Goal: Task Accomplishment & Management: Manage account settings

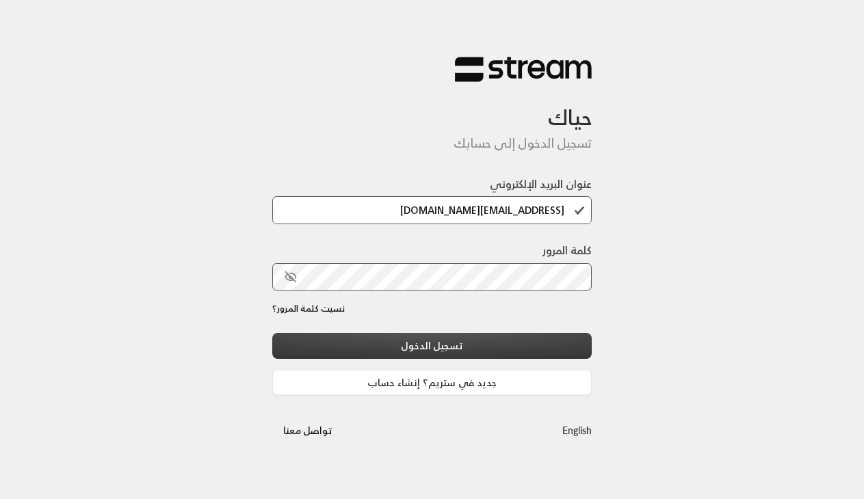
click at [533, 345] on button "تسجيل الدخول" at bounding box center [432, 345] width 320 height 25
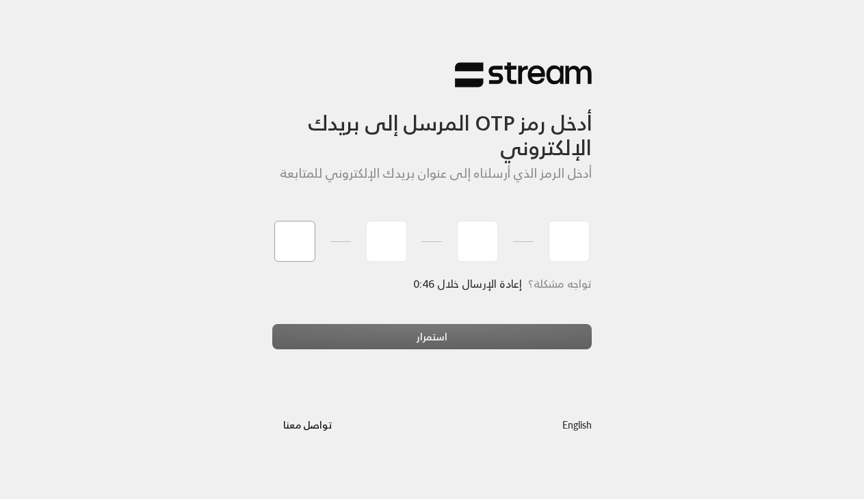
type input "8"
type input "4"
type input "8"
type input "1"
click at [426, 339] on div "أدخل رمز OTP المرسل إلى بريدك الإلكتروني أدخل الرمز الذي أرسلناه إلى عنوان بريد…" at bounding box center [432, 249] width 864 height 499
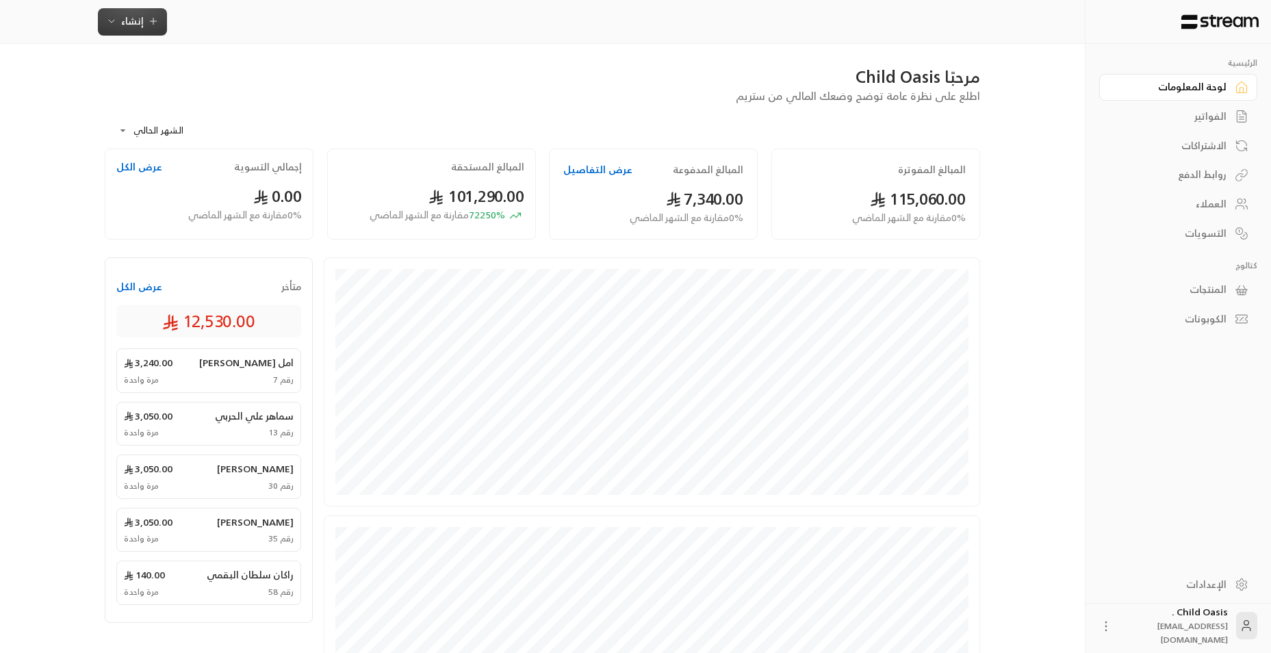
click at [127, 23] on span "إنشاء" at bounding box center [132, 20] width 23 height 17
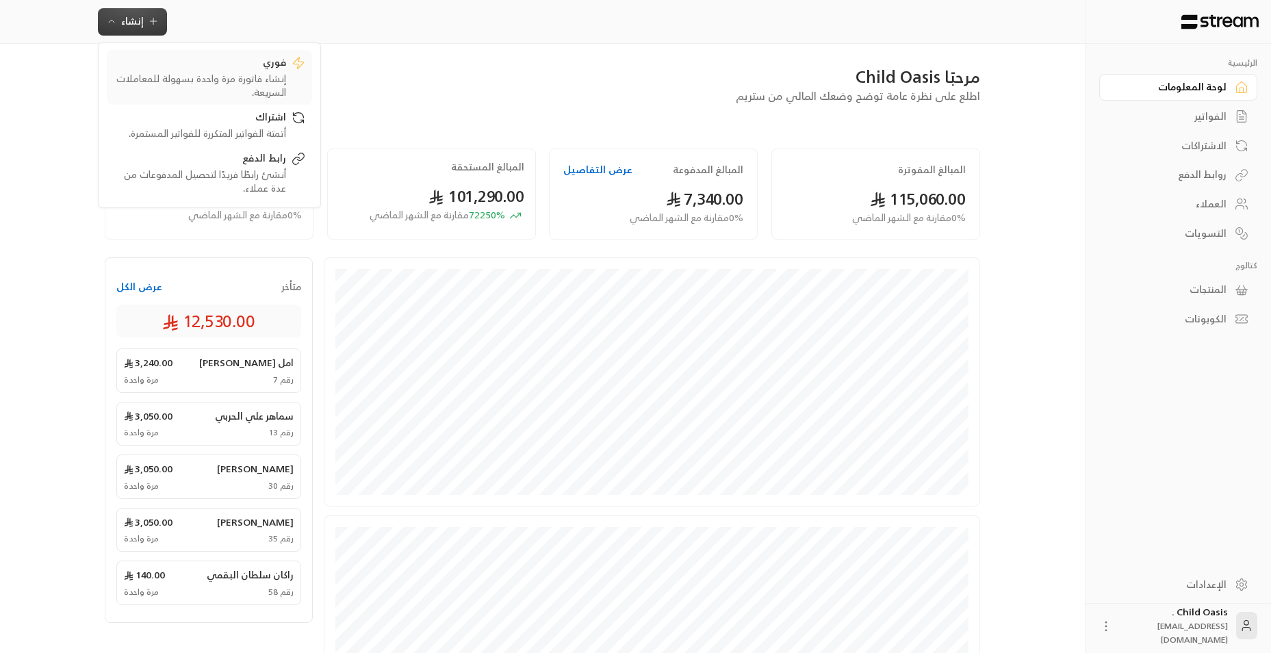
click at [237, 77] on div "إنشاء فاتورة مرة واحدة بسهولة للمعاملات السريعة." at bounding box center [200, 85] width 172 height 27
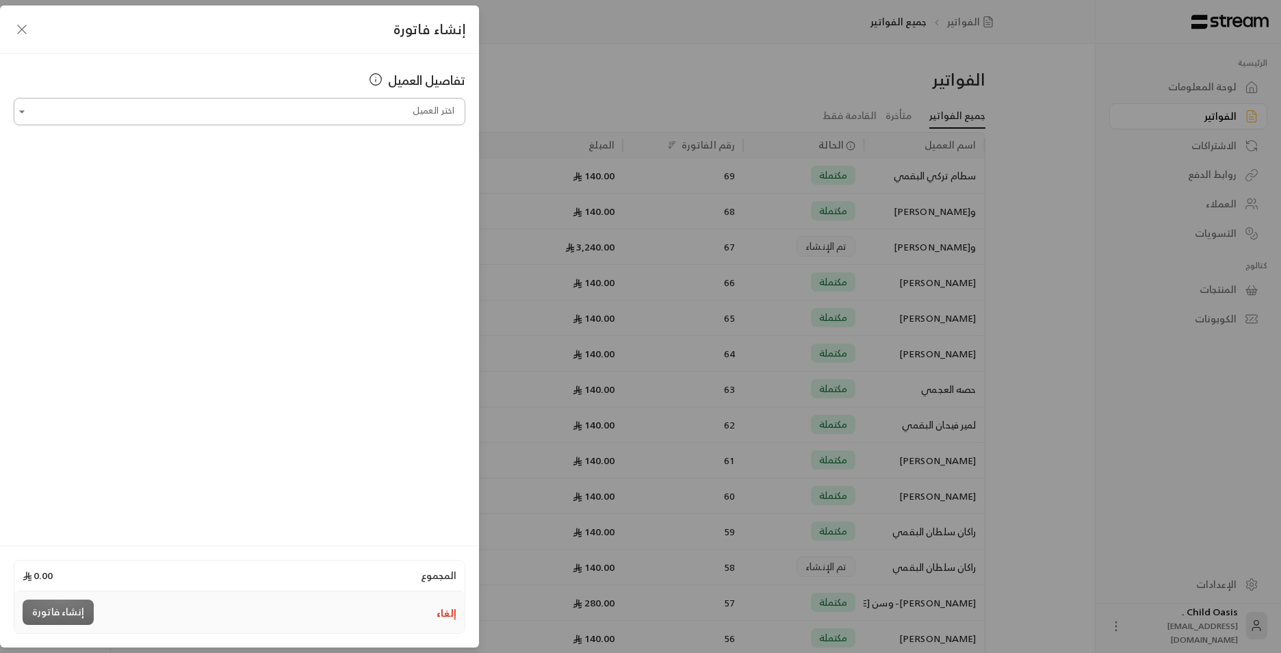
click at [378, 124] on div "اختر العميل" at bounding box center [240, 111] width 452 height 27
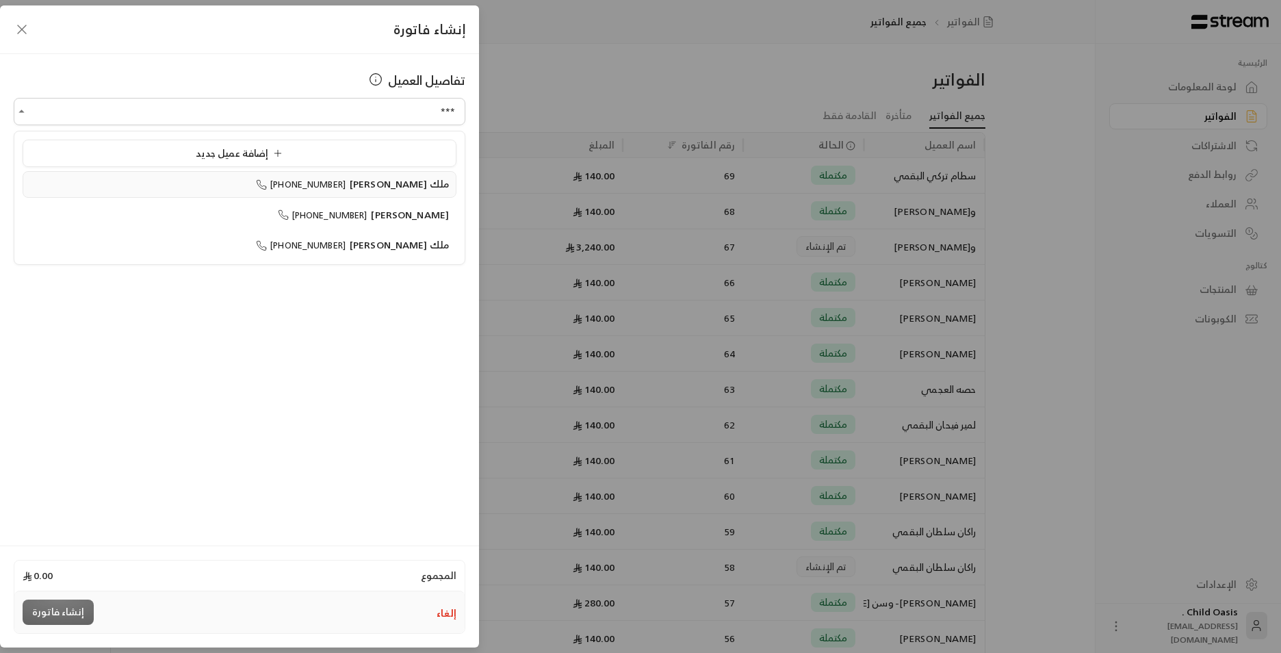
click at [409, 190] on span "ملك [PERSON_NAME]" at bounding box center [399, 183] width 99 height 17
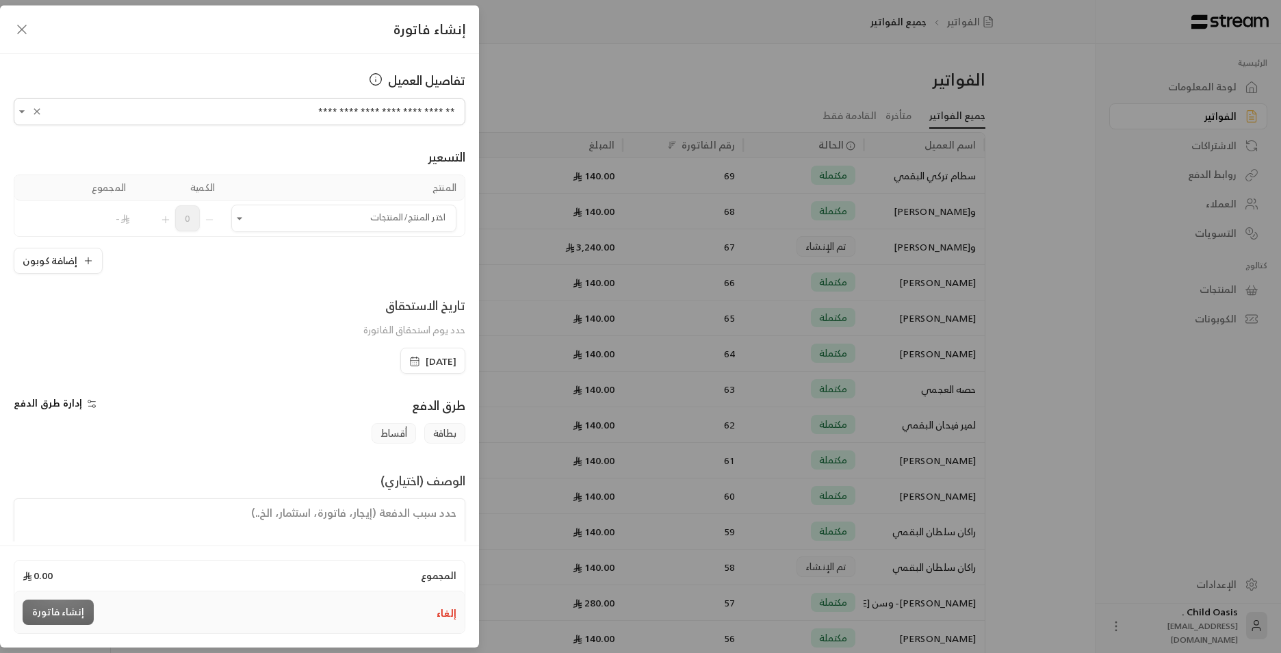
type input "**********"
click at [409, 363] on icon "button" at bounding box center [414, 361] width 11 height 11
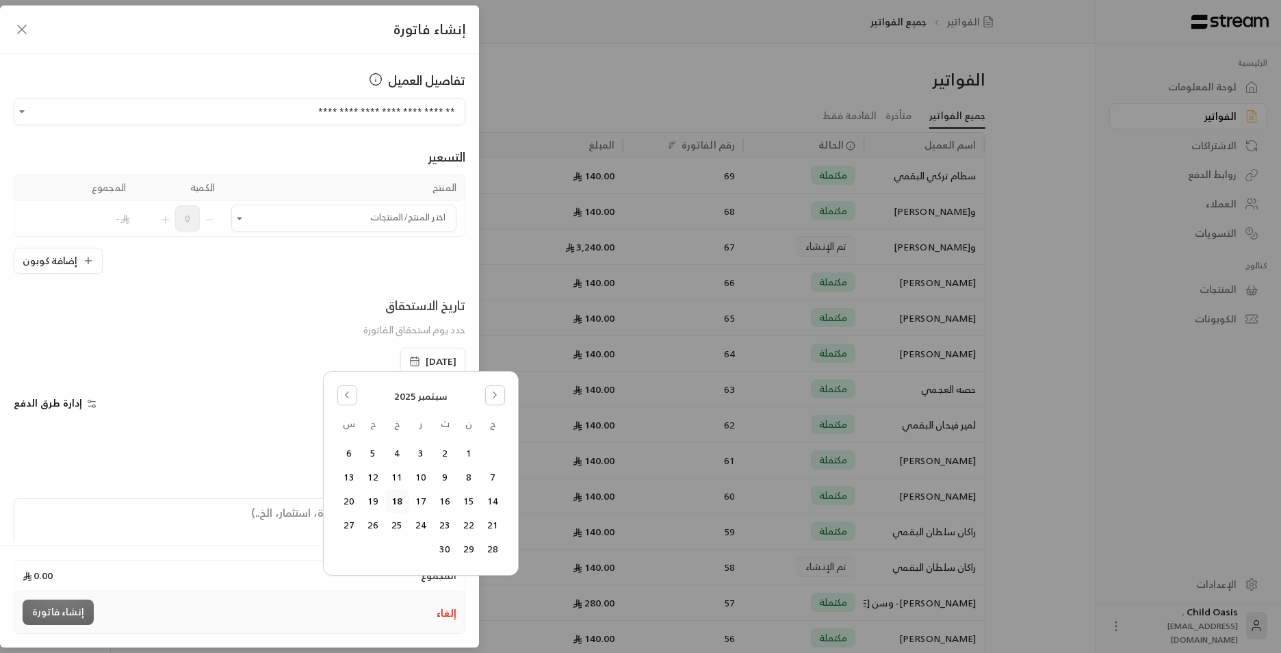
click at [393, 499] on button "18" at bounding box center [397, 501] width 23 height 23
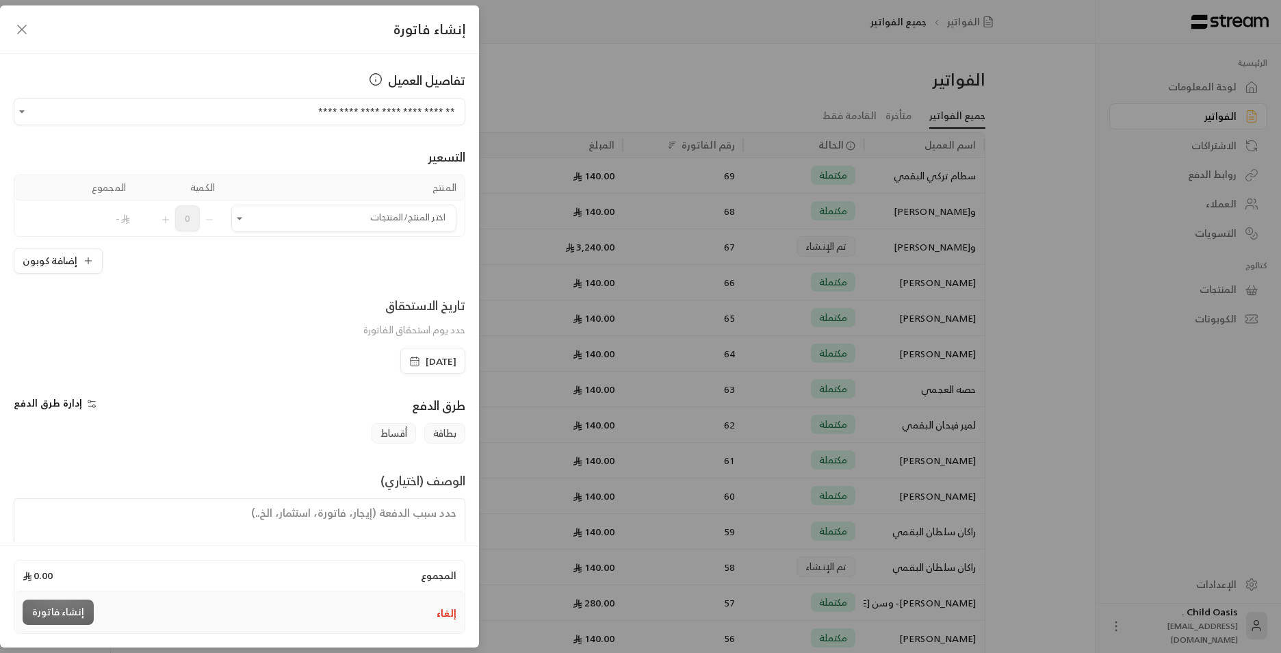
click at [409, 358] on icon "button" at bounding box center [414, 361] width 11 height 11
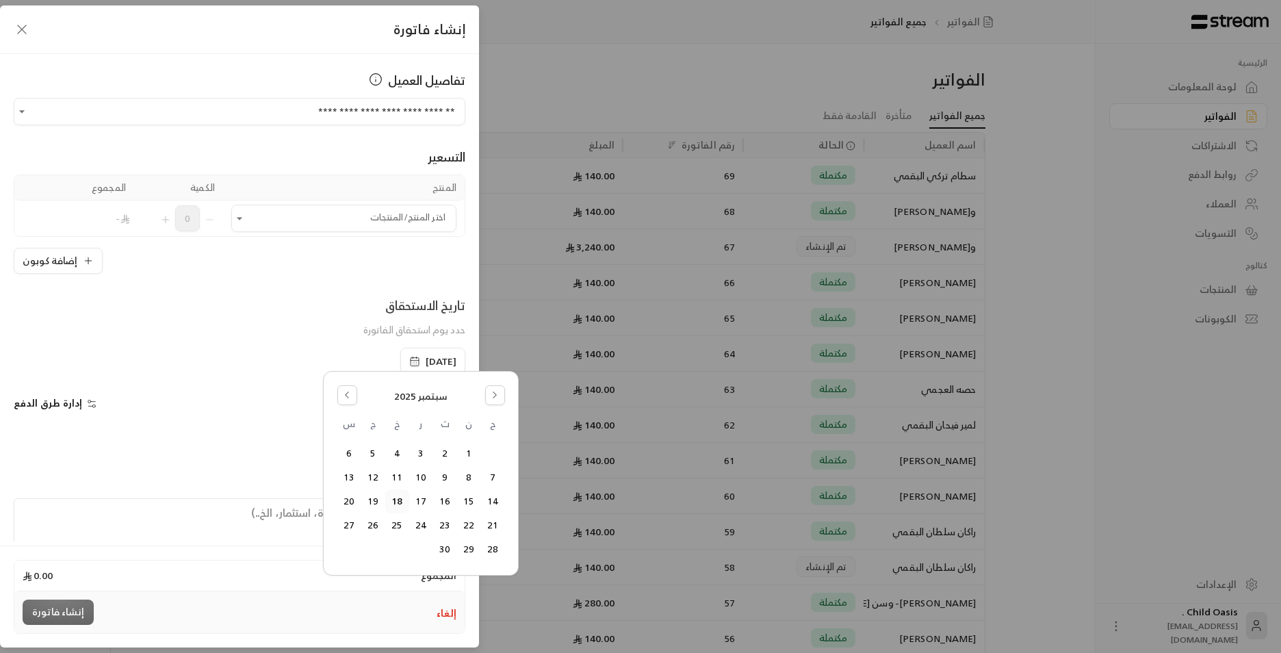
click at [333, 390] on div "[DATE] ح ن ث ر خ ج س 1 2 3 4 5 6 7 8 9 10 11 12 13 14 15 16 17 18 19 20 21 22 2…" at bounding box center [421, 472] width 177 height 185
drag, startPoint x: 346, startPoint y: 393, endPoint x: 384, endPoint y: 433, distance: 55.2
click at [349, 394] on icon "Go to the Previous Month" at bounding box center [347, 395] width 10 height 10
click at [470, 499] on button "18" at bounding box center [469, 525] width 23 height 23
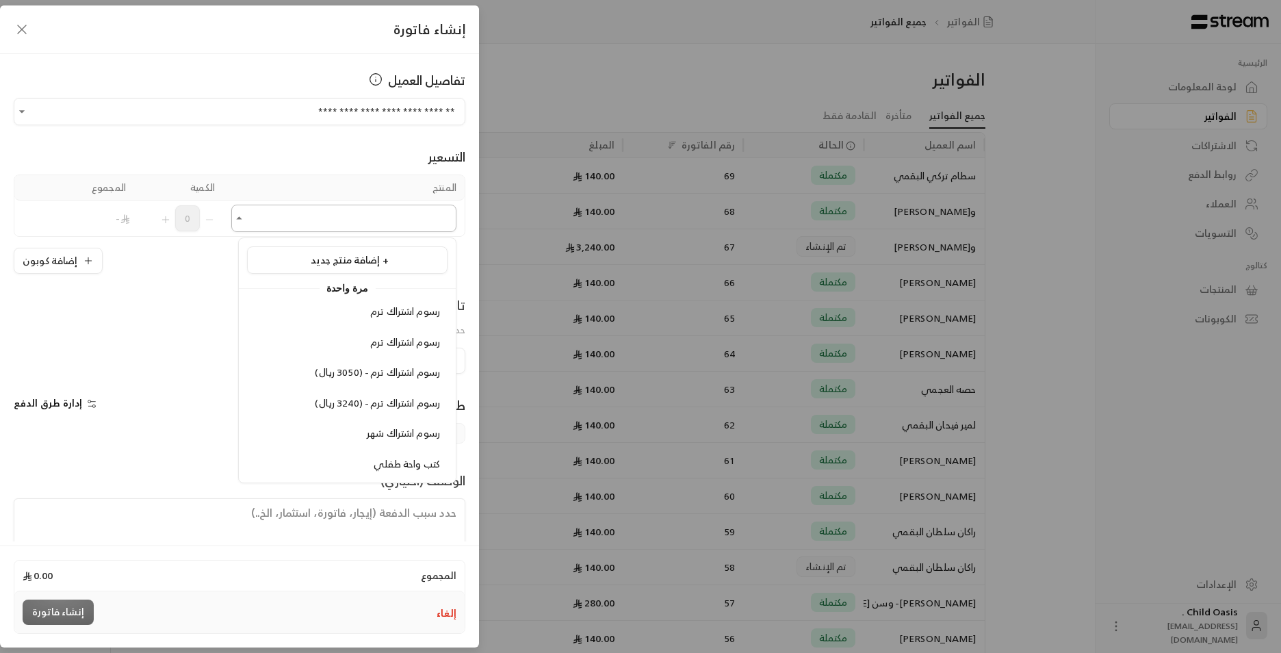
click at [269, 227] on input "اختر العميل" at bounding box center [343, 219] width 225 height 24
click at [419, 311] on span "رسوم اشتراك ترم" at bounding box center [405, 310] width 70 height 17
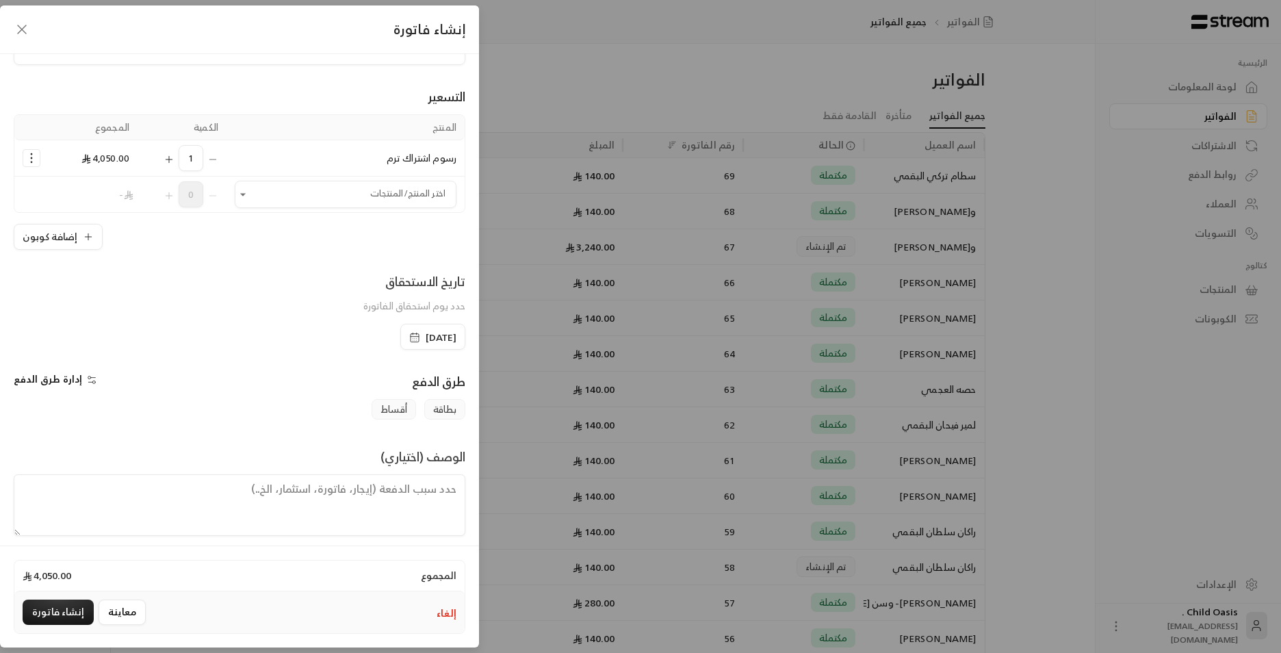
scroll to position [71, 0]
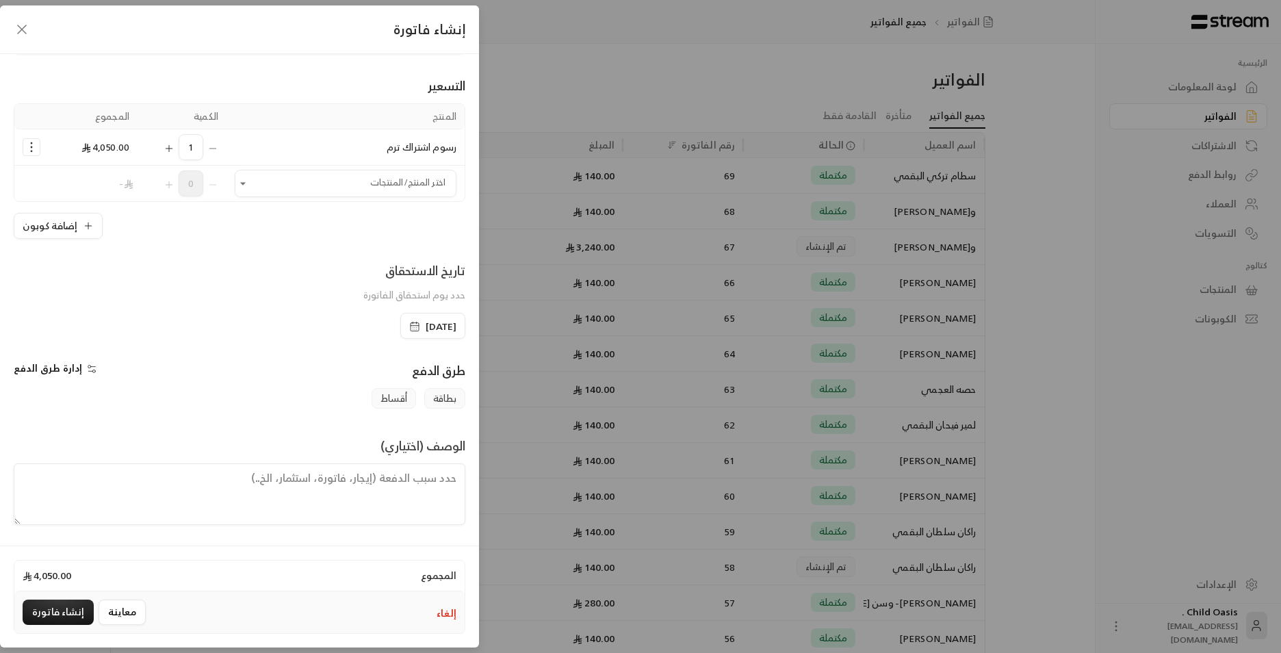
click at [373, 499] on textarea at bounding box center [240, 494] width 452 height 62
click at [249, 400] on div "بطاقة أقساط" at bounding box center [239, 398] width 465 height 21
click at [367, 499] on textarea at bounding box center [240, 494] width 452 height 62
click at [417, 479] on textarea "تم سداد كامل الترم" at bounding box center [240, 494] width 452 height 62
drag, startPoint x: 320, startPoint y: 479, endPoint x: 369, endPoint y: 493, distance: 51.3
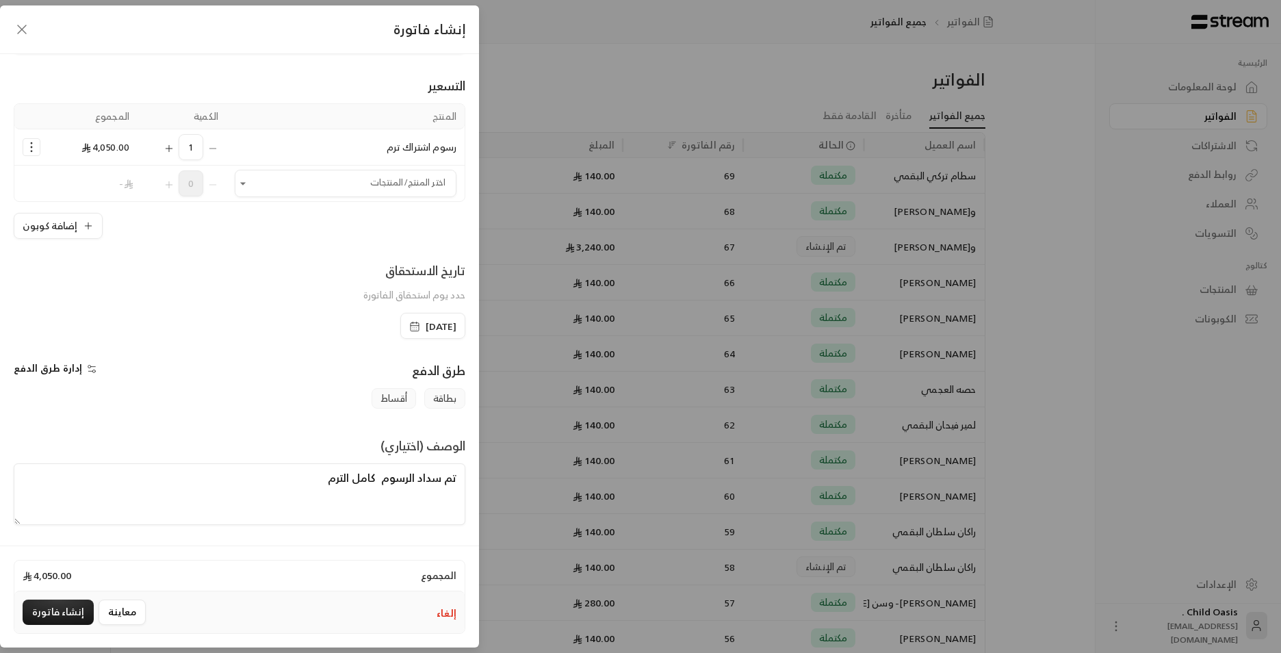
click at [369, 493] on textarea "تم سداد الرسوم كامل الترم" at bounding box center [240, 494] width 452 height 62
drag, startPoint x: 374, startPoint y: 479, endPoint x: 346, endPoint y: 479, distance: 27.4
click at [346, 479] on textarea "تم سداد الرسوم المبلغ كامل" at bounding box center [240, 494] width 452 height 62
type textarea "تم سداد الرسوم كامل"
click at [49, 499] on button "إنشاء فاتورة" at bounding box center [58, 611] width 71 height 25
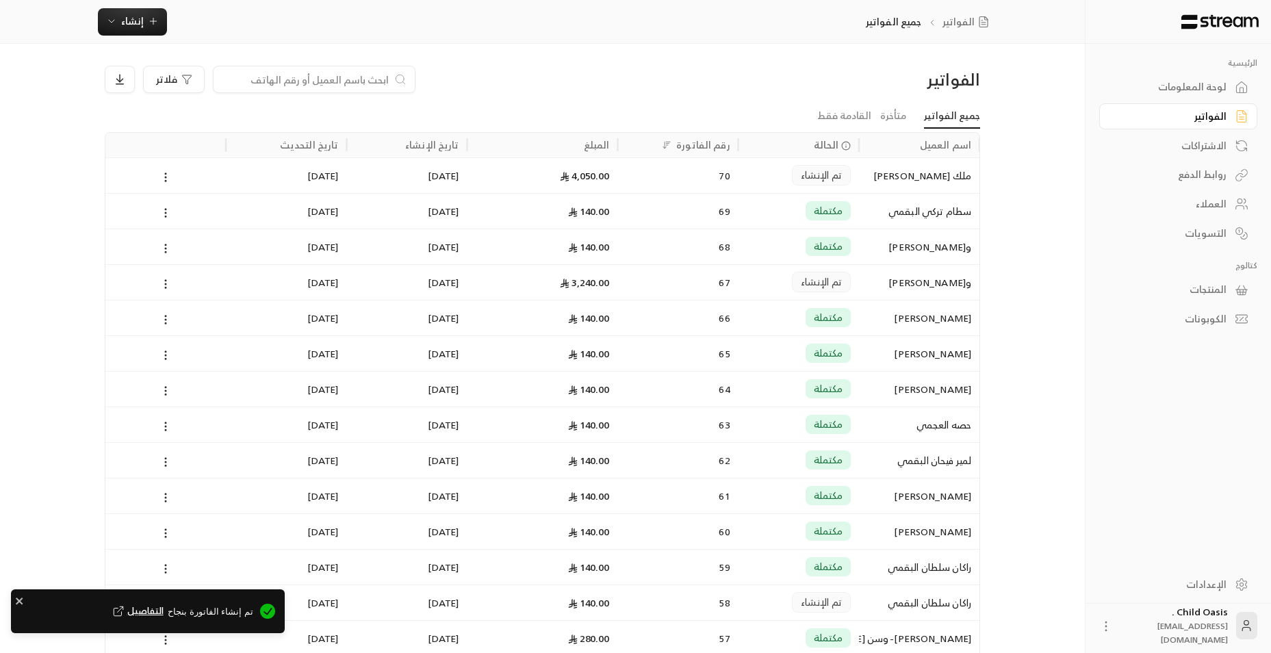
click at [690, 185] on div "70" at bounding box center [678, 175] width 104 height 35
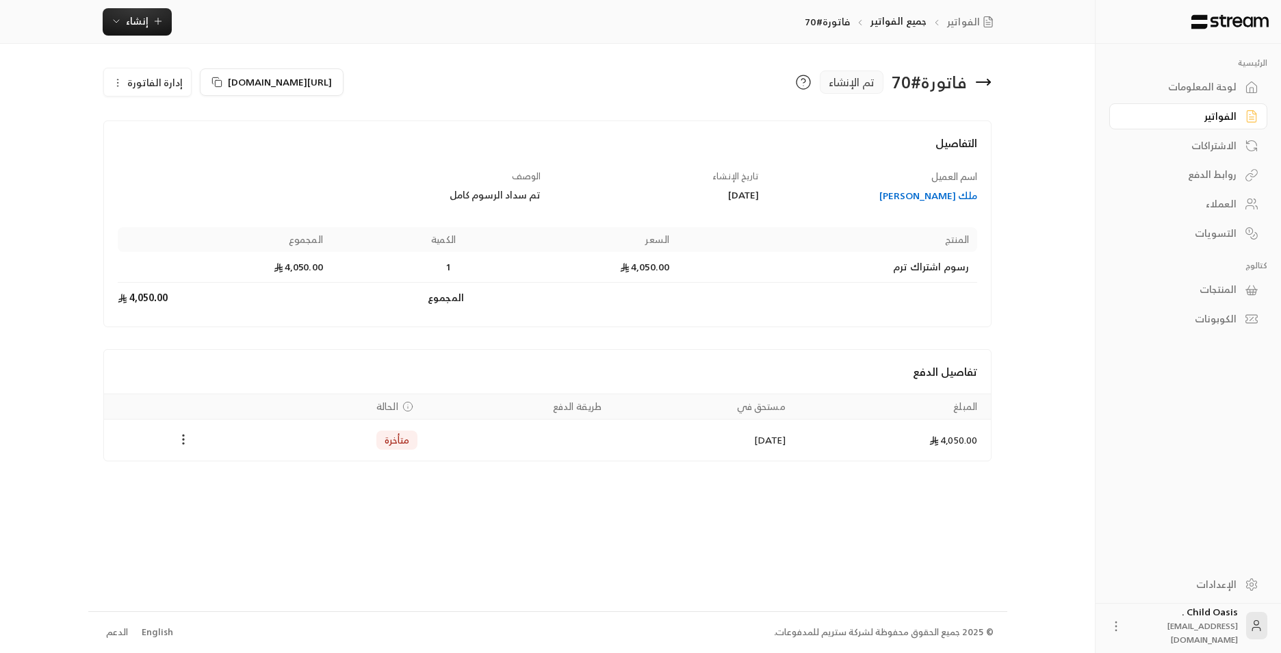
click at [177, 438] on icon "Payments" at bounding box center [184, 439] width 14 height 14
click at [211, 478] on li "تغيير الحالة الى مدفوعة" at bounding box center [234, 475] width 105 height 25
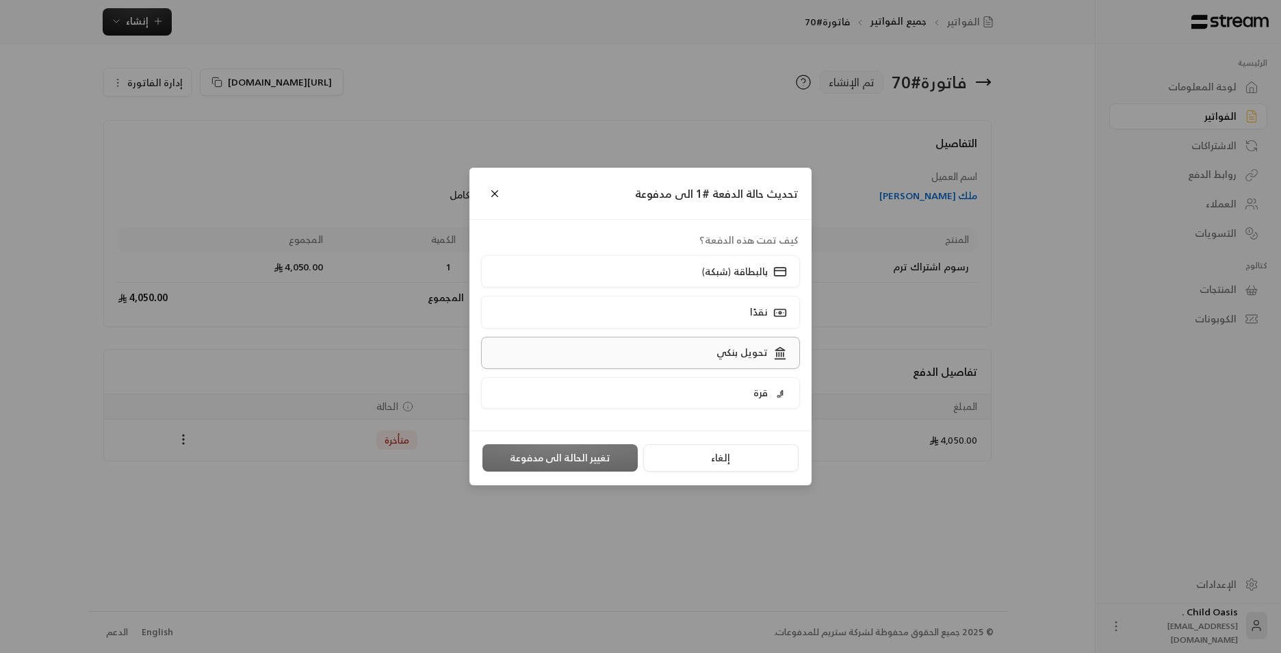
click at [699, 350] on label "تحويل بنكي" at bounding box center [641, 353] width 320 height 32
click at [621, 450] on button "تغيير الحالة الى مدفوعة" at bounding box center [559, 457] width 155 height 27
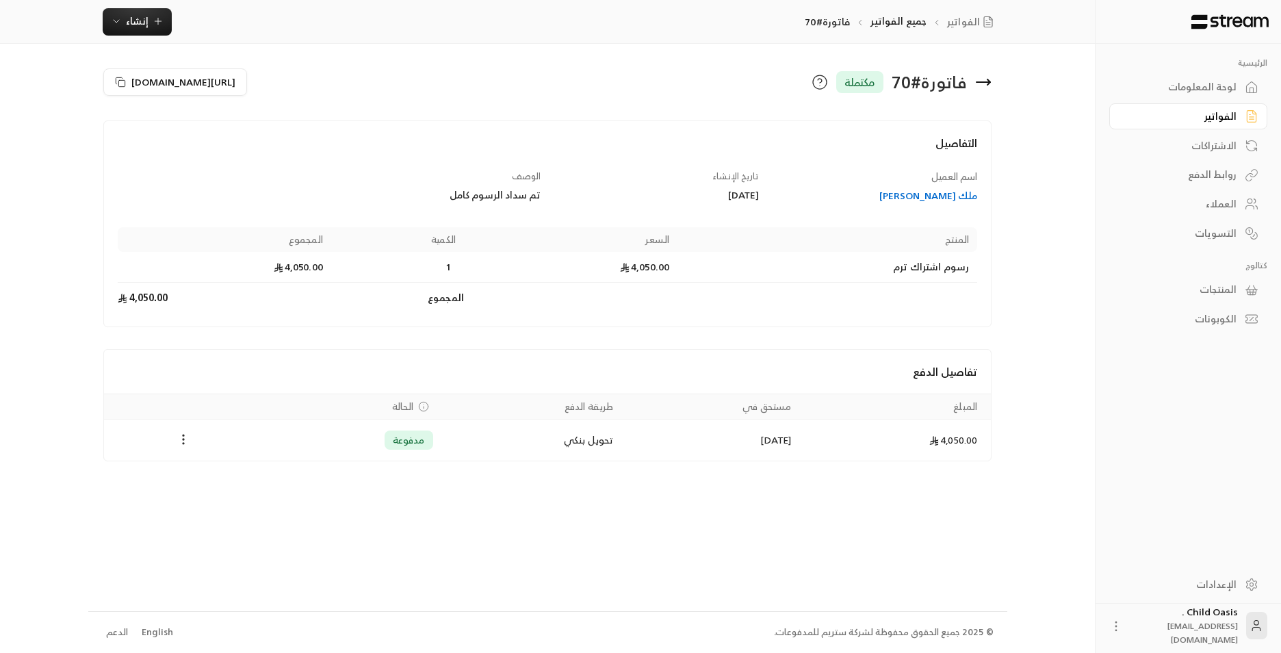
click at [863, 83] on div "فاتورة # 70 مكتملة" at bounding box center [772, 82] width 451 height 33
click at [863, 196] on div "ملك [PERSON_NAME]" at bounding box center [874, 196] width 205 height 14
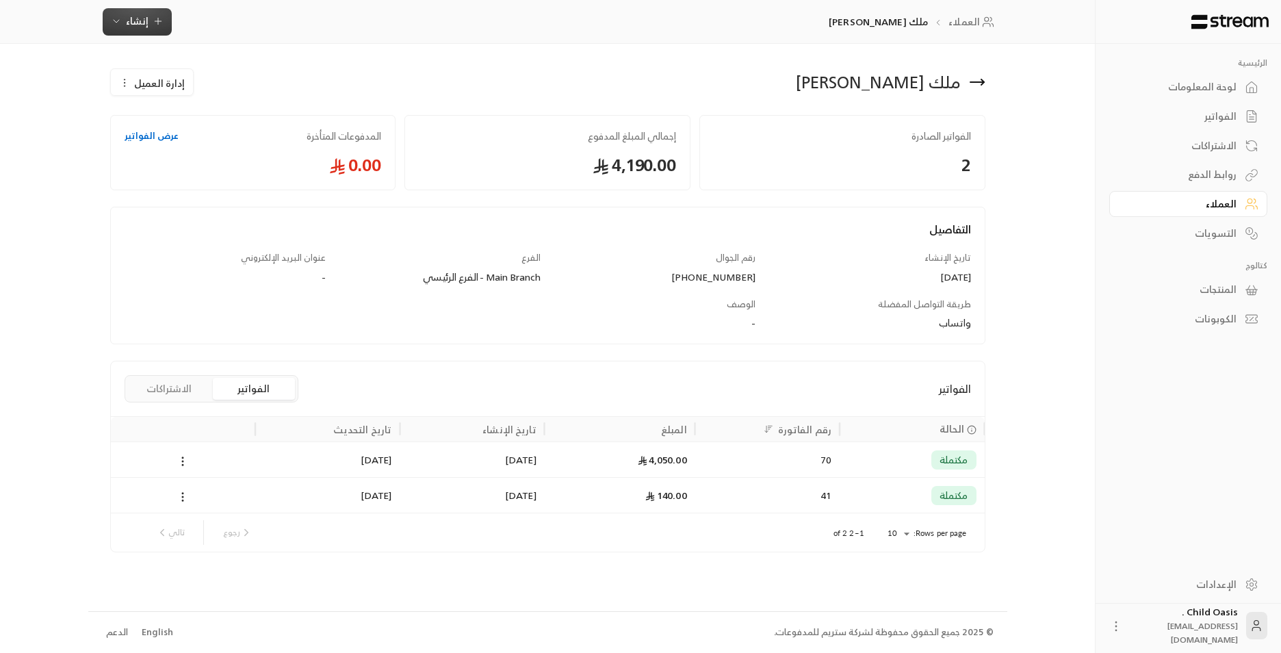
click at [143, 18] on span "إنشاء" at bounding box center [137, 20] width 23 height 17
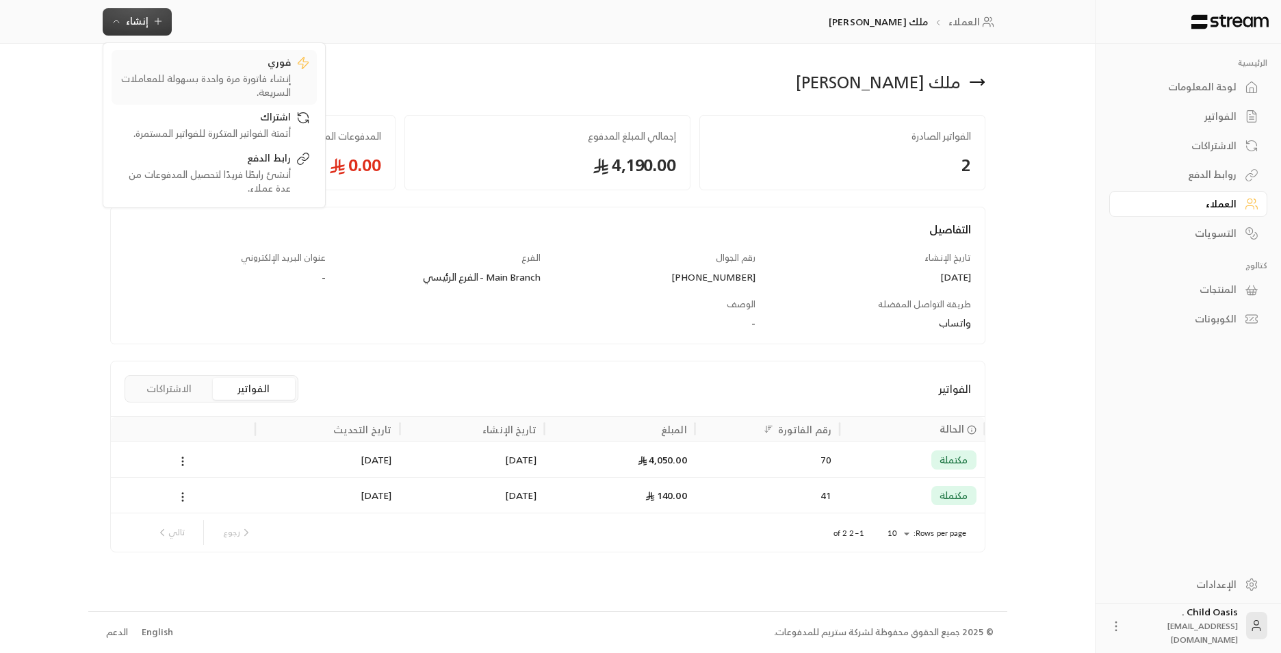
click at [159, 72] on div "إنشاء فاتورة مرة واحدة بسهولة للمعاملات السريعة." at bounding box center [204, 85] width 172 height 27
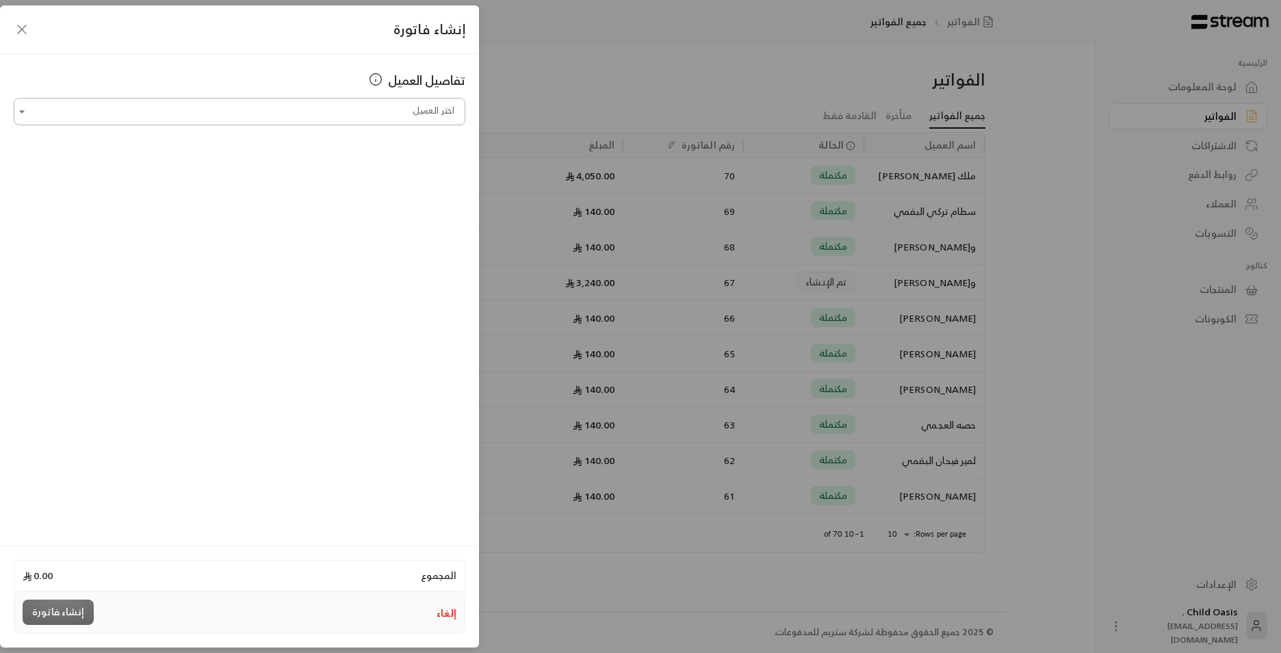
click at [268, 117] on input "اختر العميل" at bounding box center [240, 112] width 452 height 24
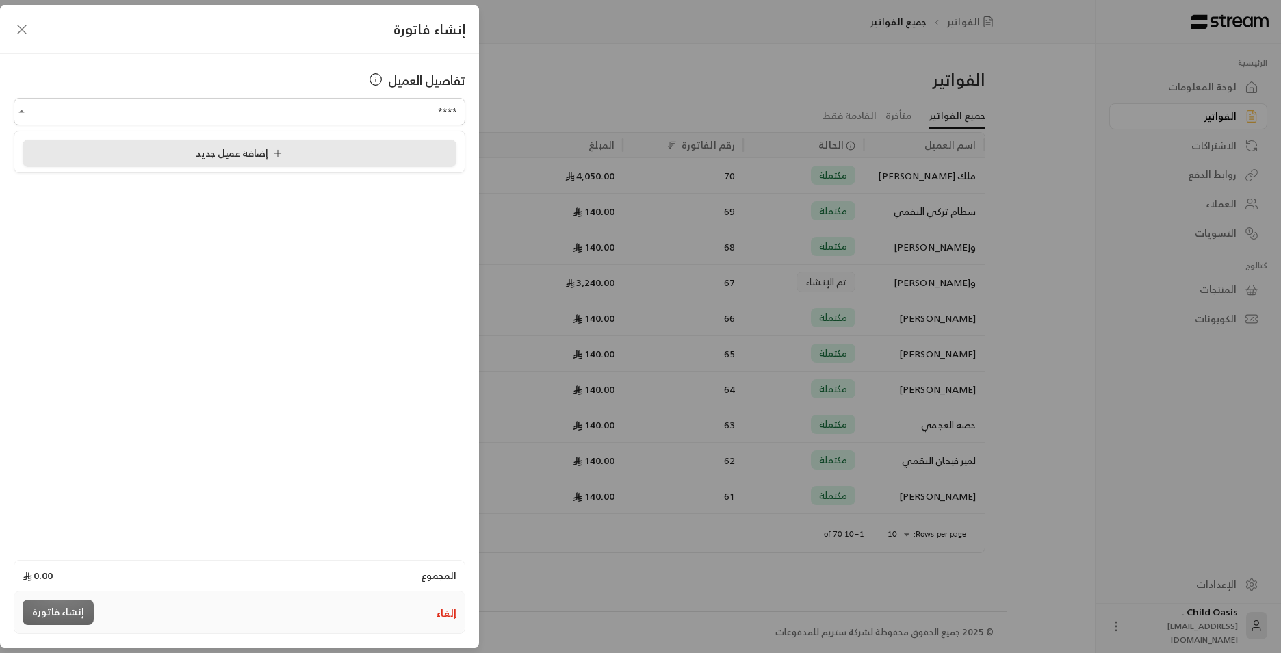
click at [326, 159] on div "إضافة عميل جديد" at bounding box center [239, 153] width 419 height 14
type input "**********"
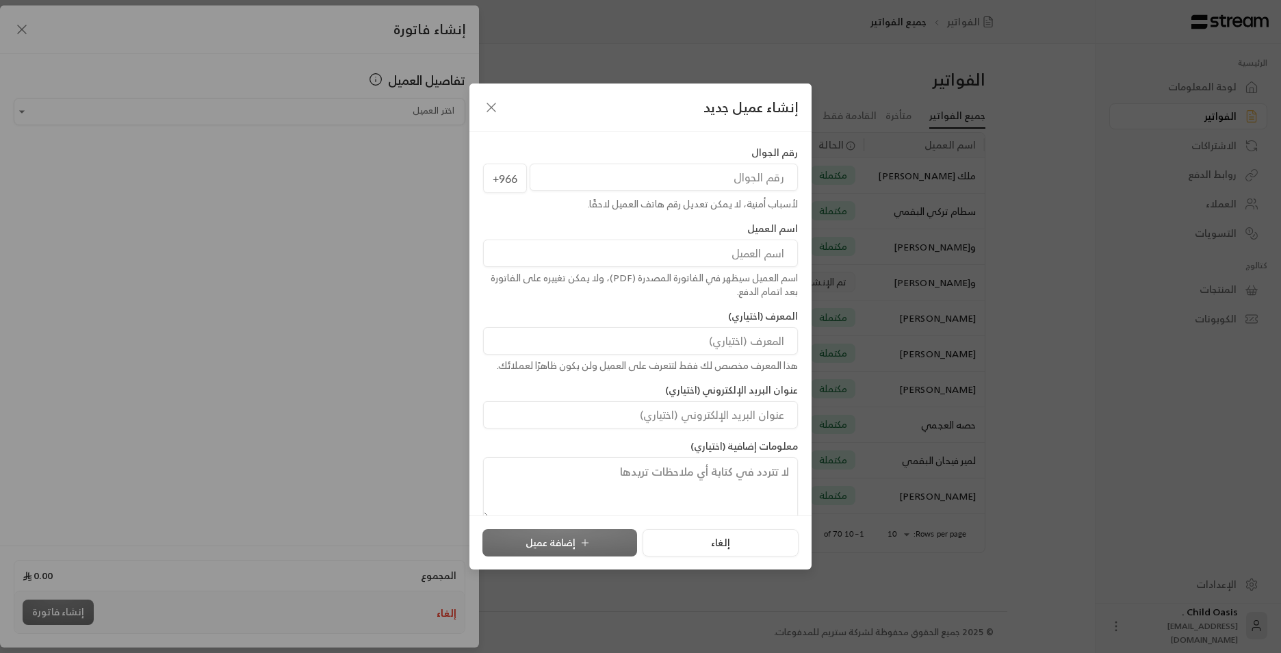
click at [719, 249] on input at bounding box center [640, 252] width 315 height 27
click at [722, 268] on div "اسم العميل [PERSON_NAME] اسم العميل سيظهر في الفاتورة المصدرة (PDF)، ولا يمكن ت…" at bounding box center [640, 260] width 328 height 77
drag, startPoint x: 722, startPoint y: 268, endPoint x: 719, endPoint y: 259, distance: 9.3
click at [719, 259] on input "[PERSON_NAME]" at bounding box center [640, 252] width 315 height 27
type input "[PERSON_NAME]"
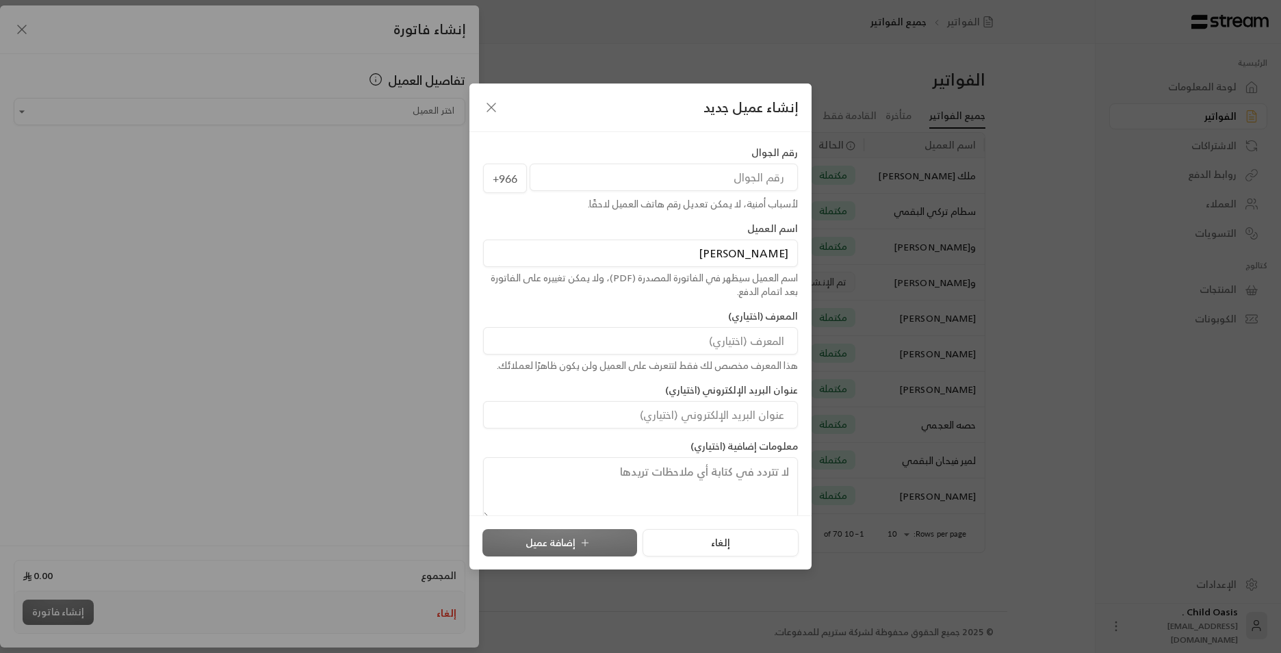
click at [725, 179] on input "tel" at bounding box center [664, 177] width 268 height 27
type input "530211533"
click at [546, 499] on button "إضافة عميل" at bounding box center [559, 542] width 155 height 27
type input "**********"
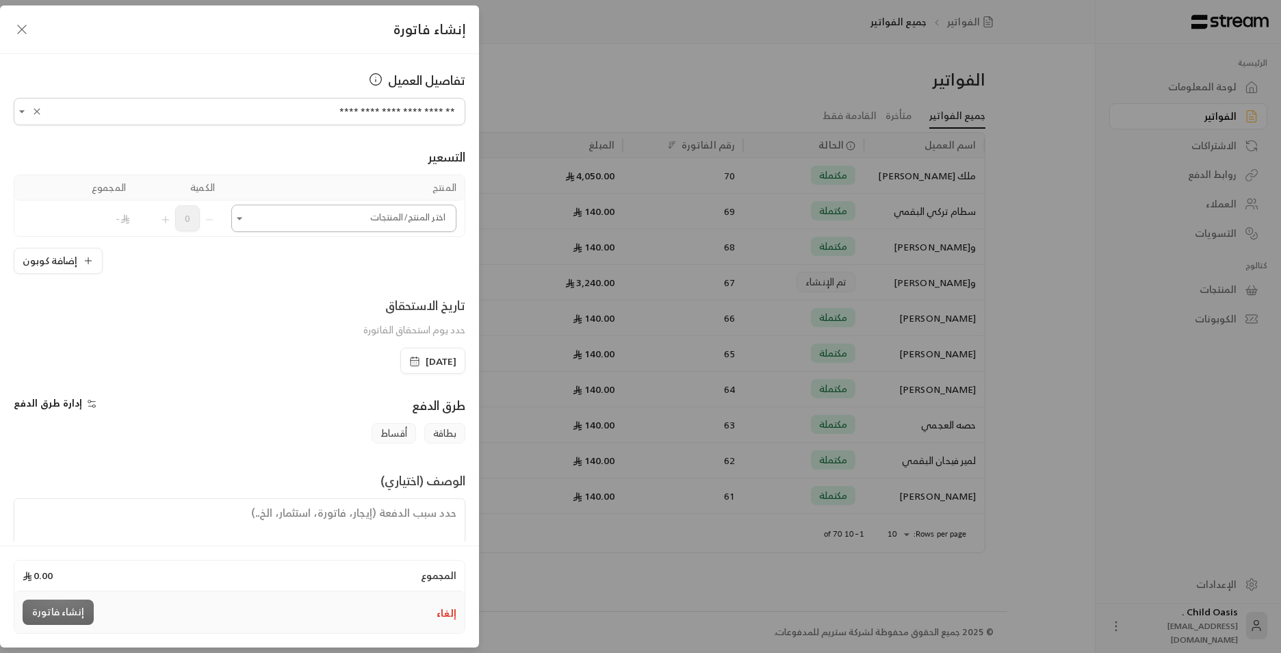
click at [309, 226] on input "اختر العميل" at bounding box center [343, 219] width 225 height 24
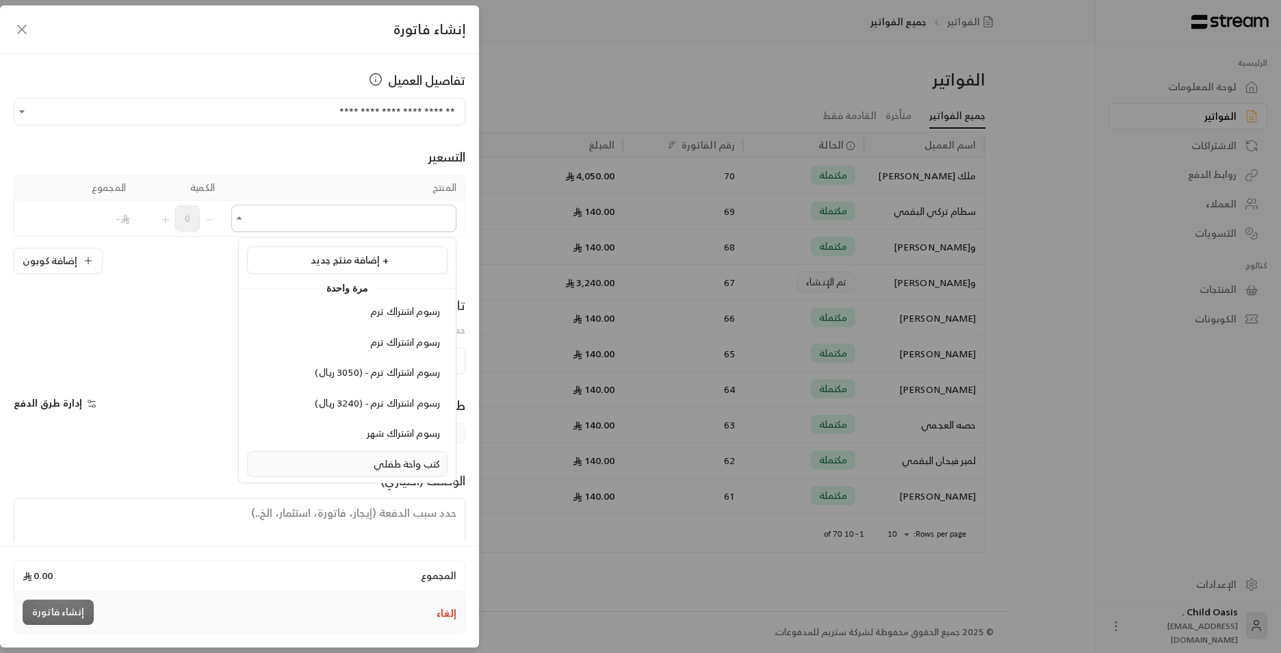
click at [426, 469] on span "كتب واحة طفلي" at bounding box center [407, 463] width 66 height 17
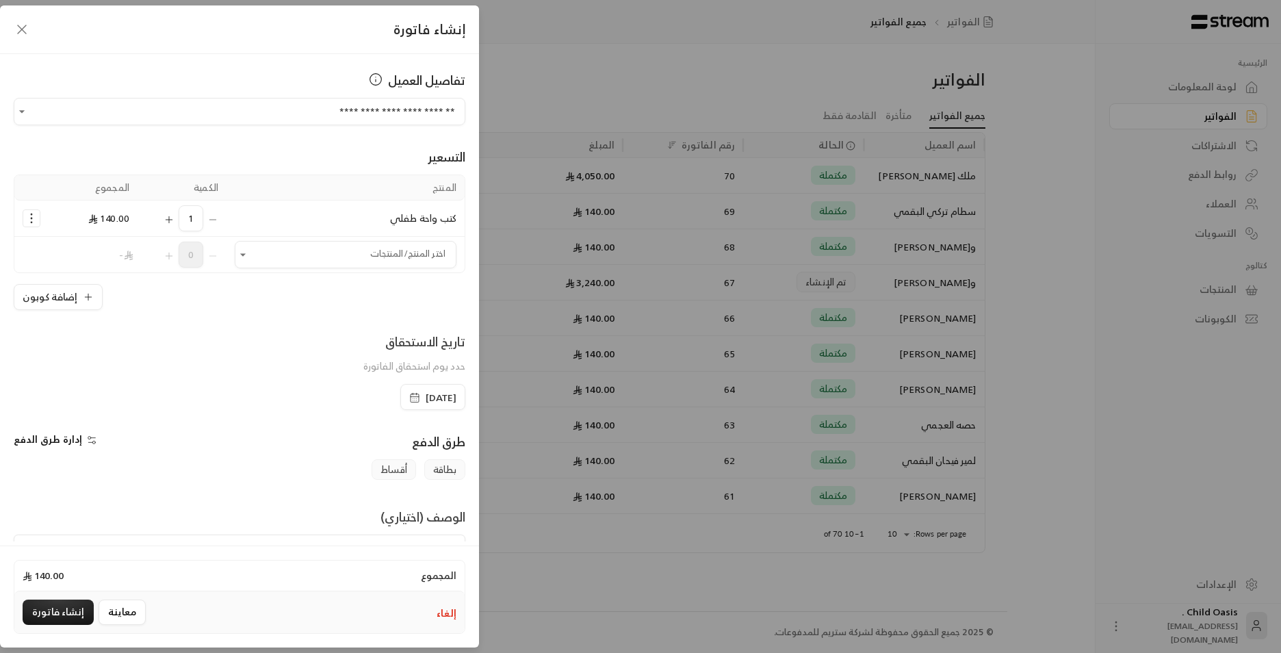
click at [409, 399] on icon "button" at bounding box center [414, 397] width 11 height 11
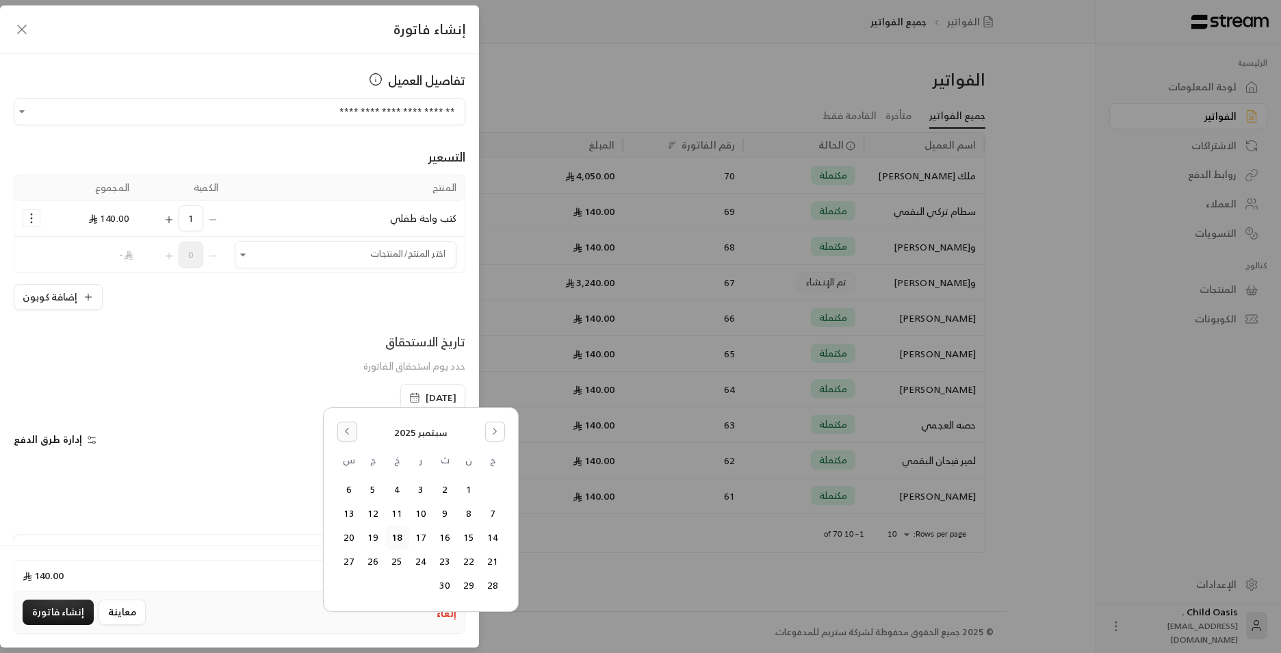
click at [344, 428] on icon "Go to the Previous Month" at bounding box center [347, 431] width 10 height 10
click at [466, 499] on button "18" at bounding box center [469, 561] width 23 height 23
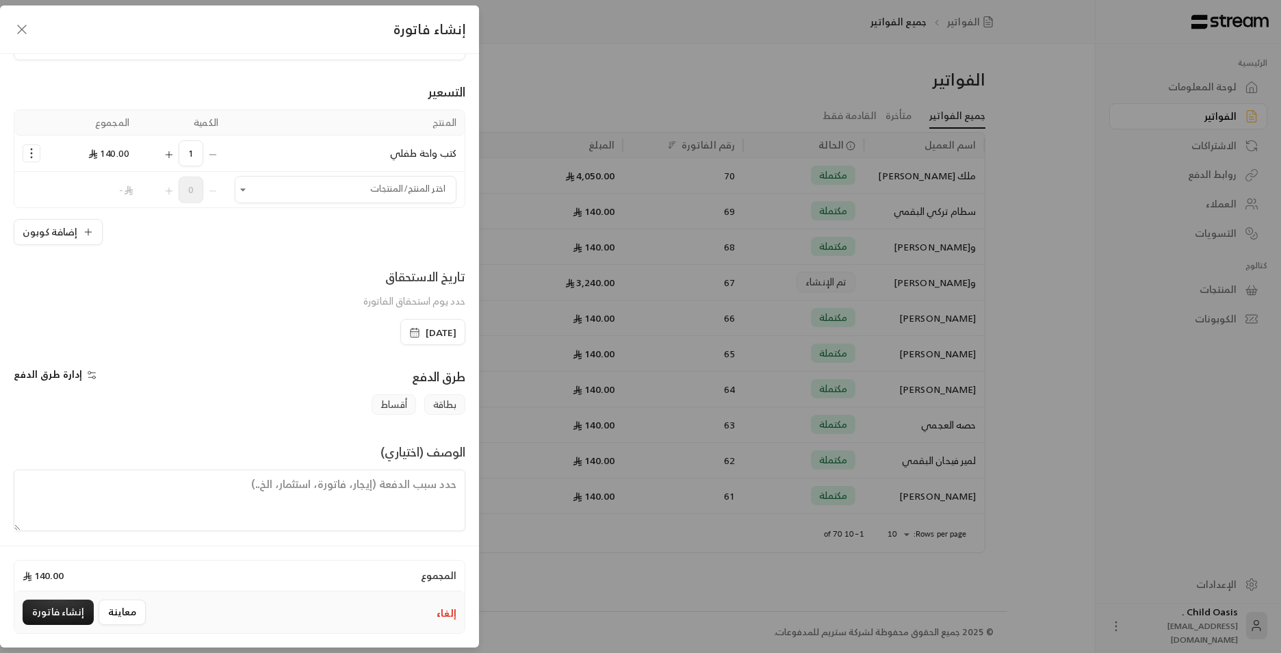
scroll to position [71, 0]
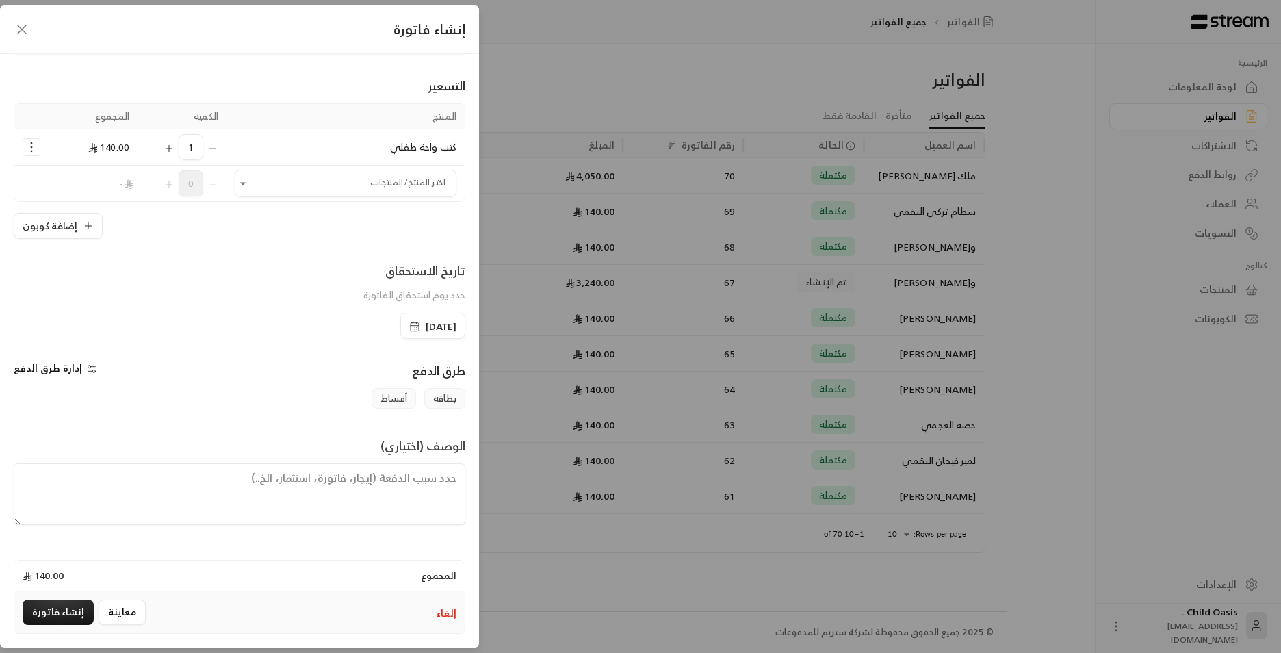
click at [424, 499] on textarea at bounding box center [240, 494] width 452 height 62
type textarea "تم شراء كتب"
click at [58, 499] on button "إنشاء فاتورة" at bounding box center [58, 611] width 71 height 25
click at [48, 499] on div "إنشاء فاتورة" at bounding box center [58, 611] width 71 height 25
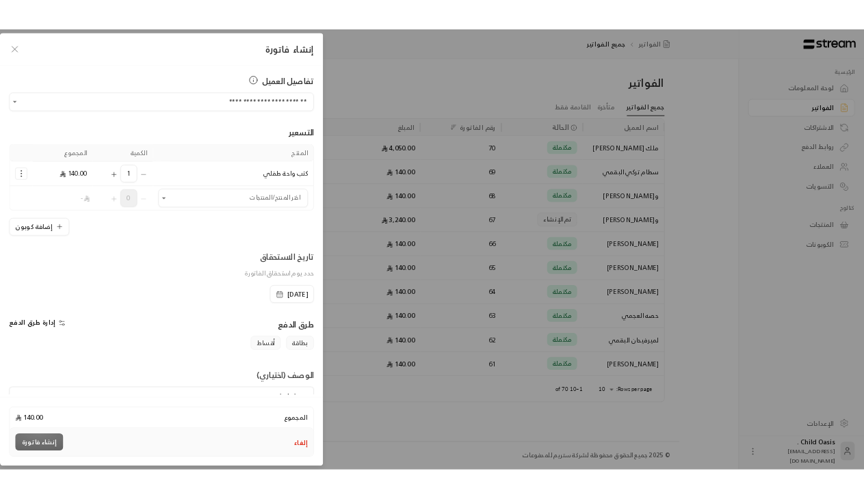
scroll to position [0, 0]
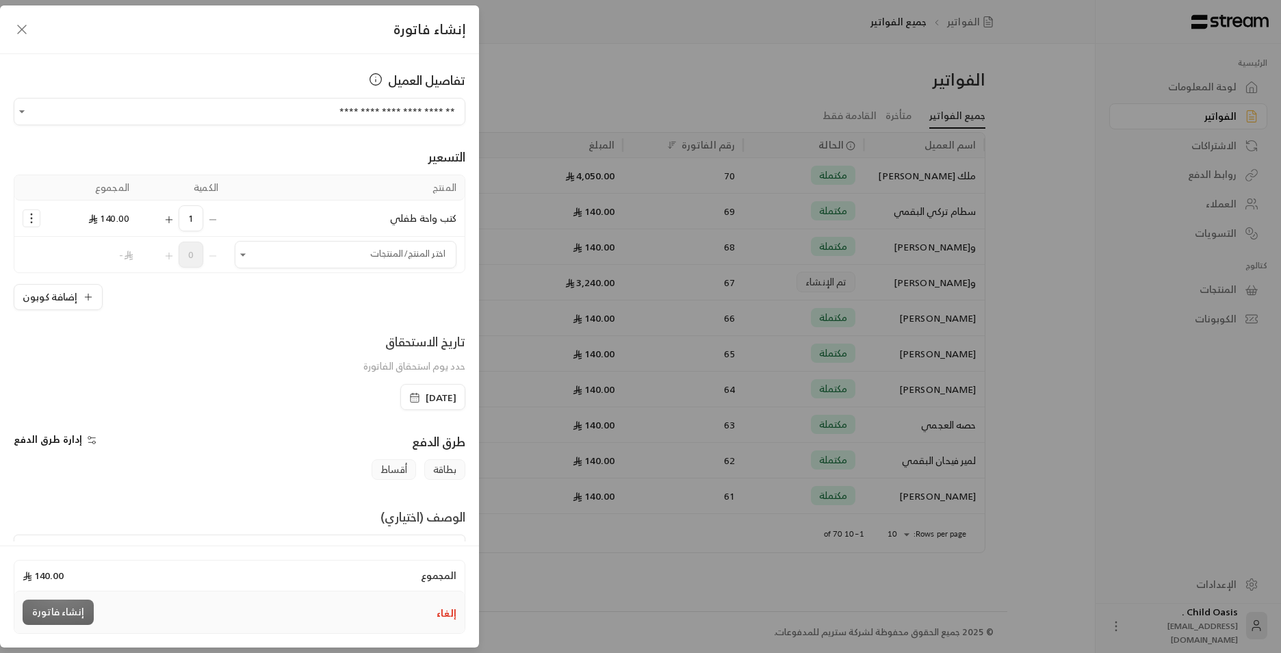
click at [70, 499] on div "إنشاء فاتورة" at bounding box center [58, 611] width 71 height 25
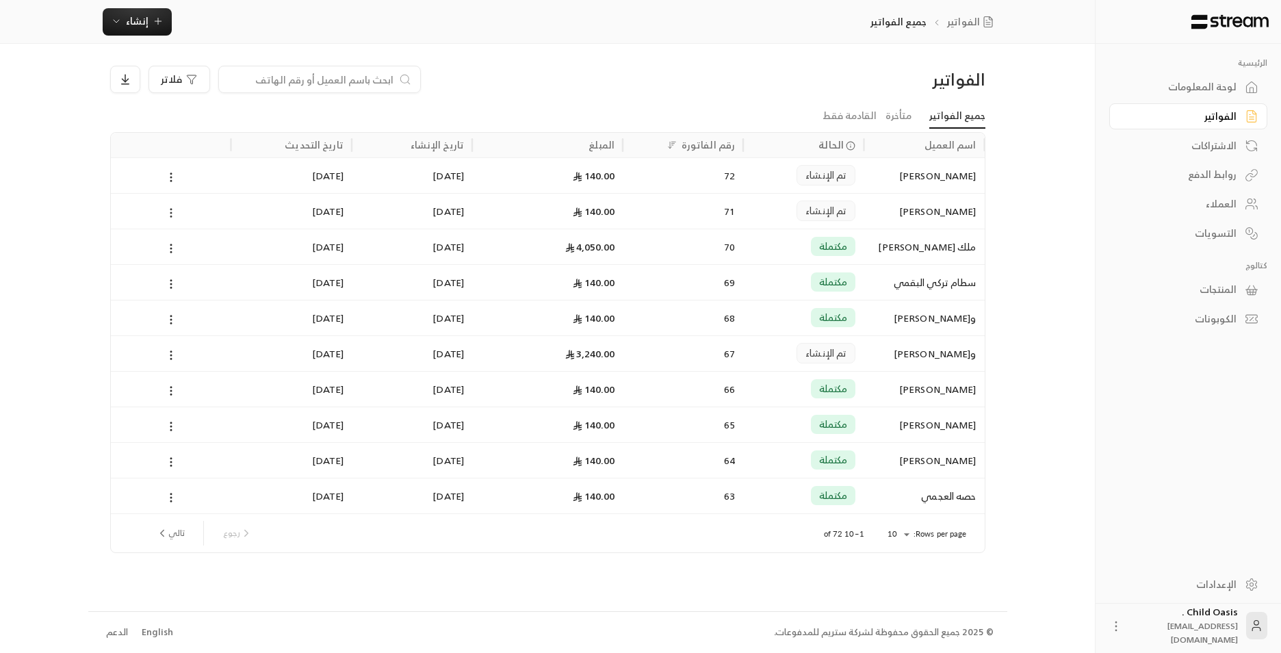
click at [174, 209] on icon at bounding box center [171, 213] width 12 height 12
click at [184, 250] on li "عرض" at bounding box center [186, 248] width 35 height 25
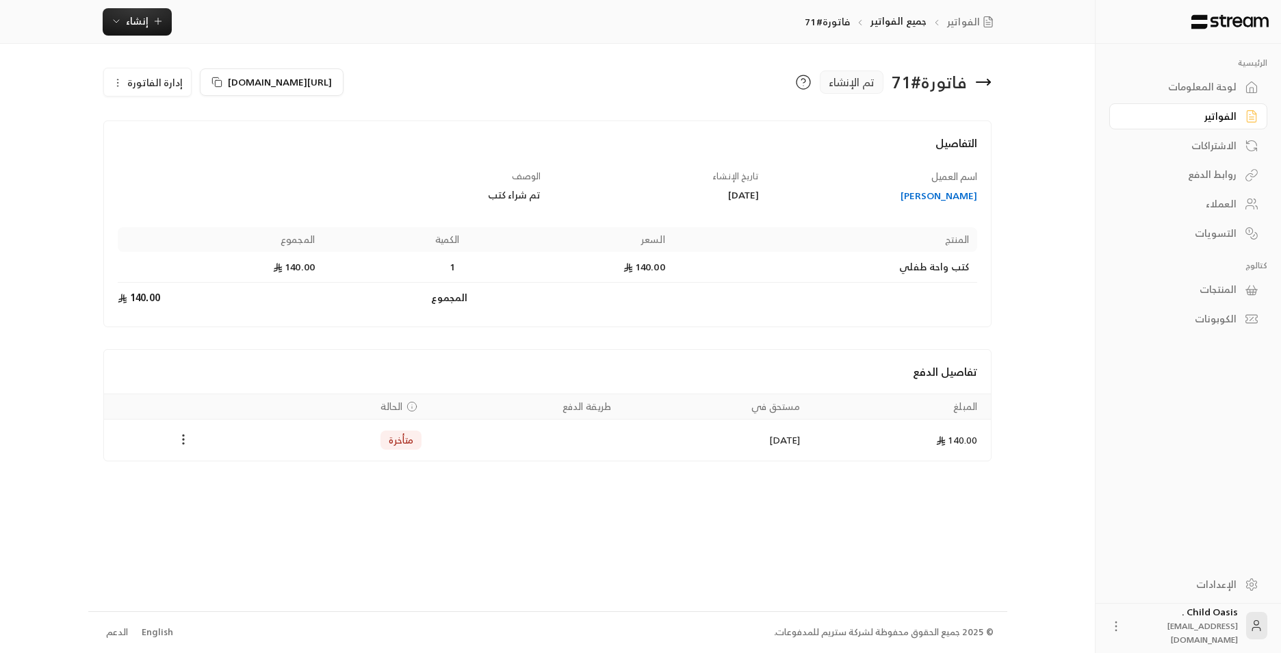
click at [187, 437] on icon "Payments" at bounding box center [184, 439] width 14 height 14
click at [249, 486] on li "تغيير الحالة الى مدفوعة" at bounding box center [234, 475] width 105 height 25
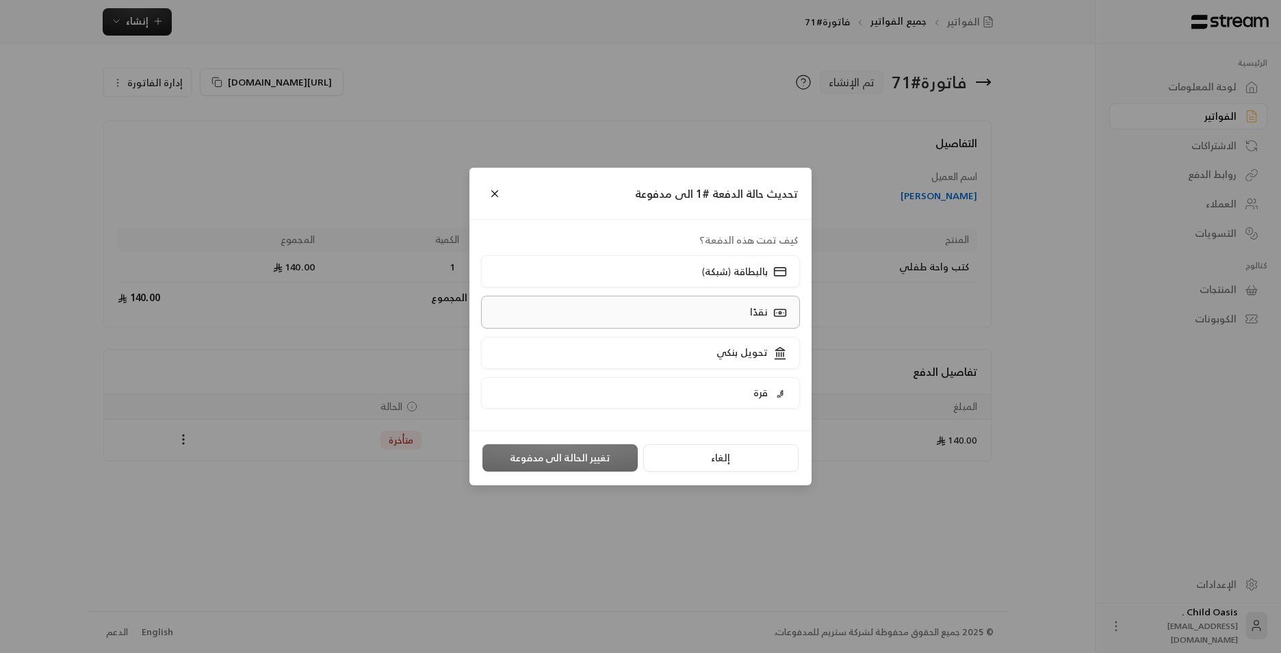
click at [711, 312] on label "نقدًا" at bounding box center [641, 312] width 320 height 32
click at [600, 451] on button "تغيير الحالة الى مدفوعة" at bounding box center [559, 457] width 155 height 27
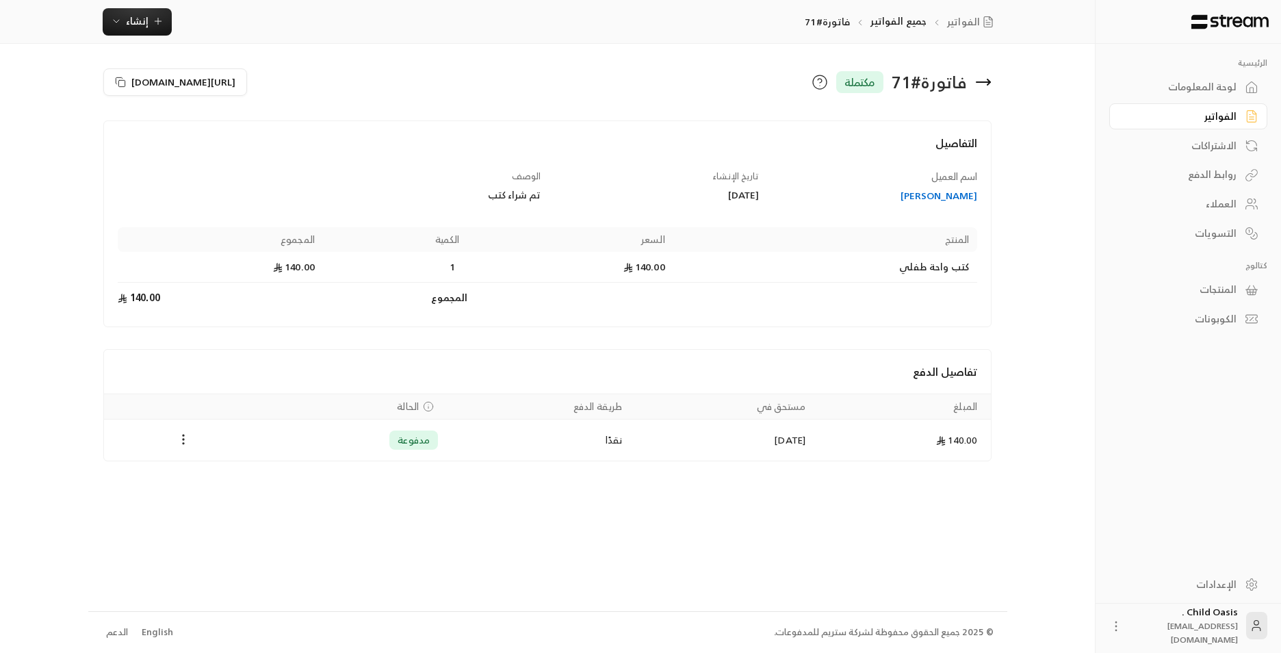
drag, startPoint x: 977, startPoint y: 71, endPoint x: 976, endPoint y: 79, distance: 8.3
click at [863, 73] on div "فاتورة # 71 مكتملة" at bounding box center [772, 82] width 451 height 33
click at [863, 81] on icon at bounding box center [983, 82] width 16 height 16
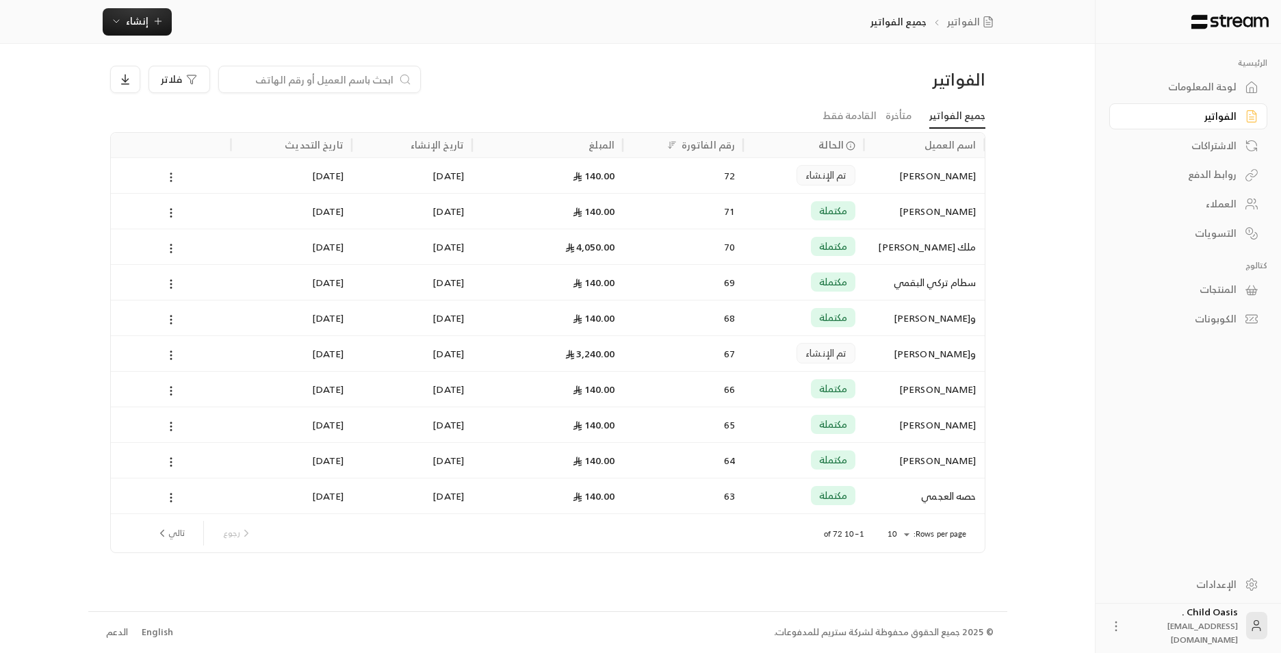
click at [169, 176] on icon at bounding box center [171, 177] width 12 height 12
click at [181, 218] on li "عرض" at bounding box center [186, 212] width 35 height 25
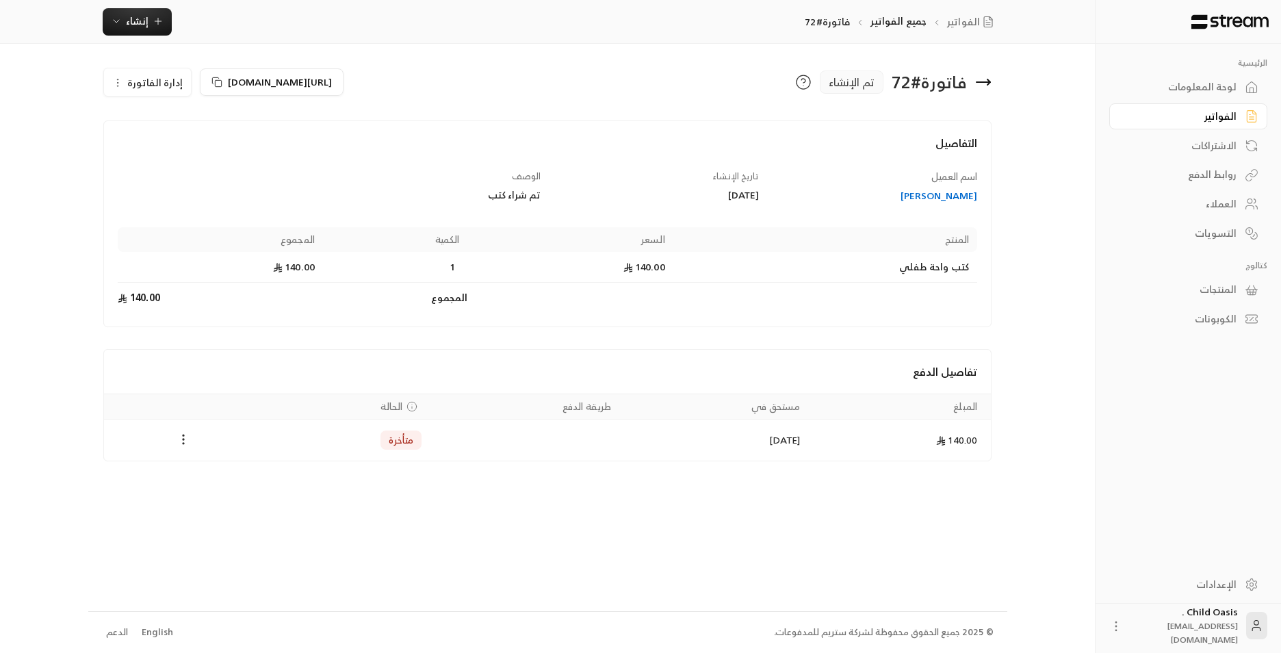
click at [166, 92] on button "إدارة الفاتورة" at bounding box center [147, 81] width 87 height 27
click at [168, 144] on link "إلغاء" at bounding box center [155, 147] width 85 height 25
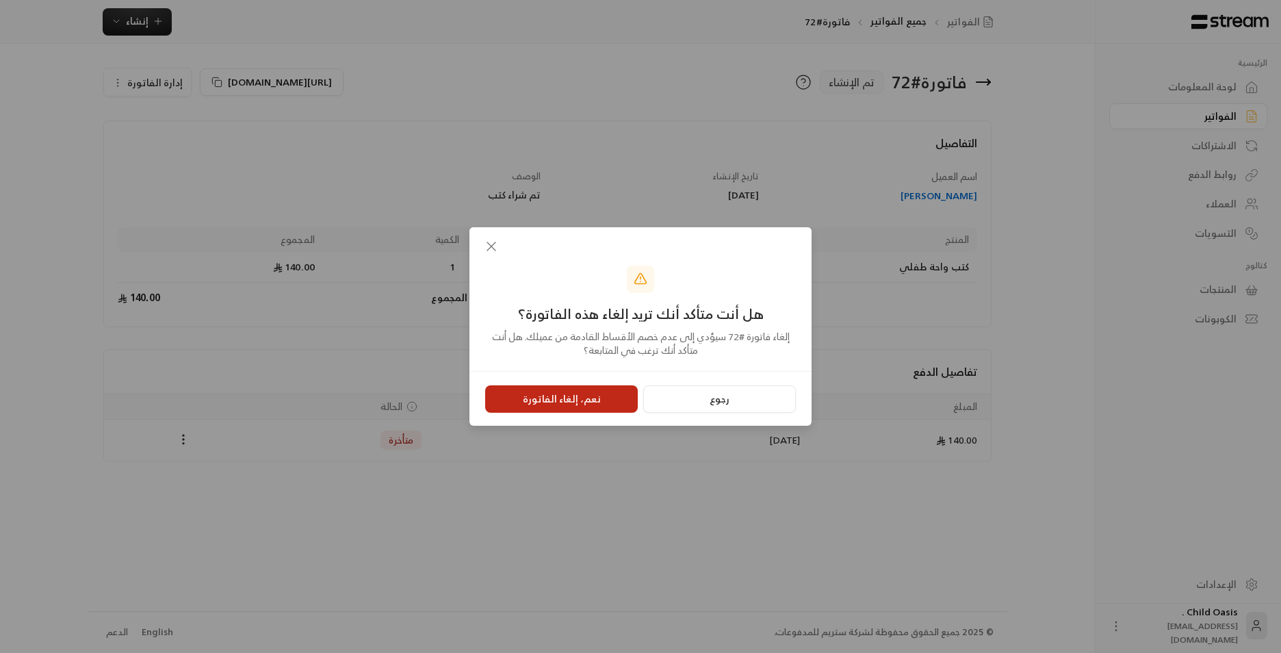
click at [561, 387] on button "نعم، إلغاء الفاتورة" at bounding box center [561, 398] width 153 height 27
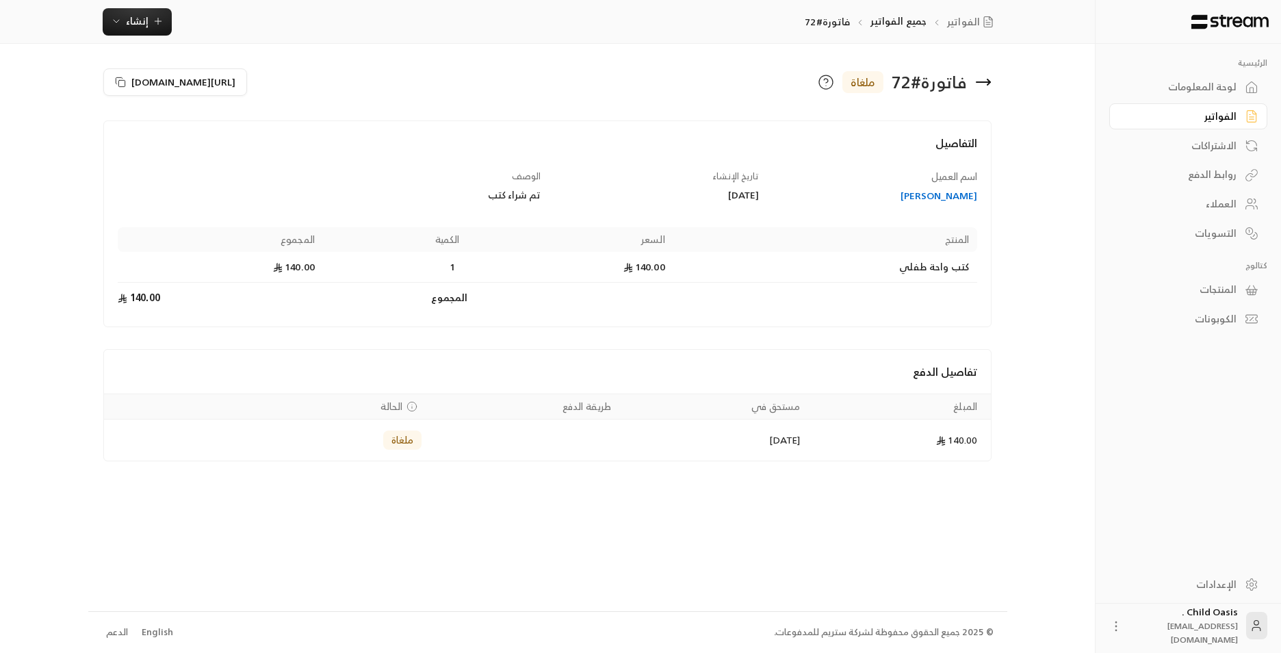
click at [863, 77] on div "فاتورة # 72 ملغاة" at bounding box center [772, 82] width 451 height 33
click at [863, 82] on icon at bounding box center [983, 82] width 14 height 0
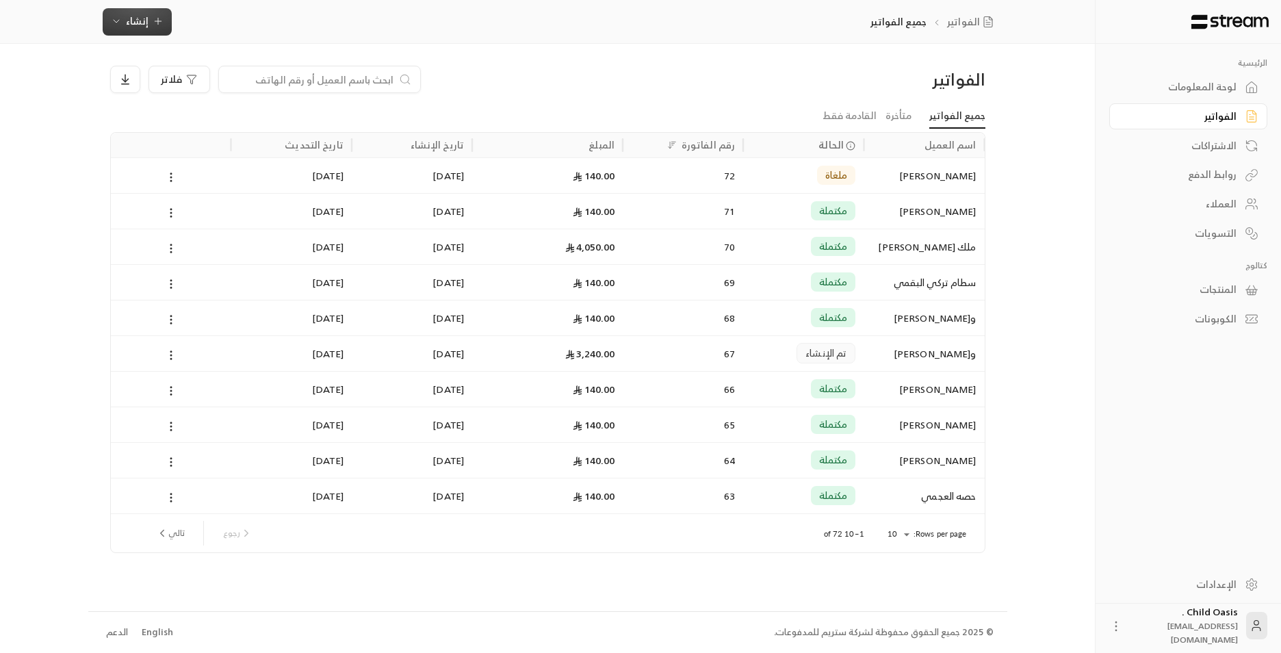
drag, startPoint x: 129, startPoint y: 18, endPoint x: 133, endPoint y: 25, distance: 8.6
click at [131, 22] on span "إنشاء" at bounding box center [137, 20] width 23 height 17
click at [196, 86] on div "إنشاء فاتورة مرة واحدة بسهولة للمعاملات السريعة." at bounding box center [204, 85] width 172 height 27
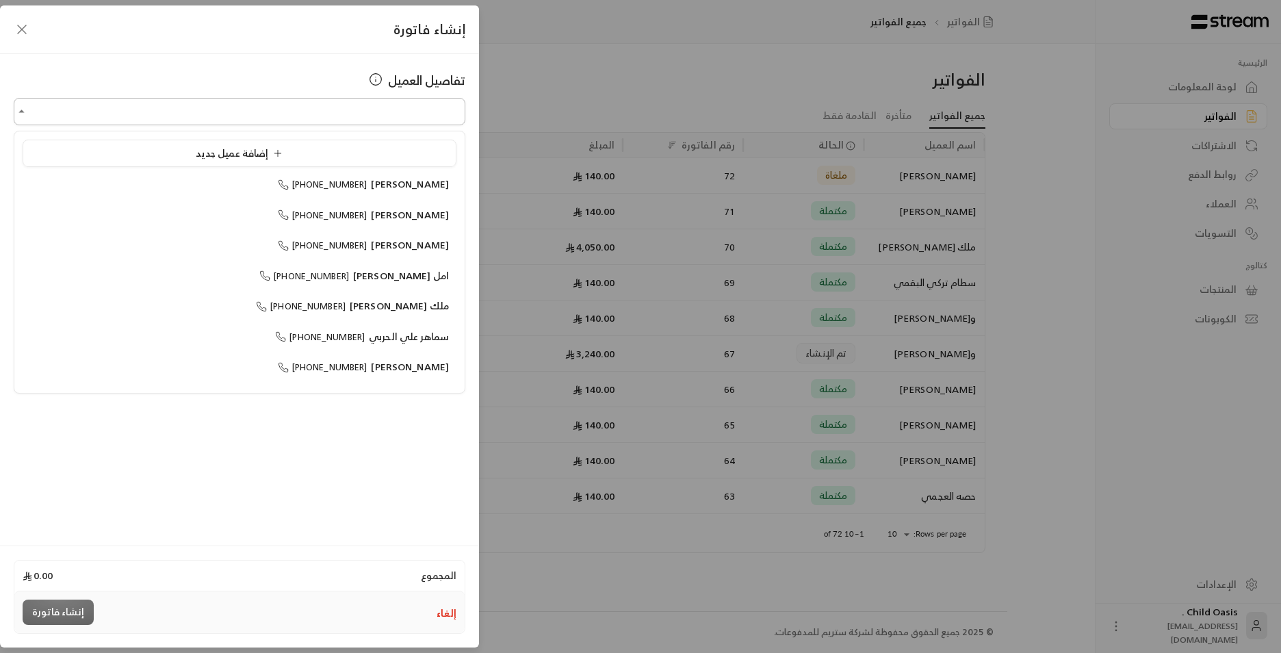
click at [352, 105] on input "اختر العميل" at bounding box center [240, 112] width 452 height 24
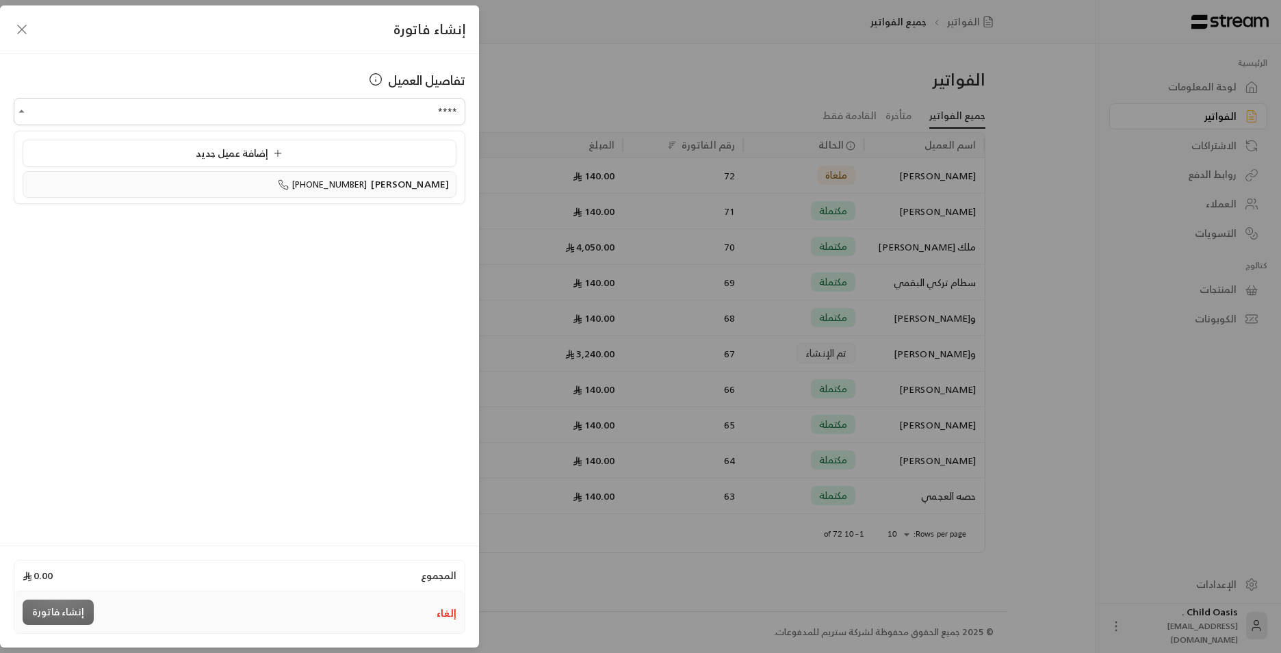
click at [358, 184] on span "[PHONE_NUMBER]" at bounding box center [323, 185] width 90 height 16
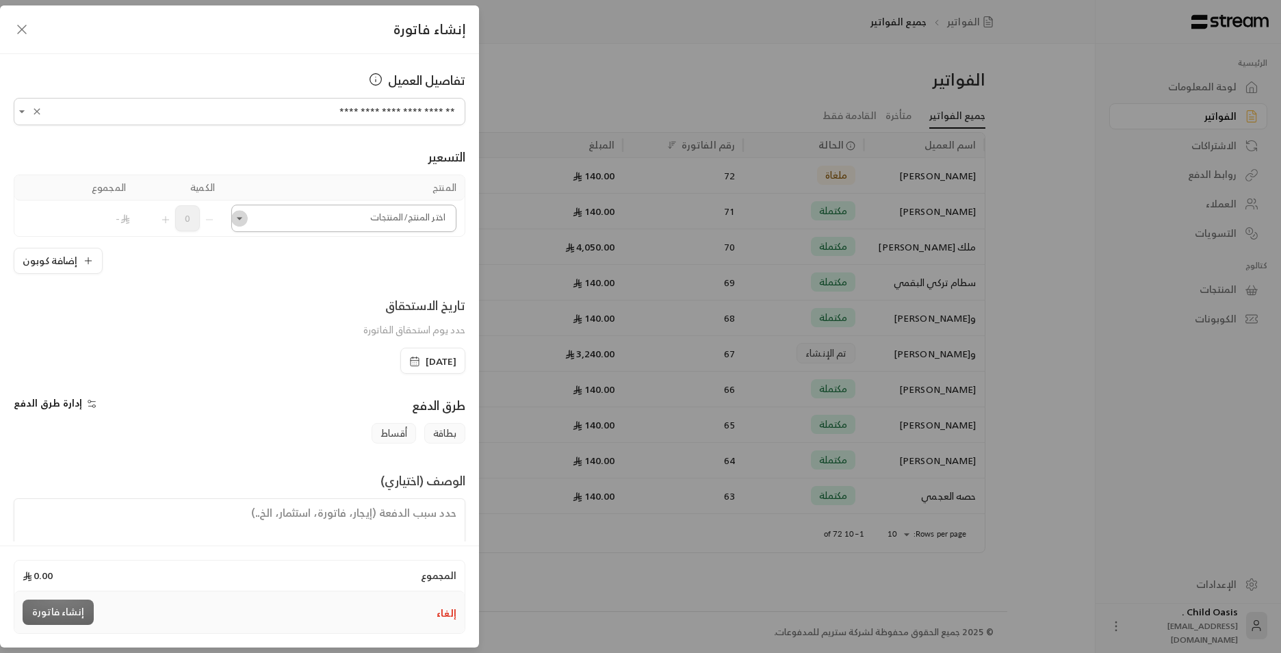
click at [246, 218] on icon "Open" at bounding box center [240, 218] width 14 height 14
type input "**********"
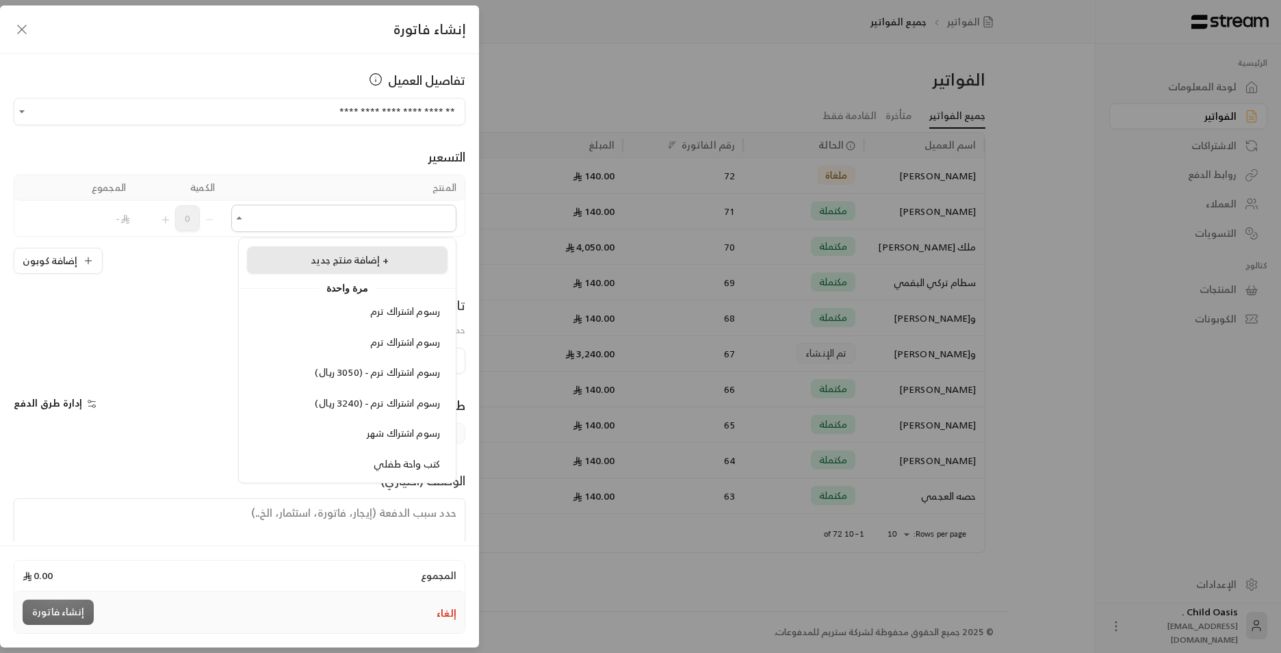
click at [302, 260] on div "إضافة منتج جديد +" at bounding box center [347, 260] width 185 height 14
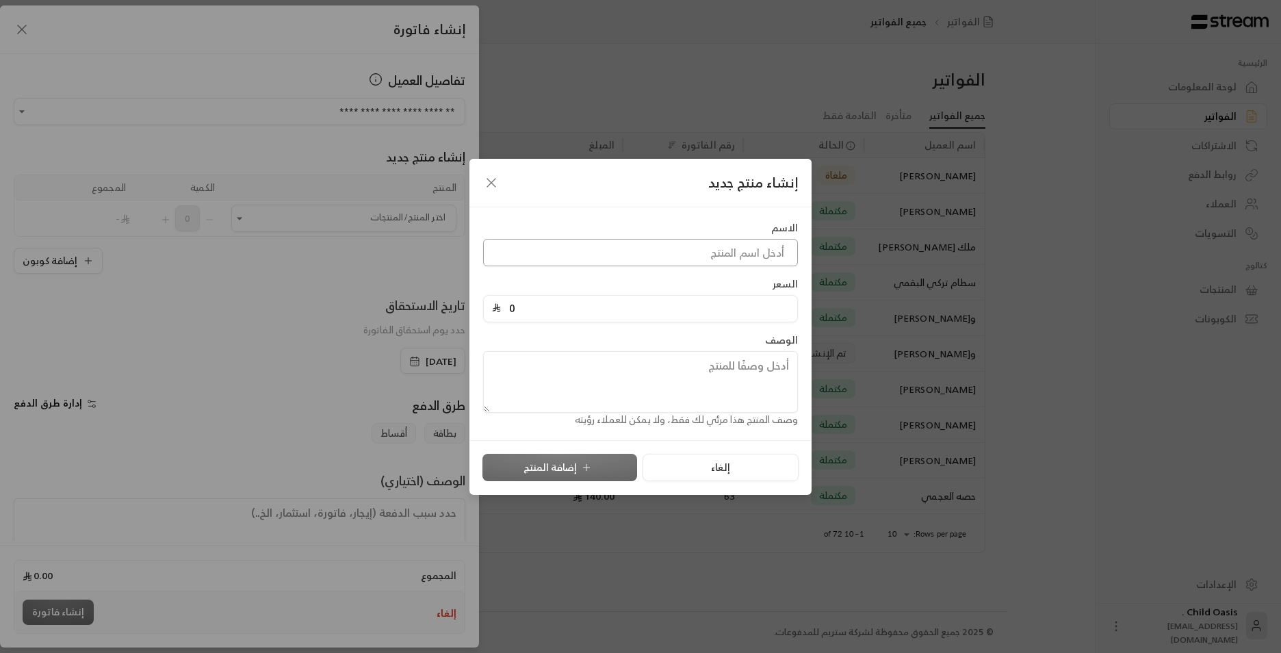
click at [752, 258] on input at bounding box center [640, 252] width 315 height 27
click at [491, 188] on icon "button" at bounding box center [491, 182] width 16 height 16
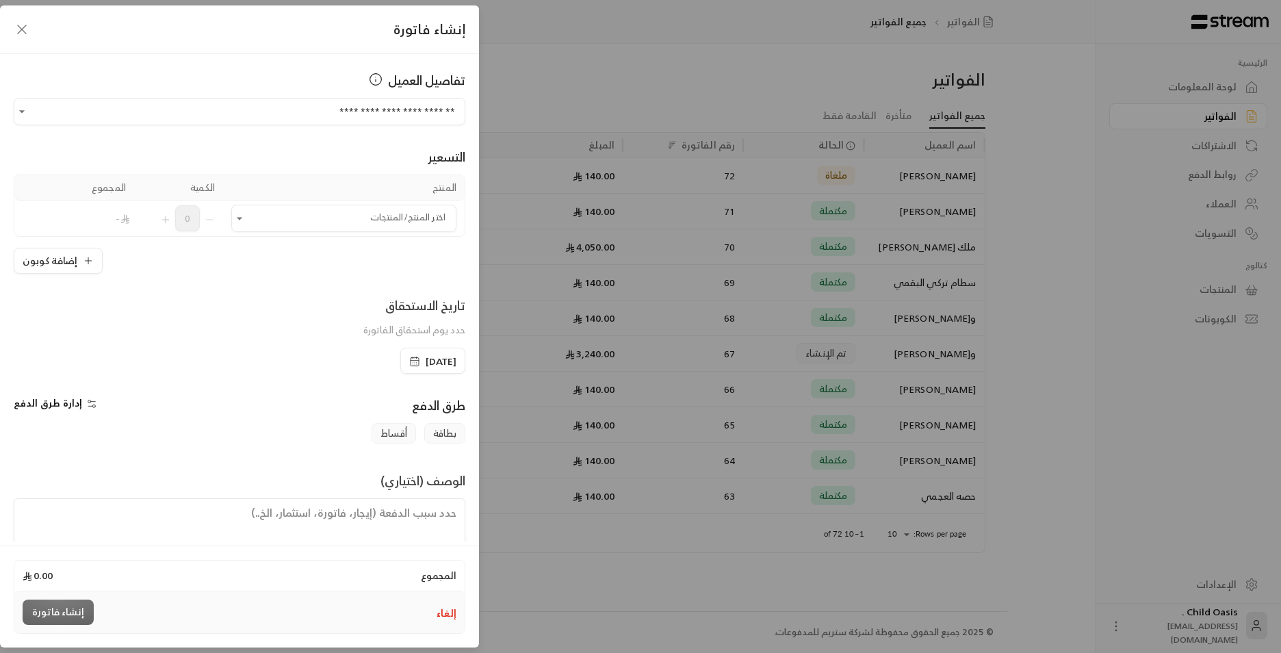
click at [26, 24] on icon "button" at bounding box center [22, 29] width 16 height 16
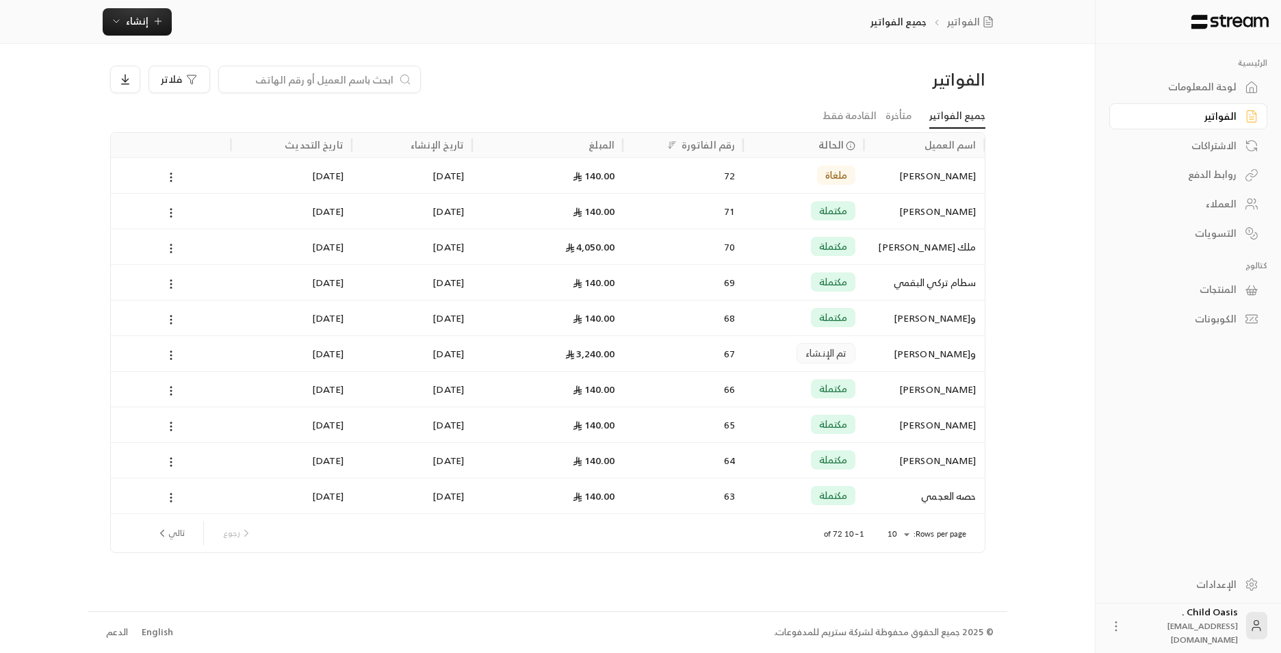
click at [126, 5] on div "الفواتير جميع الفواتير إنشاء فوري إنشاء فاتورة مرة واحدة بسهولة للمعاملات السري…" at bounding box center [547, 22] width 1095 height 44
click at [151, 25] on span "إنشاء" at bounding box center [137, 20] width 53 height 17
click at [354, 73] on input at bounding box center [310, 79] width 167 height 15
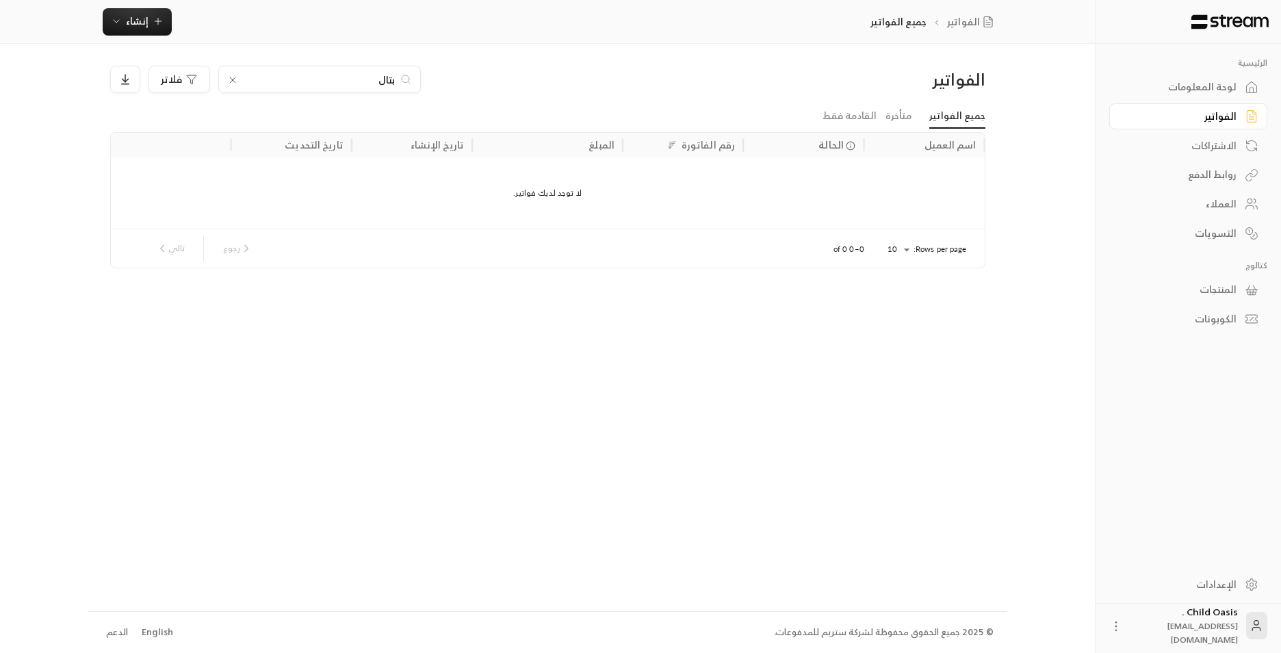
type input "بتال"
click at [231, 77] on icon at bounding box center [232, 80] width 11 height 11
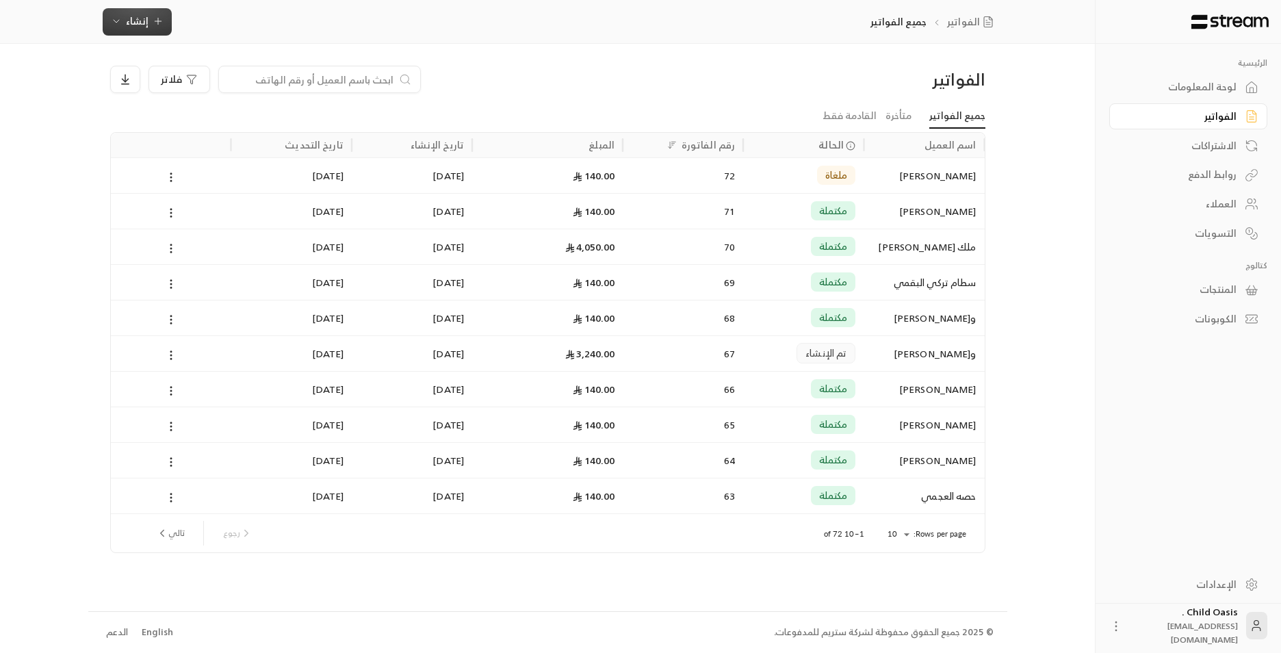
click at [153, 17] on icon "button" at bounding box center [158, 21] width 11 height 11
click at [264, 59] on div "فوري" at bounding box center [204, 63] width 172 height 16
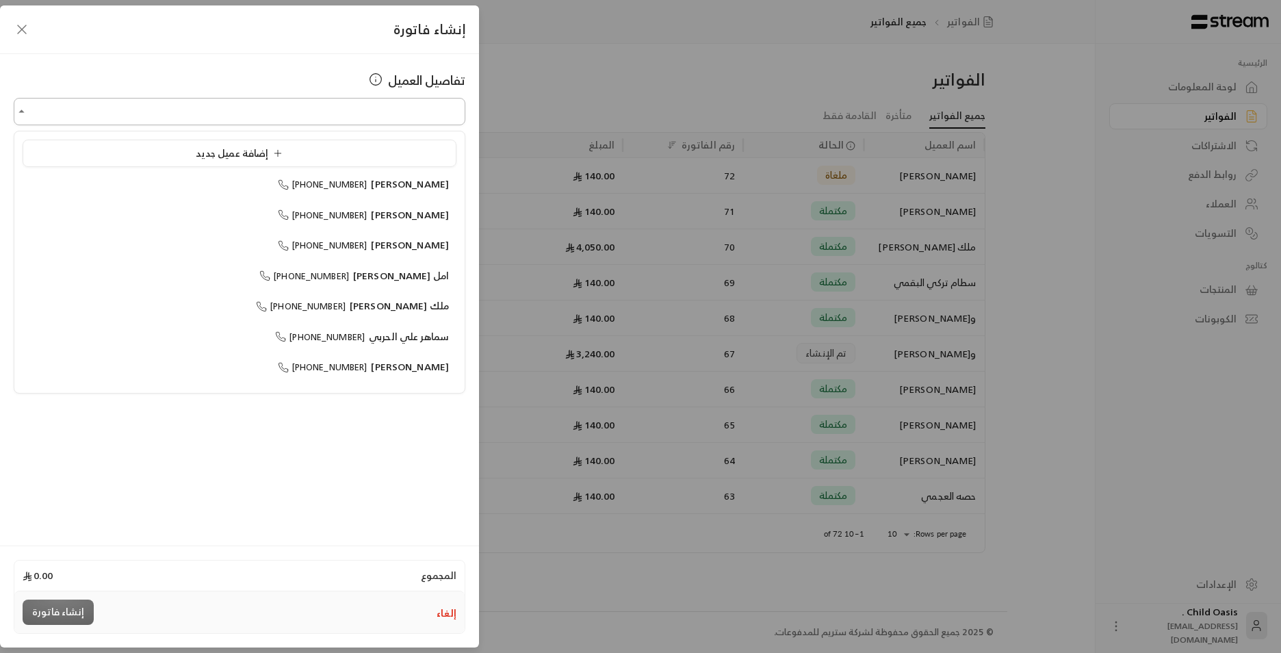
click at [358, 109] on input "اختر العميل" at bounding box center [240, 112] width 452 height 24
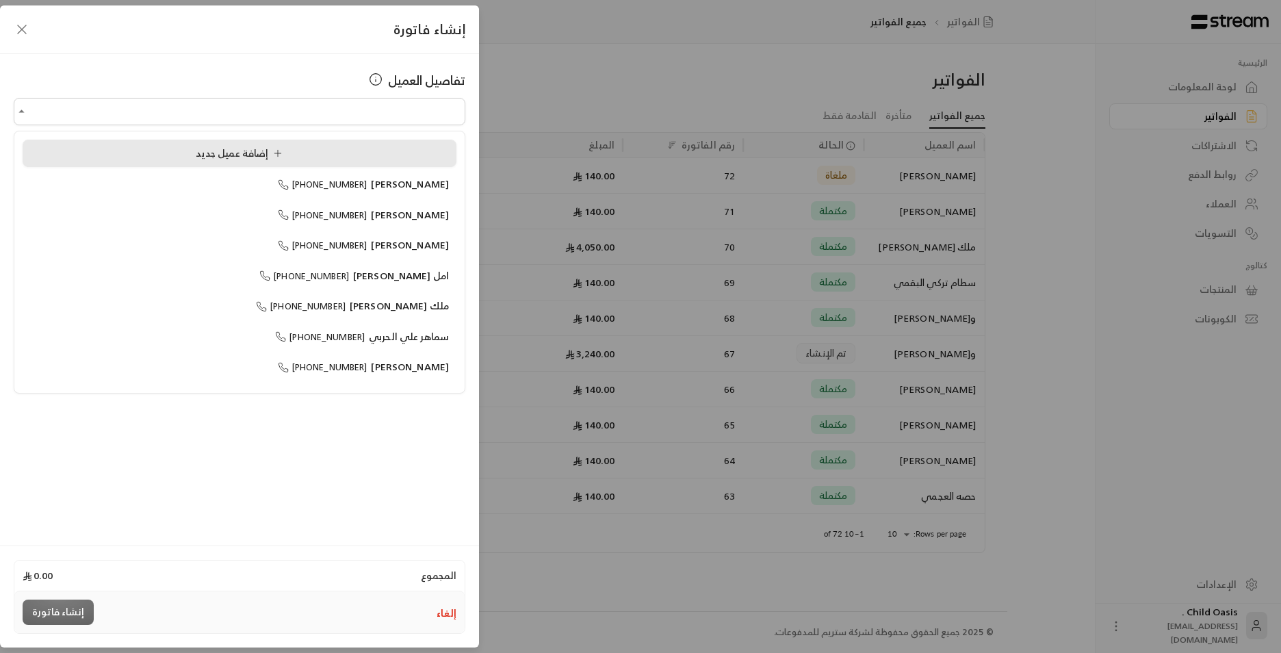
click at [335, 155] on div "إضافة عميل جديد" at bounding box center [239, 153] width 419 height 14
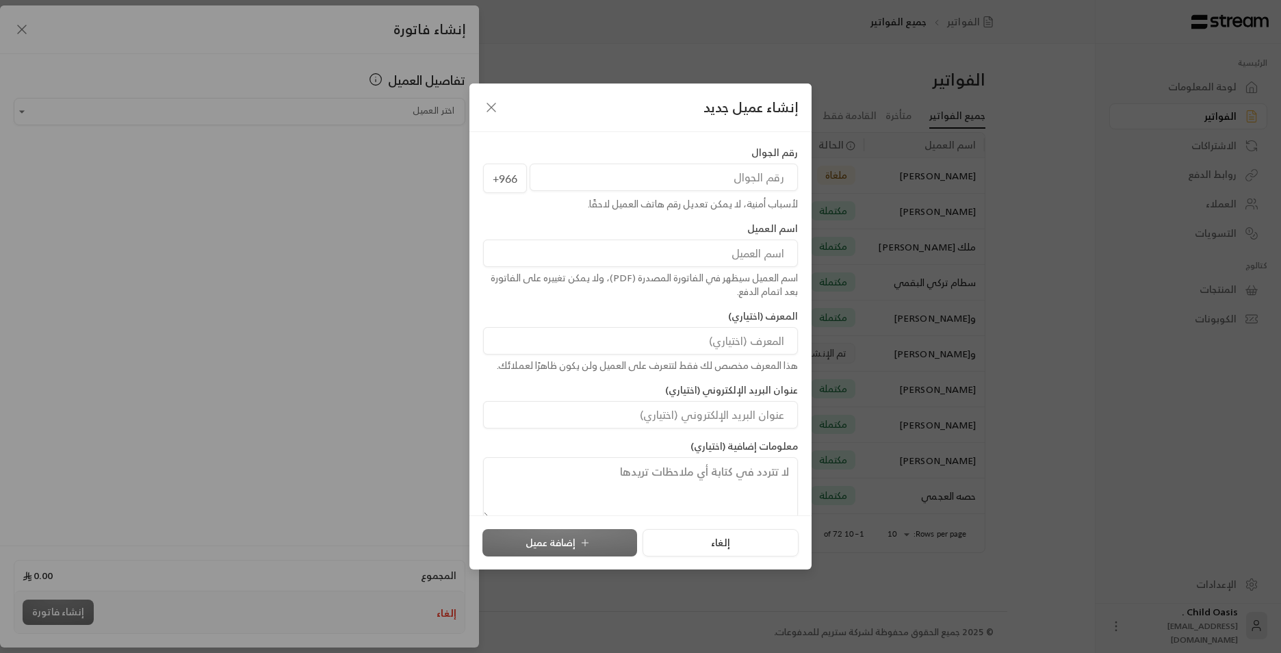
click at [600, 177] on input "tel" at bounding box center [664, 177] width 268 height 27
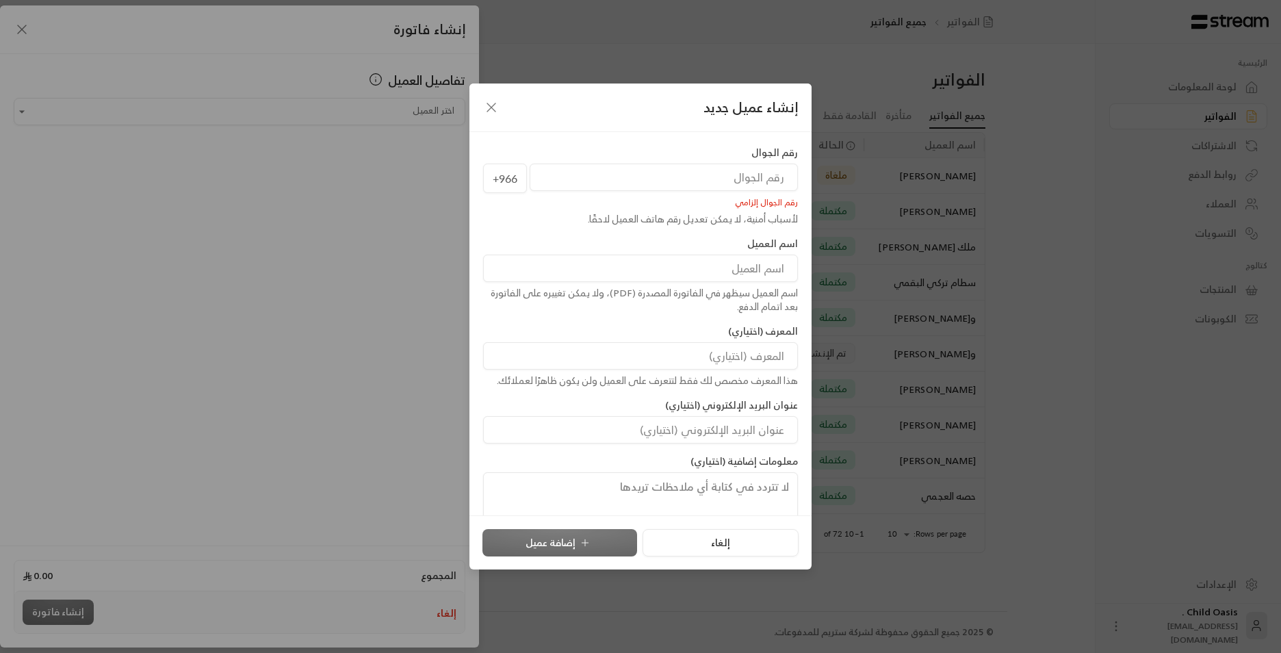
click at [645, 271] on input at bounding box center [640, 268] width 315 height 27
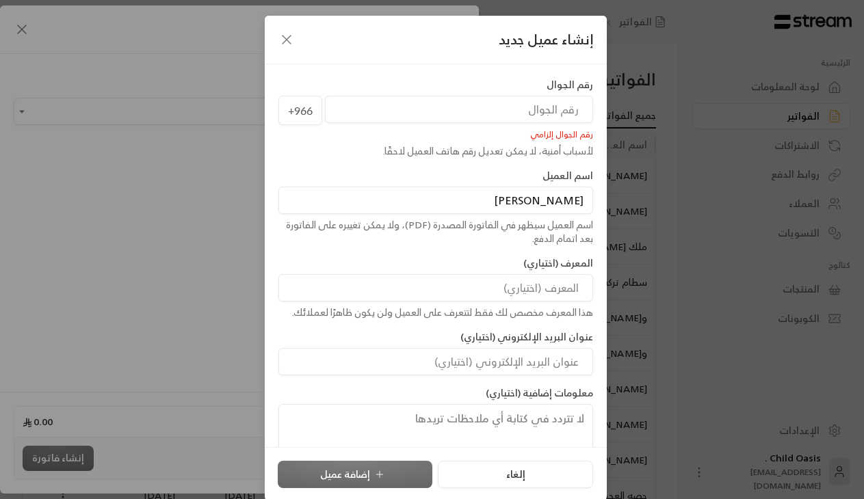
type input "[PERSON_NAME]"
click at [507, 106] on input "tel" at bounding box center [459, 109] width 268 height 27
click at [506, 102] on input "tel" at bounding box center [459, 109] width 268 height 27
click at [542, 120] on input "tel" at bounding box center [459, 109] width 268 height 27
click at [580, 110] on input "tel" at bounding box center [459, 109] width 268 height 27
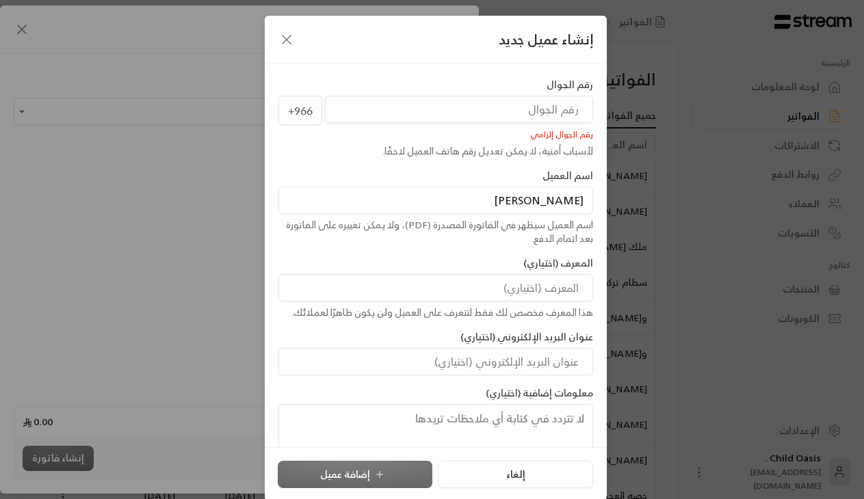
click at [557, 109] on input "tel" at bounding box center [459, 109] width 268 height 27
type input "530428533"
click at [293, 40] on icon "button" at bounding box center [286, 39] width 16 height 16
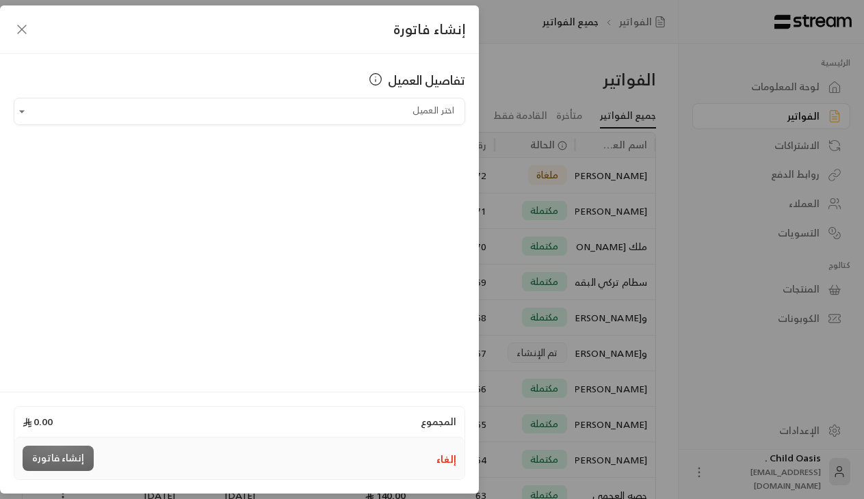
drag, startPoint x: 5, startPoint y: 22, endPoint x: 21, endPoint y: 45, distance: 28.5
click at [4, 22] on div "إنشاء فاتورة" at bounding box center [239, 29] width 479 height 49
click at [25, 28] on icon "button" at bounding box center [22, 29] width 16 height 16
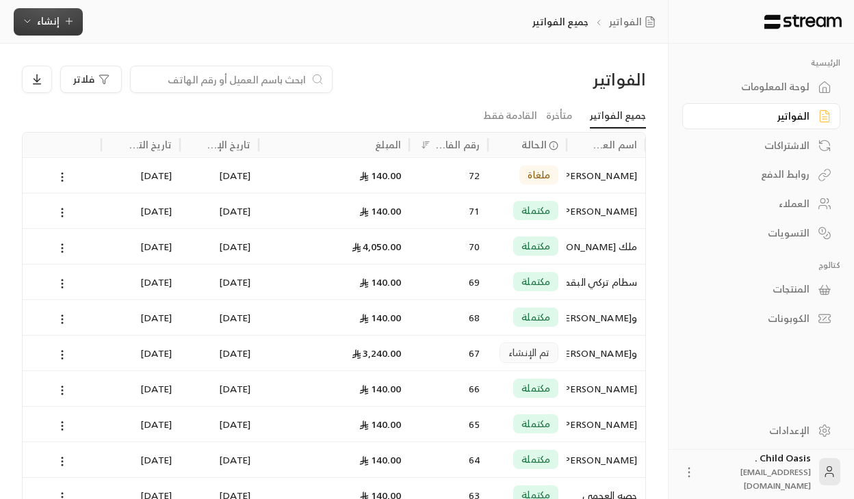
click at [64, 27] on icon "button" at bounding box center [69, 21] width 11 height 11
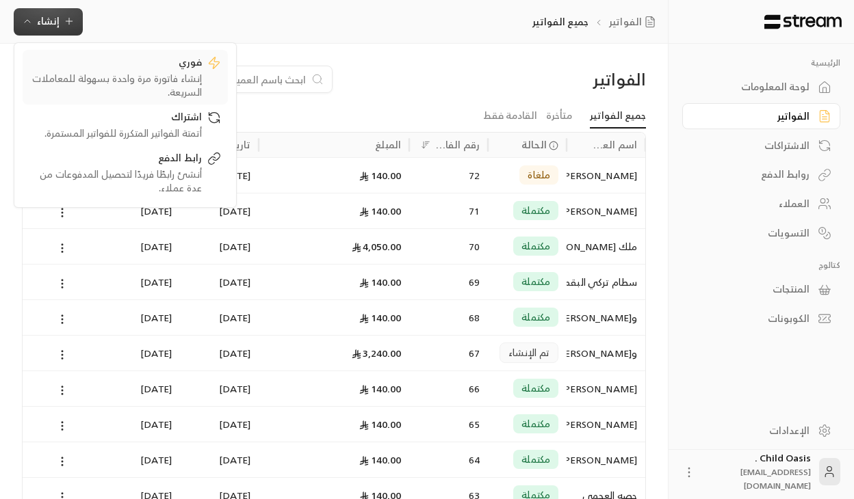
click at [170, 73] on div "إنشاء فاتورة مرة واحدة بسهولة للمعاملات السريعة." at bounding box center [115, 85] width 172 height 27
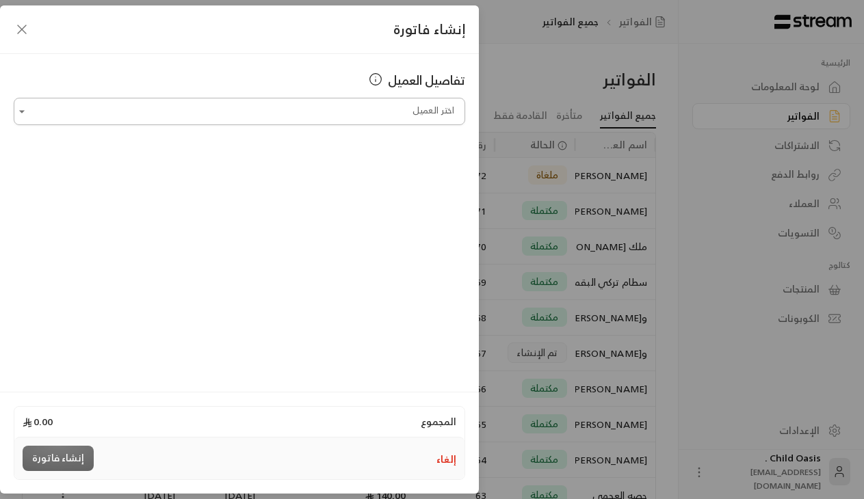
click at [435, 105] on input "اختر العميل" at bounding box center [240, 112] width 452 height 24
type input "****"
click at [10, 28] on div "إنشاء فاتورة" at bounding box center [239, 29] width 479 height 49
click at [18, 28] on icon "button" at bounding box center [22, 29] width 16 height 16
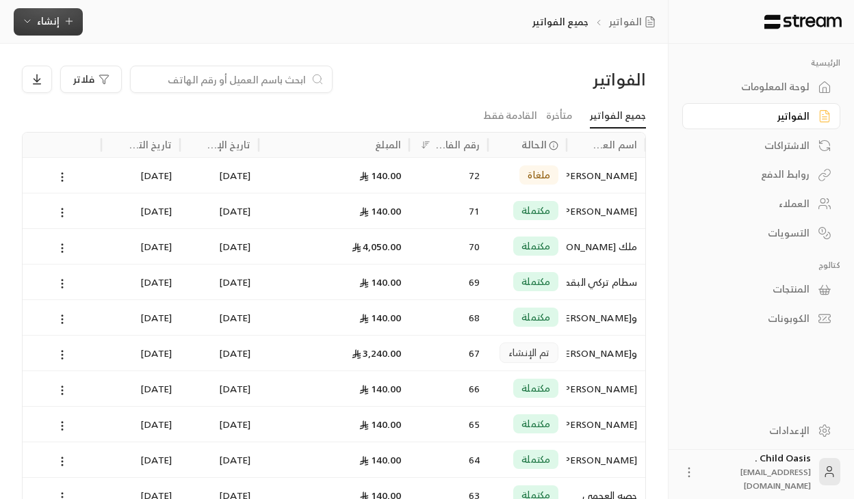
click at [27, 21] on icon "button" at bounding box center [27, 21] width 11 height 11
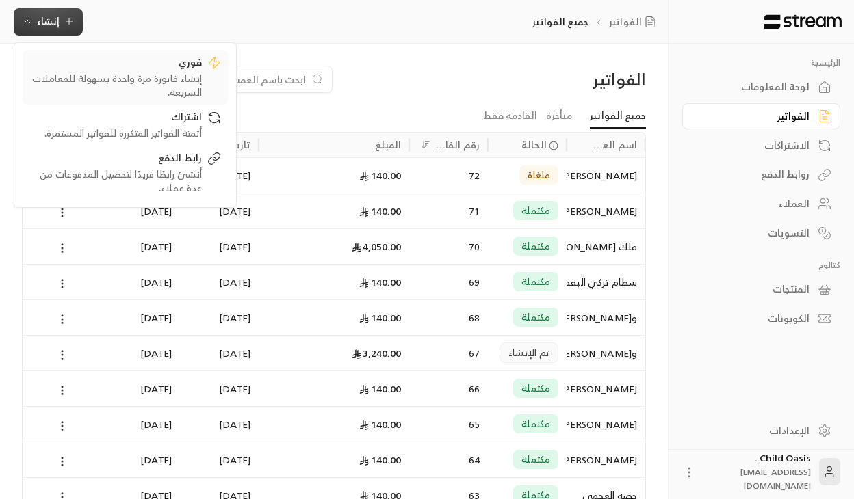
click at [76, 66] on div "فوري" at bounding box center [115, 63] width 172 height 16
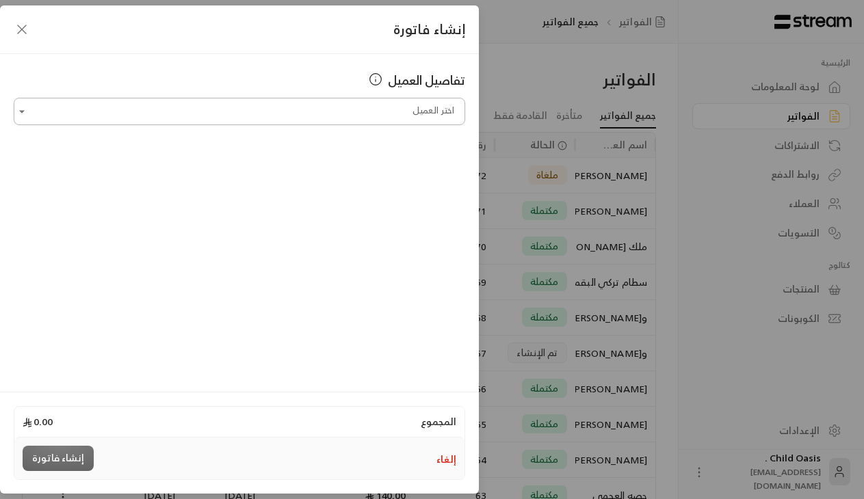
click at [134, 113] on input "اختر العميل" at bounding box center [240, 112] width 452 height 24
type input "*"
click at [155, 185] on div "[PERSON_NAME] [PHONE_NUMBER]" at bounding box center [239, 184] width 419 height 14
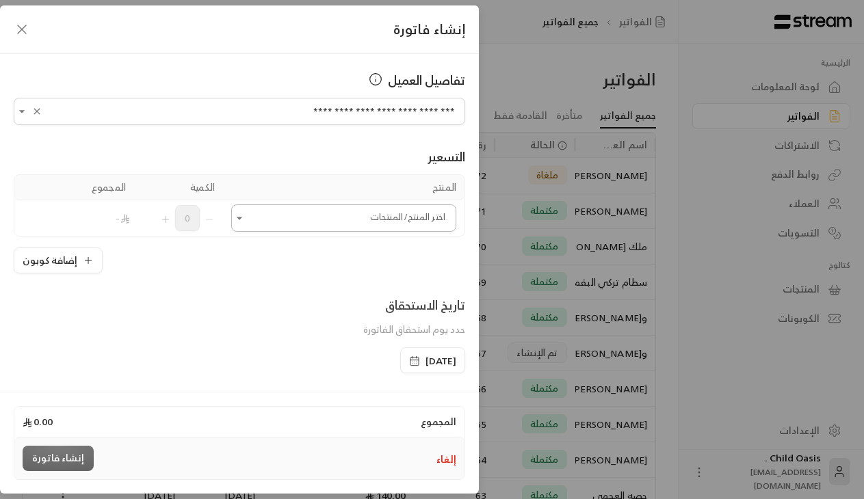
click at [246, 220] on icon "Open" at bounding box center [240, 218] width 14 height 14
type input "**********"
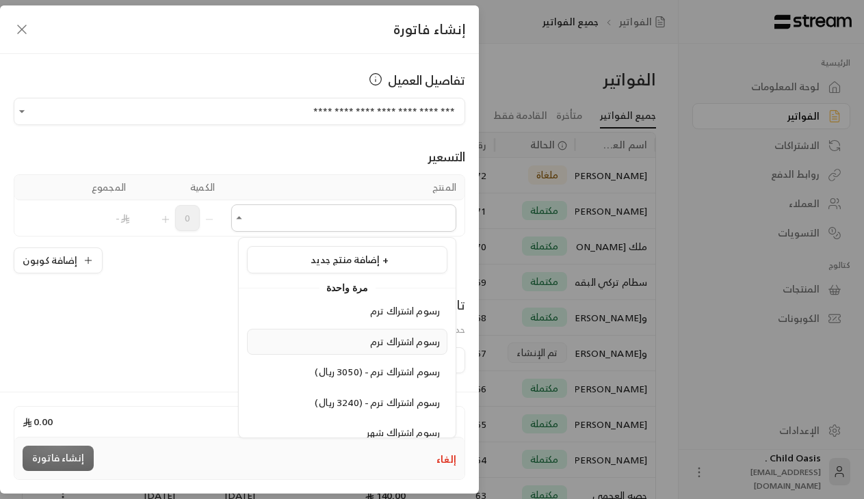
click at [385, 348] on span "رسوم اشتراك ترم" at bounding box center [405, 341] width 70 height 17
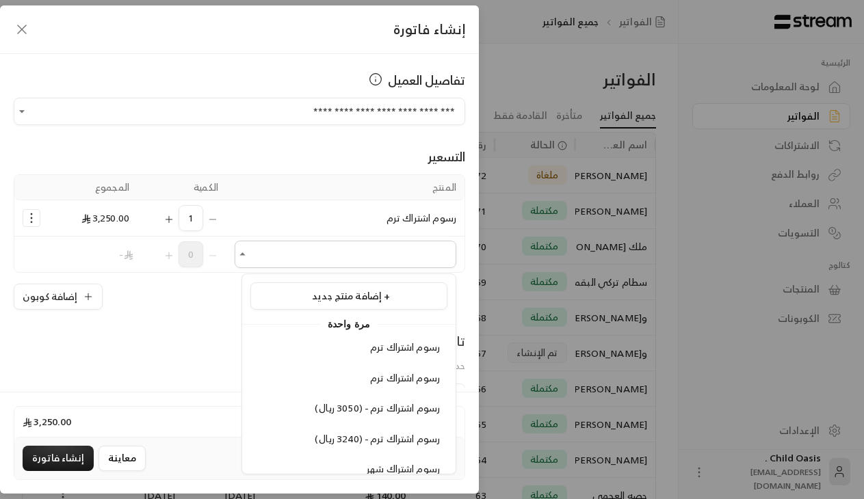
drag, startPoint x: 314, startPoint y: 257, endPoint x: 317, endPoint y: 269, distance: 11.9
click at [313, 259] on input "اختر العميل" at bounding box center [346, 255] width 222 height 24
drag, startPoint x: 350, startPoint y: 337, endPoint x: 347, endPoint y: 330, distance: 7.4
click at [348, 334] on div "مرة واحدة رسوم اشتراك ترم رسوم اشتراك ترم رسوم اشتراك ترم - (3050 ريال) رسوم اش…" at bounding box center [348, 414] width 213 height 198
click at [354, 340] on li "رسوم اشتراك ترم" at bounding box center [348, 348] width 197 height 27
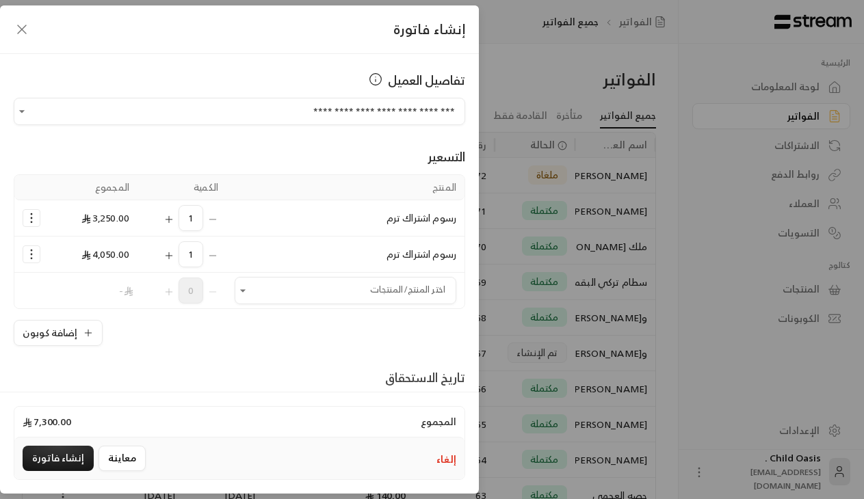
click at [38, 220] on icon "Selected Products" at bounding box center [32, 218] width 14 height 14
click at [105, 283] on span "إزالة المنتج" at bounding box center [90, 276] width 40 height 16
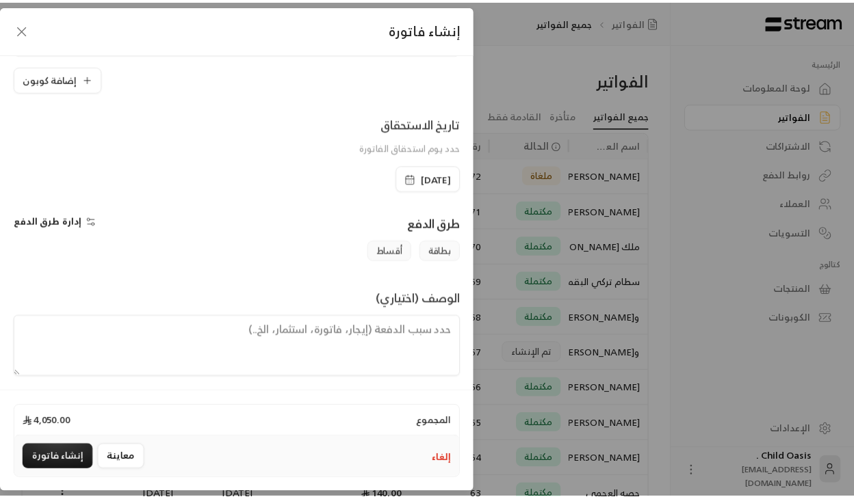
scroll to position [224, 0]
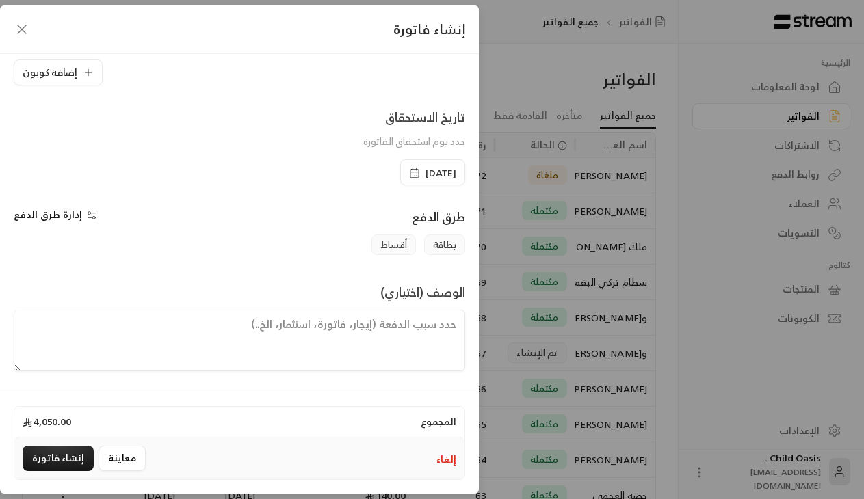
click at [409, 176] on icon "button" at bounding box center [414, 173] width 11 height 11
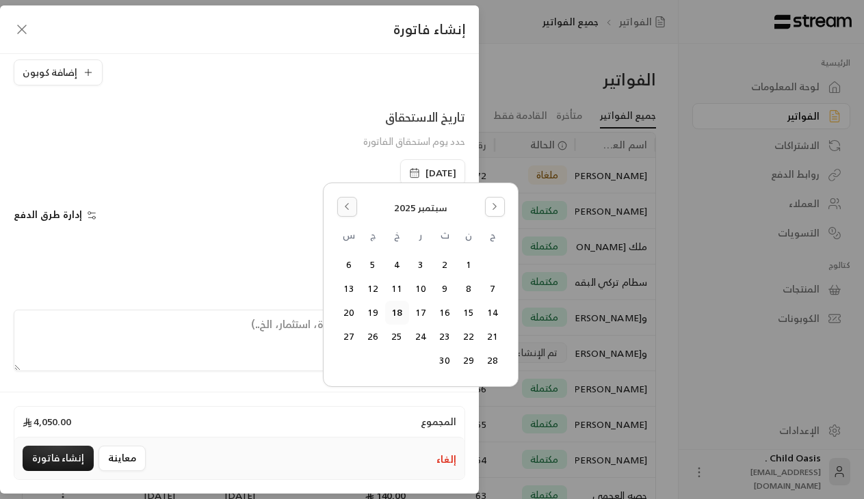
click at [346, 206] on icon "Go to the Previous Month" at bounding box center [347, 207] width 3 height 6
click at [476, 337] on button "18" at bounding box center [469, 337] width 23 height 23
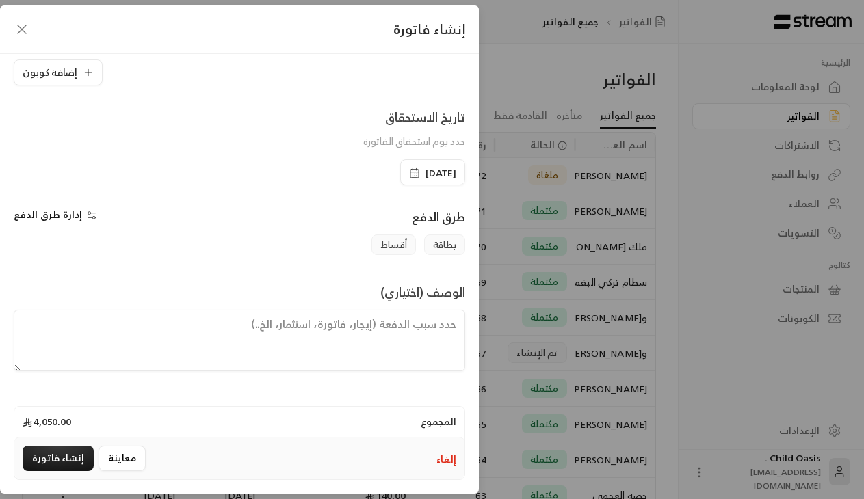
click at [445, 328] on textarea at bounding box center [240, 341] width 452 height 62
type textarea "تم السداد كامل"
click at [70, 469] on button "إنشاء فاتورة" at bounding box center [58, 458] width 71 height 25
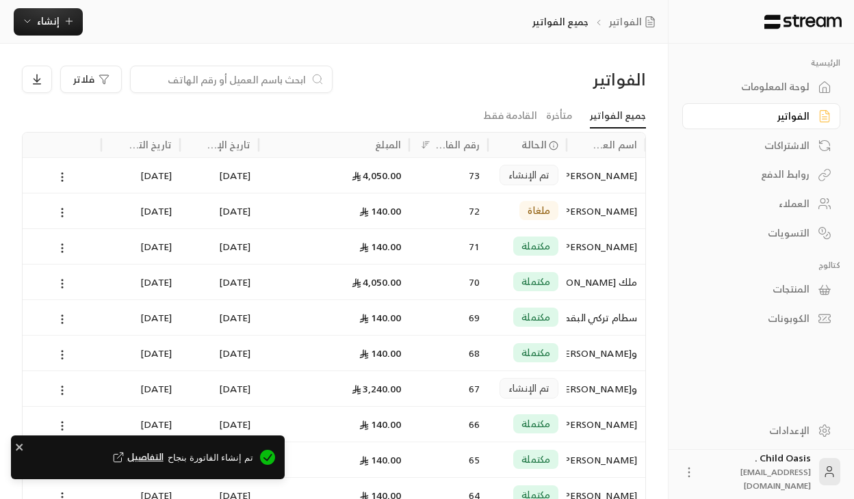
click at [628, 170] on div "[PERSON_NAME]" at bounding box center [606, 175] width 62 height 35
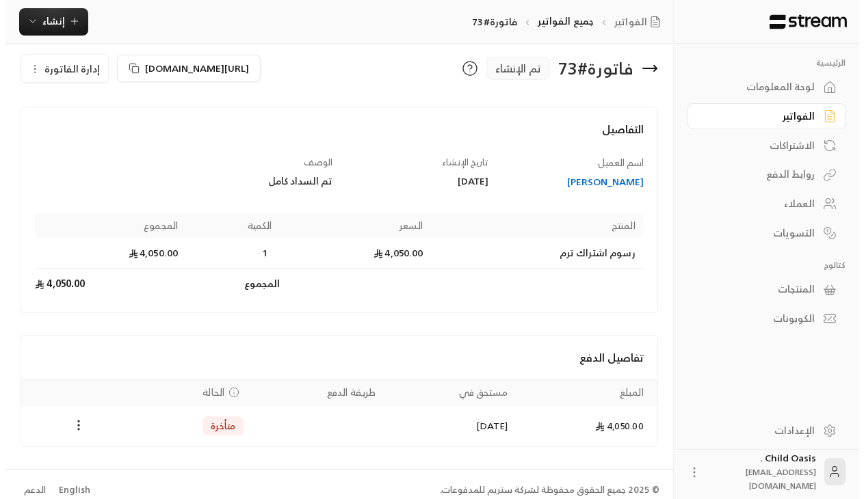
scroll to position [25, 0]
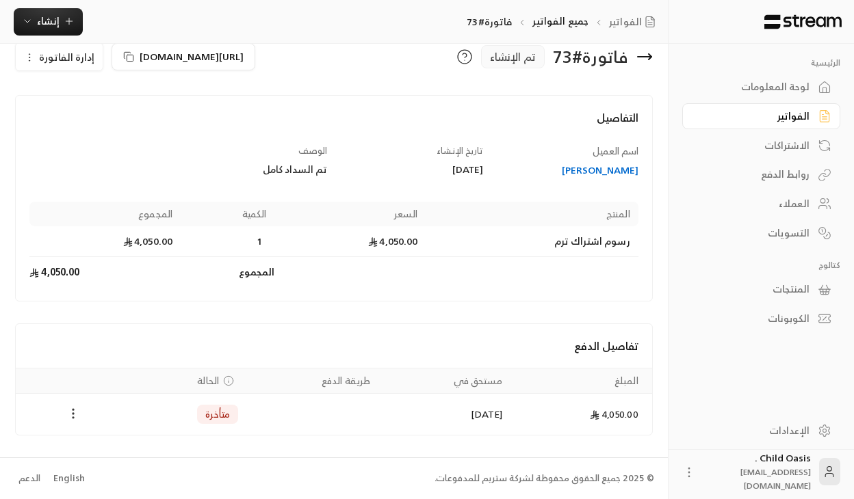
click at [68, 415] on icon "Payments" at bounding box center [73, 414] width 14 height 14
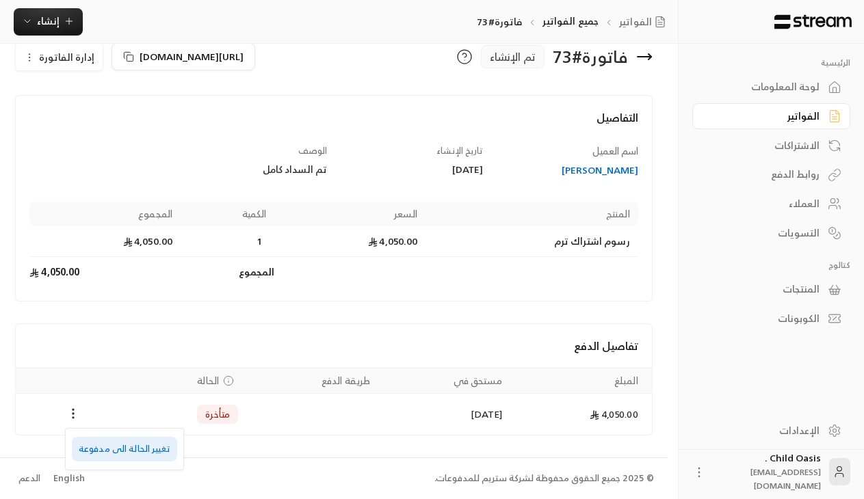
click at [150, 447] on li "تغيير الحالة الى مدفوعة" at bounding box center [124, 449] width 105 height 25
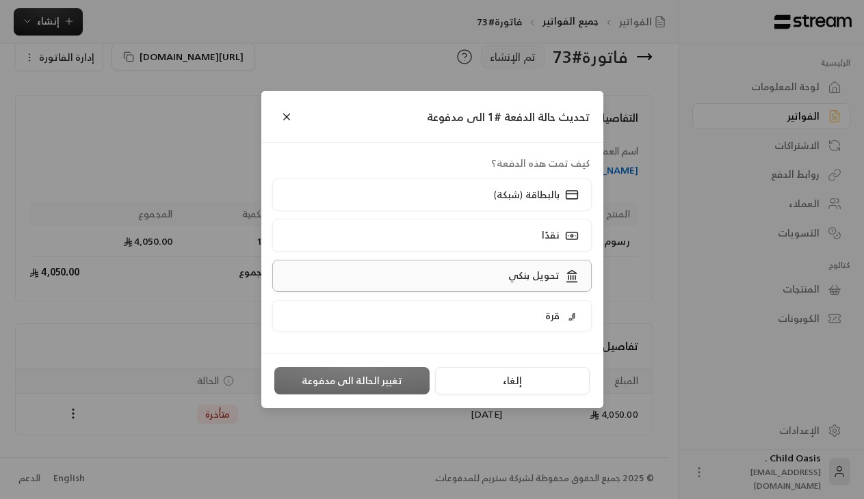
click at [466, 279] on label "تحويل بنكي" at bounding box center [432, 276] width 320 height 32
click at [387, 367] on button "تغيير الحالة الى مدفوعة" at bounding box center [351, 380] width 155 height 27
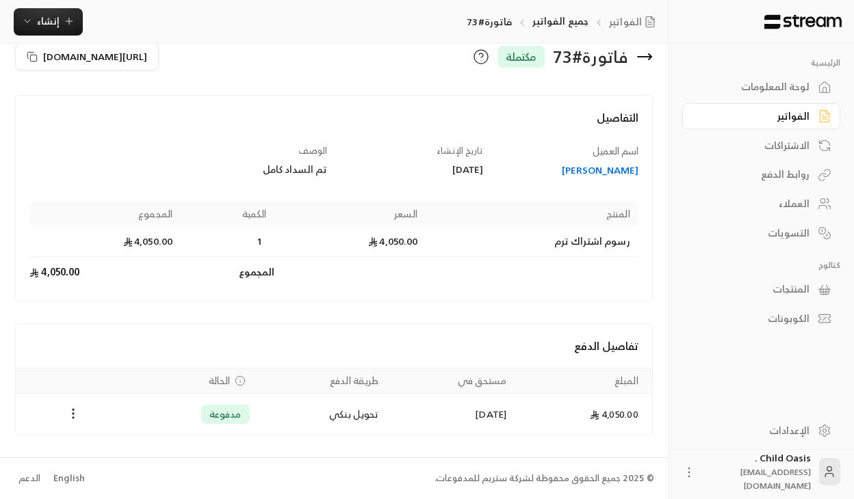
click at [612, 175] on div "[PERSON_NAME]" at bounding box center [567, 171] width 142 height 14
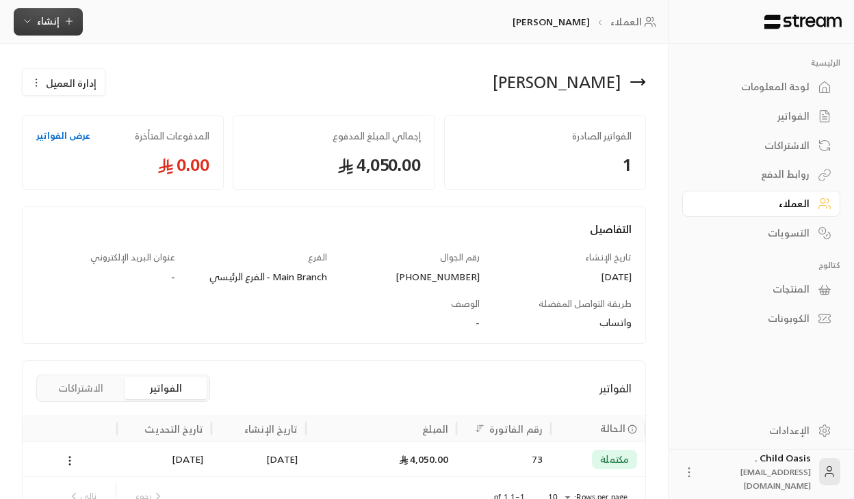
click at [59, 16] on span "إنشاء" at bounding box center [48, 20] width 53 height 17
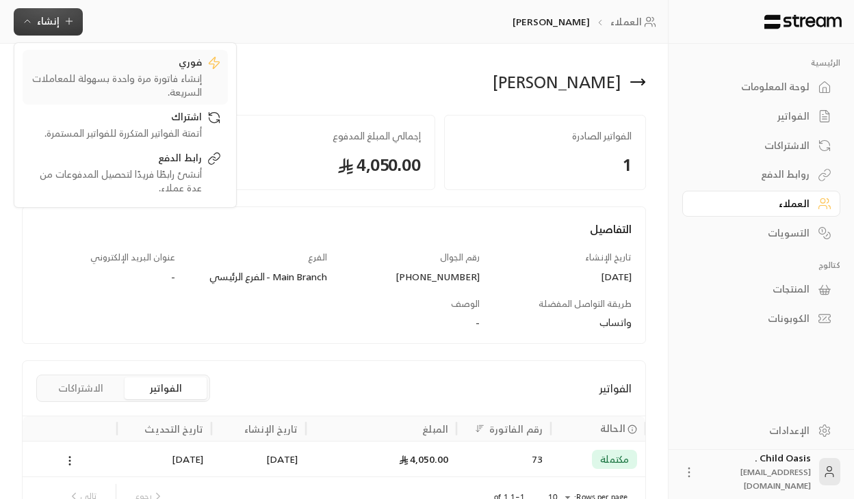
click at [154, 79] on div "إنشاء فاتورة مرة واحدة بسهولة للمعاملات السريعة." at bounding box center [115, 85] width 172 height 27
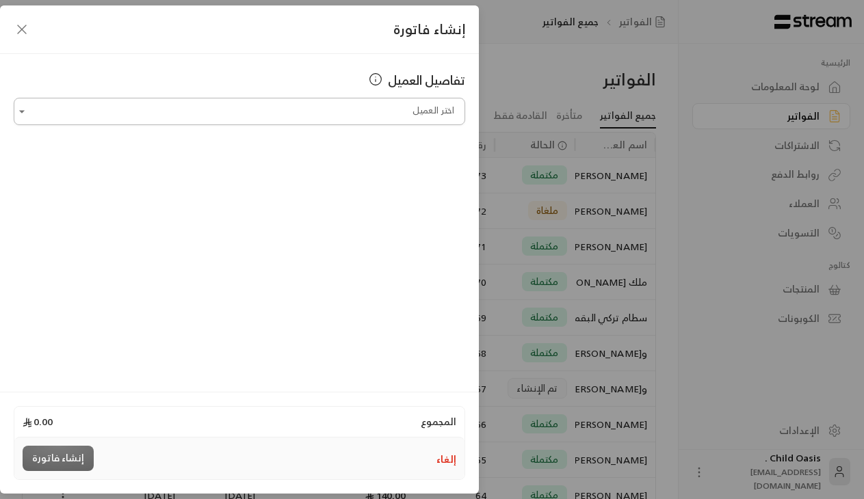
click at [183, 105] on input "اختر العميل" at bounding box center [240, 112] width 452 height 24
click at [194, 187] on div "[PERSON_NAME] [PHONE_NUMBER]" at bounding box center [239, 184] width 419 height 14
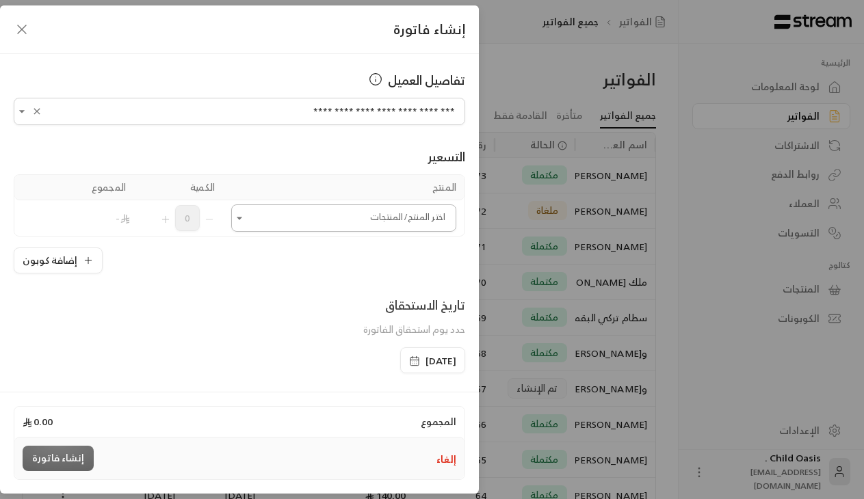
type input "**********"
click at [274, 212] on input "اختر العميل" at bounding box center [343, 219] width 225 height 24
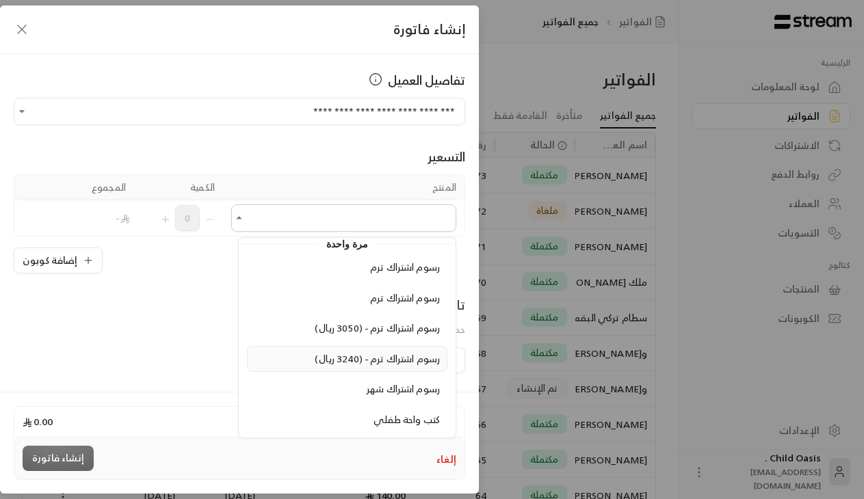
scroll to position [44, 0]
click at [408, 422] on span "كتب واحة طفلي" at bounding box center [407, 419] width 66 height 17
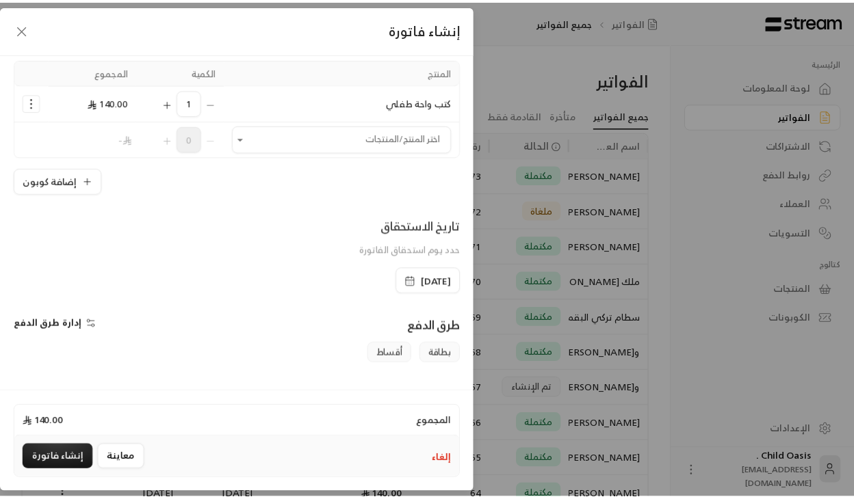
scroll to position [205, 0]
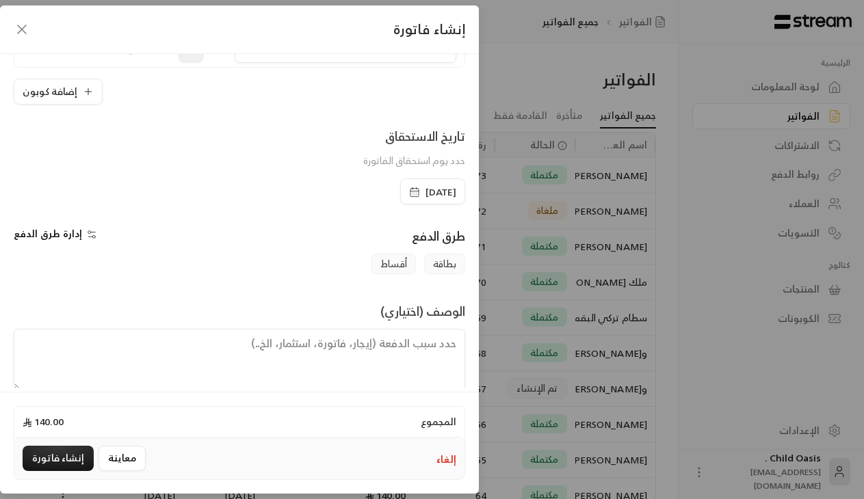
click at [411, 191] on icon "button" at bounding box center [415, 191] width 8 height 0
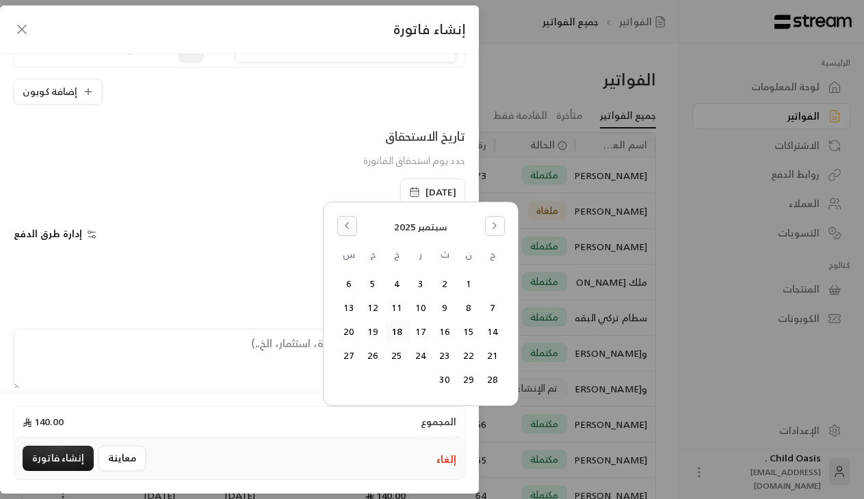
click at [353, 226] on button "Go to the Previous Month" at bounding box center [347, 226] width 20 height 20
click at [472, 354] on button "18" at bounding box center [469, 356] width 23 height 23
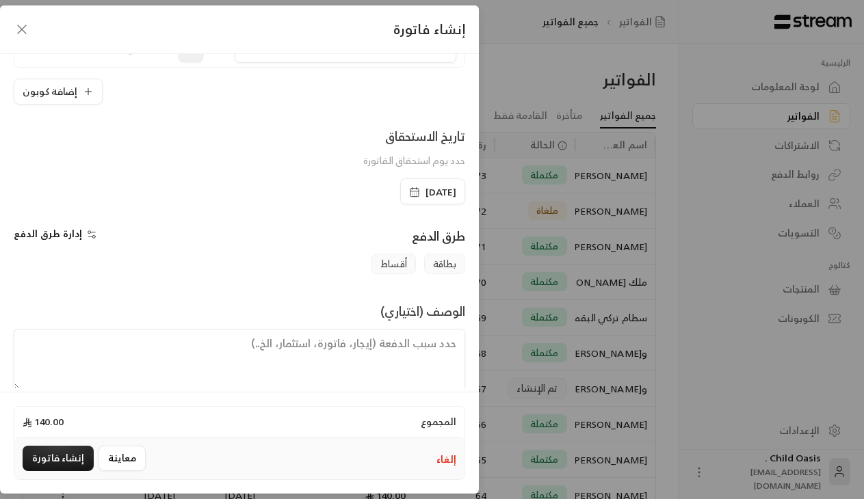
click at [426, 374] on textarea at bounding box center [240, 360] width 452 height 62
type textarea "تم شراء كتب"
click at [55, 454] on button "إنشاء فاتورة" at bounding box center [58, 458] width 71 height 25
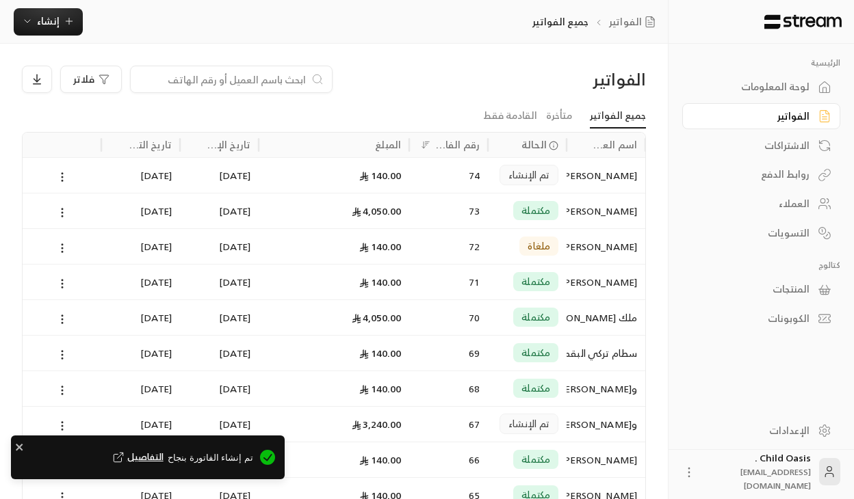
click at [250, 180] on div "[DATE]" at bounding box center [219, 175] width 79 height 36
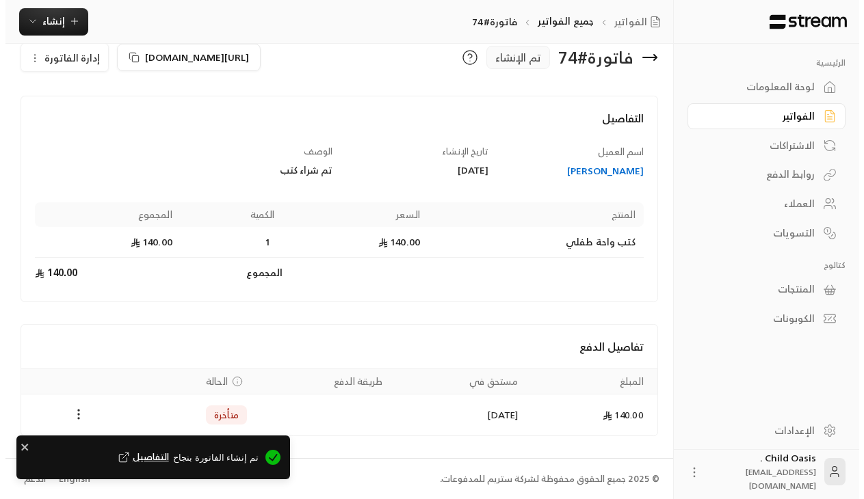
scroll to position [25, 0]
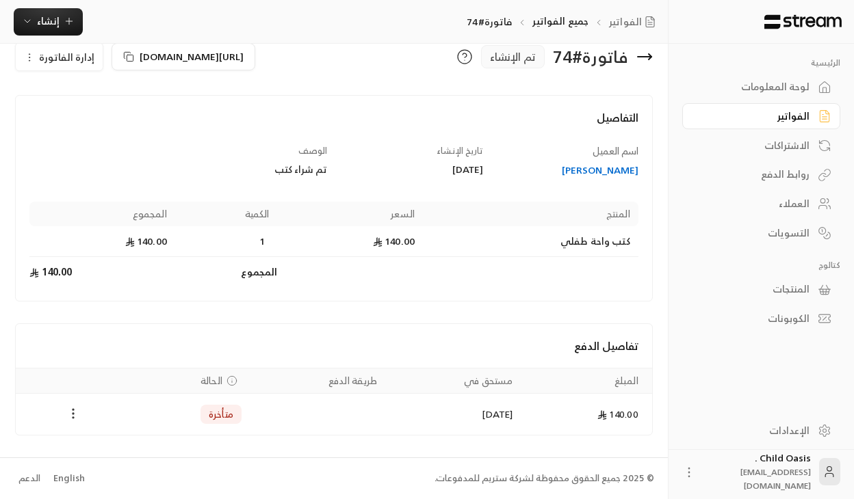
click at [74, 415] on circle "Payments" at bounding box center [73, 413] width 1 height 1
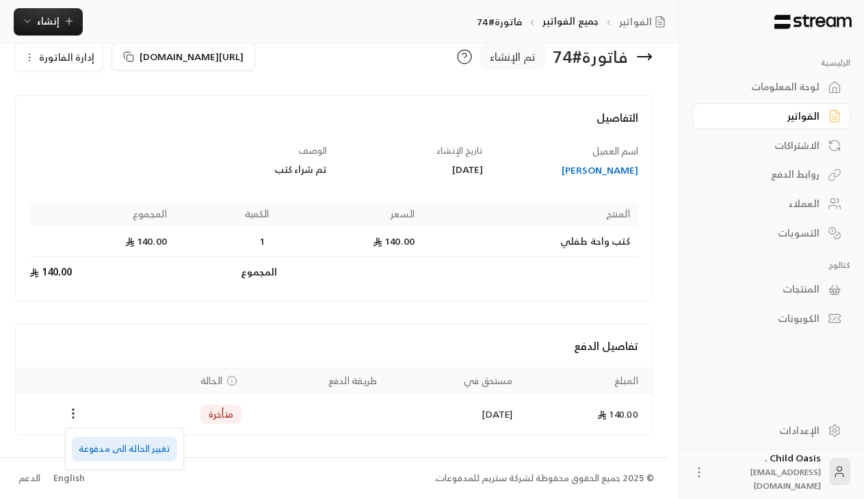
click at [140, 453] on li "تغيير الحالة الى مدفوعة" at bounding box center [124, 449] width 105 height 25
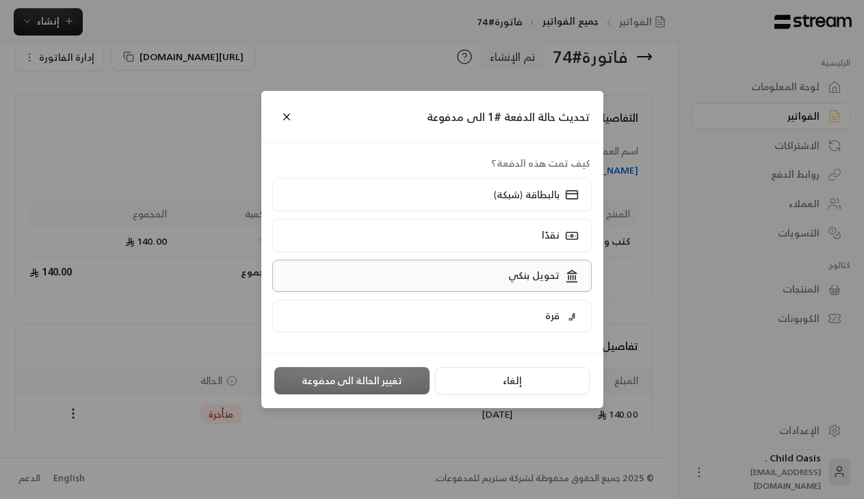
click at [456, 287] on label "تحويل بنكي" at bounding box center [432, 276] width 320 height 32
click at [355, 393] on button "تغيير الحالة الى مدفوعة" at bounding box center [351, 380] width 155 height 27
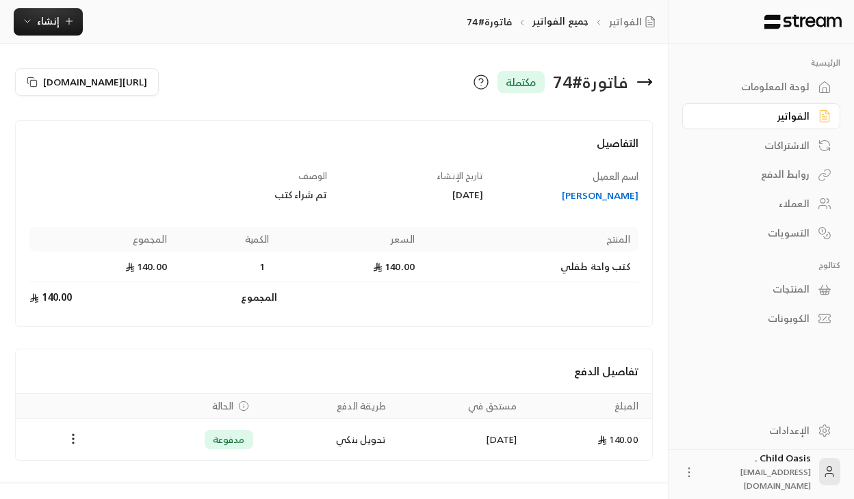
click at [640, 82] on icon at bounding box center [645, 82] width 14 height 0
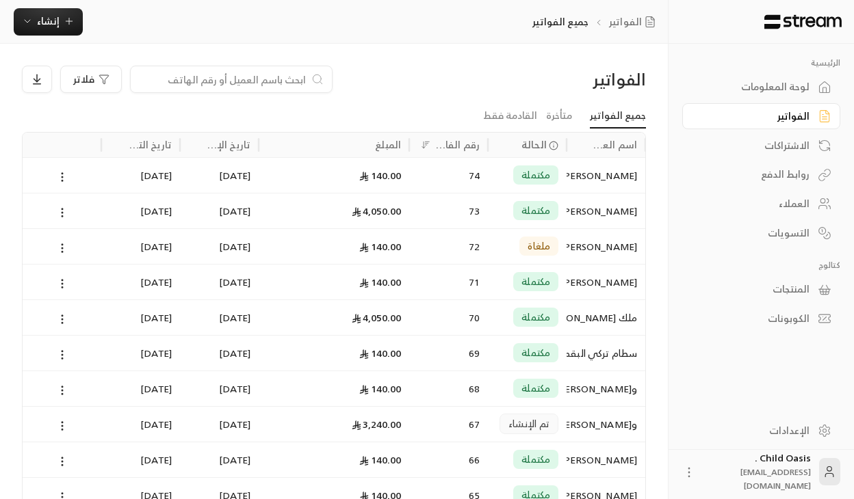
click at [272, 70] on div at bounding box center [231, 79] width 203 height 27
click at [45, 29] on span "إنشاء" at bounding box center [48, 20] width 23 height 17
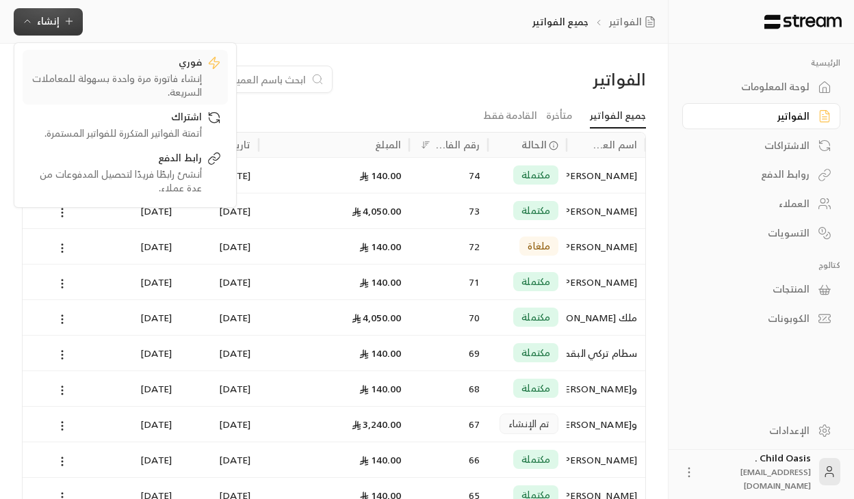
click at [183, 76] on div "إنشاء فاتورة مرة واحدة بسهولة للمعاملات السريعة." at bounding box center [115, 85] width 172 height 27
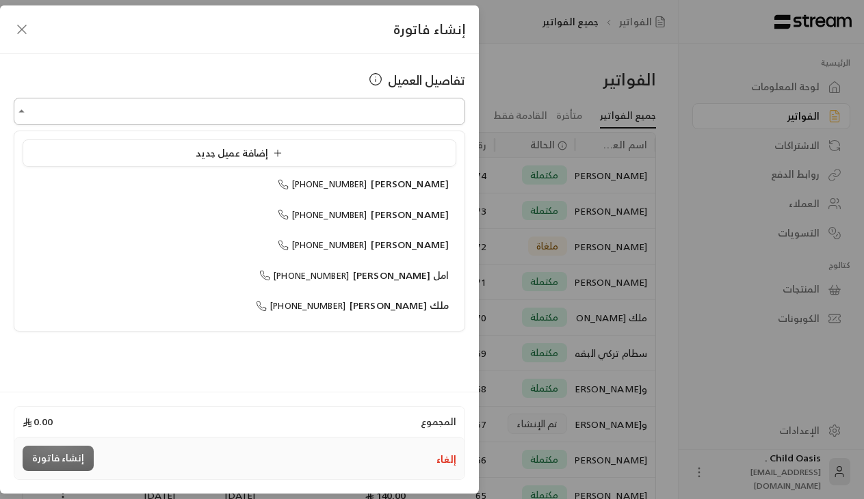
click at [336, 106] on input "اختر العميل" at bounding box center [240, 112] width 452 height 24
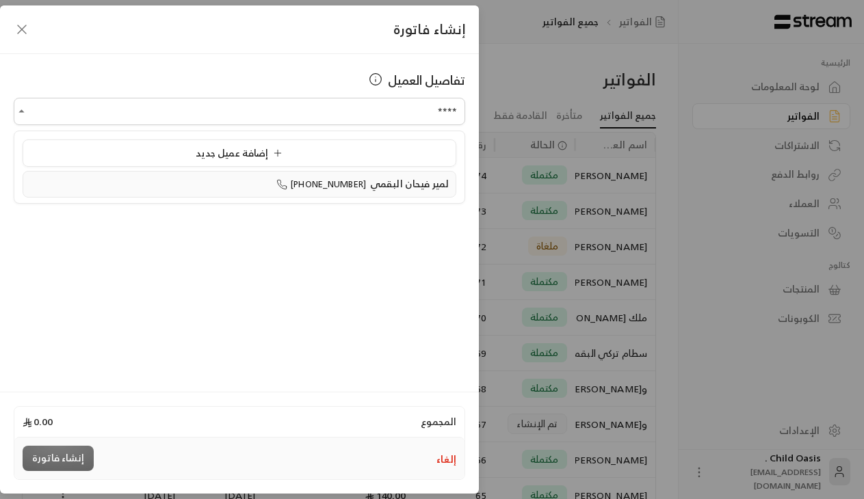
click at [173, 188] on div "لمير [PERSON_NAME] [PHONE_NUMBER]" at bounding box center [239, 184] width 419 height 14
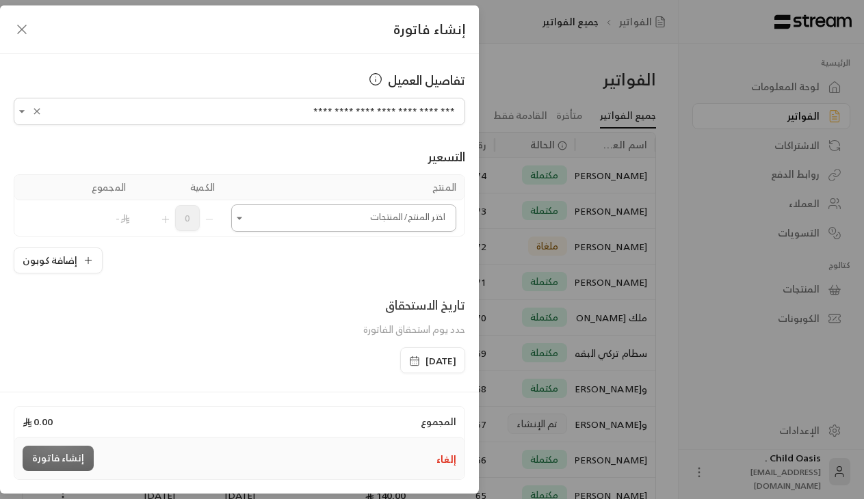
type input "**********"
click at [261, 218] on input "اختر العميل" at bounding box center [343, 219] width 225 height 24
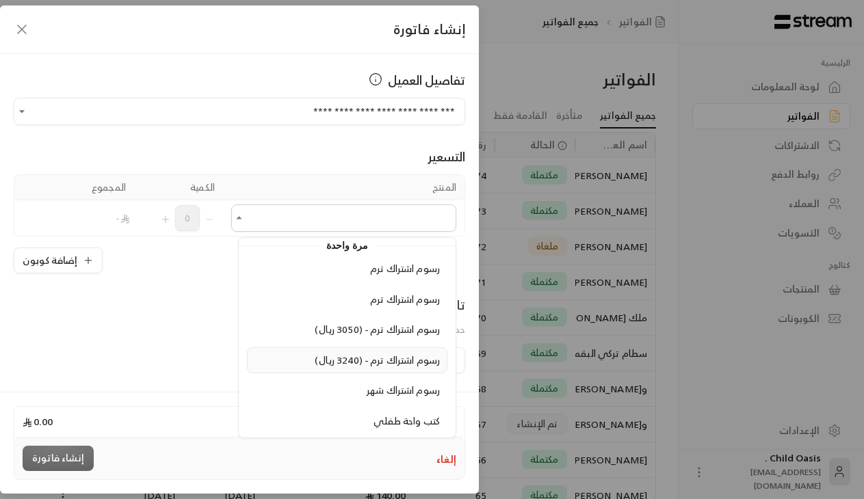
scroll to position [44, 0]
drag, startPoint x: 159, startPoint y: 285, endPoint x: 273, endPoint y: 289, distance: 114.3
click at [160, 285] on div "**********" at bounding box center [239, 221] width 479 height 334
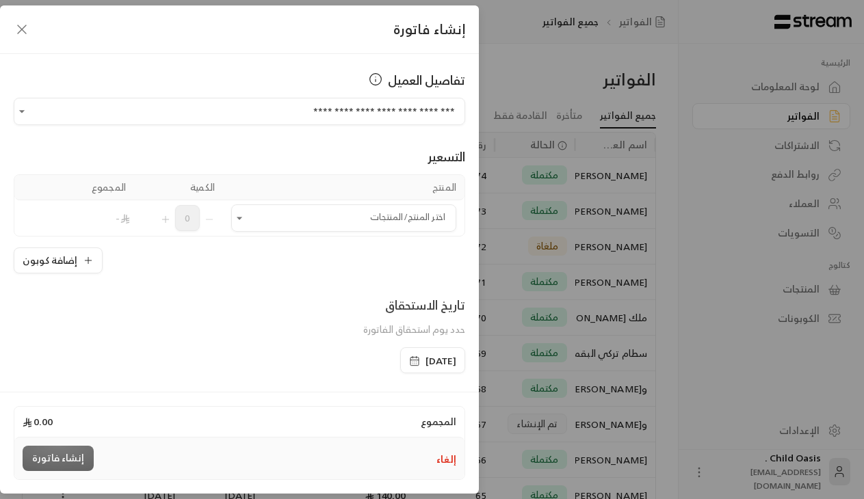
drag, startPoint x: 21, startPoint y: 24, endPoint x: 183, endPoint y: 198, distance: 238.7
click at [21, 28] on icon "button" at bounding box center [22, 29] width 16 height 16
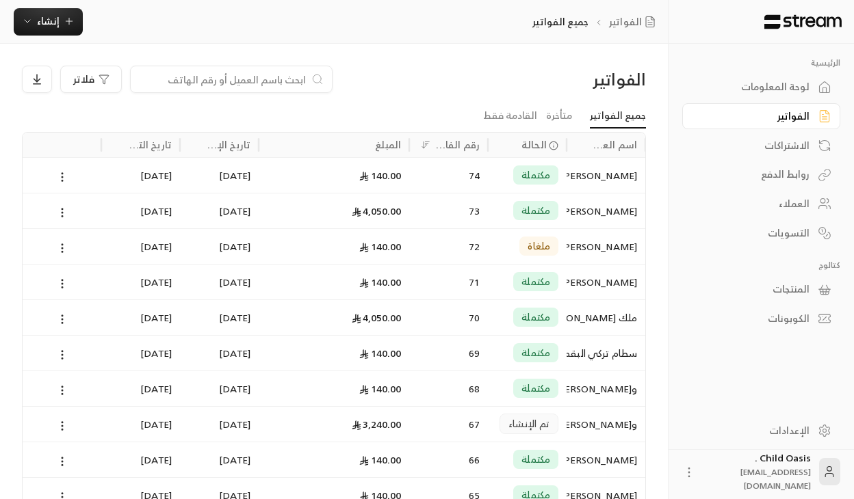
click at [220, 83] on input at bounding box center [222, 79] width 167 height 15
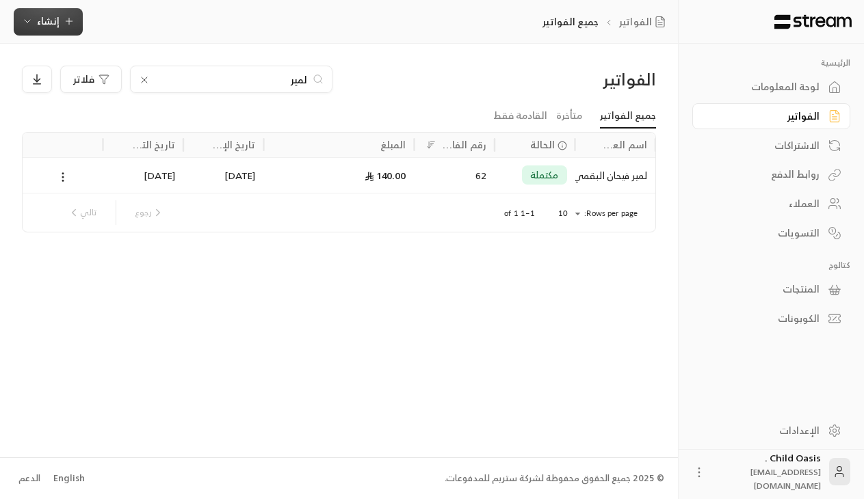
type input "لمير"
click at [53, 22] on span "إنشاء" at bounding box center [48, 20] width 23 height 17
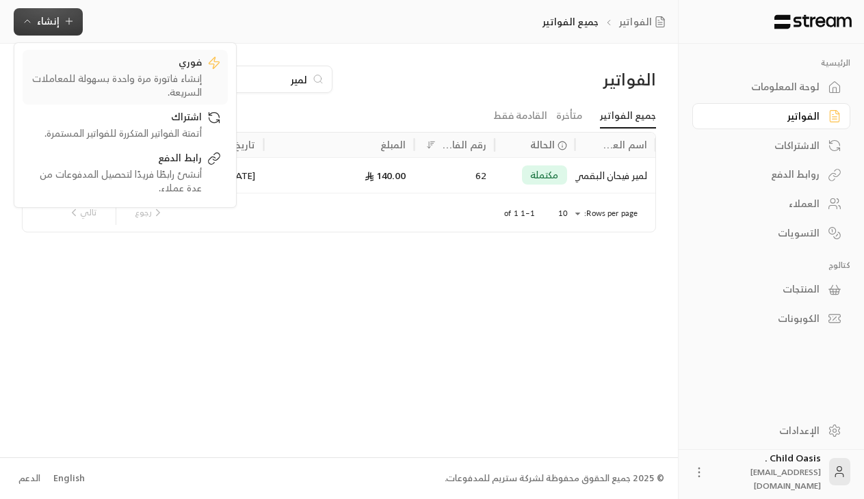
click at [136, 90] on div "إنشاء فاتورة مرة واحدة بسهولة للمعاملات السريعة." at bounding box center [115, 85] width 172 height 27
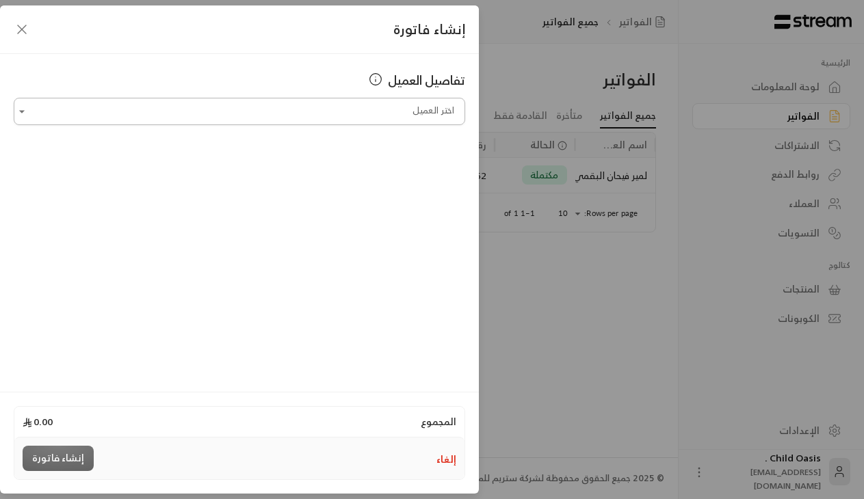
click at [138, 100] on input "اختر العميل" at bounding box center [240, 112] width 452 height 24
click at [143, 192] on li "لمير [PERSON_NAME] [PHONE_NUMBER]" at bounding box center [240, 184] width 434 height 27
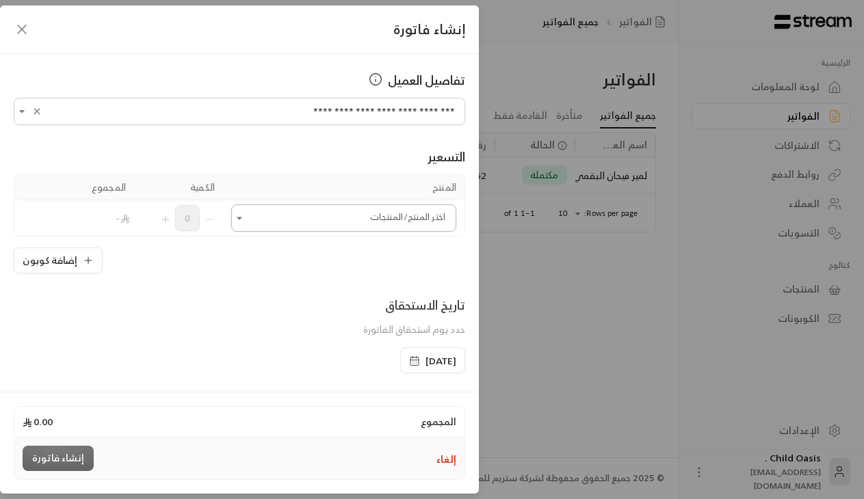
type input "**********"
click at [263, 224] on input "اختر العميل" at bounding box center [343, 219] width 225 height 24
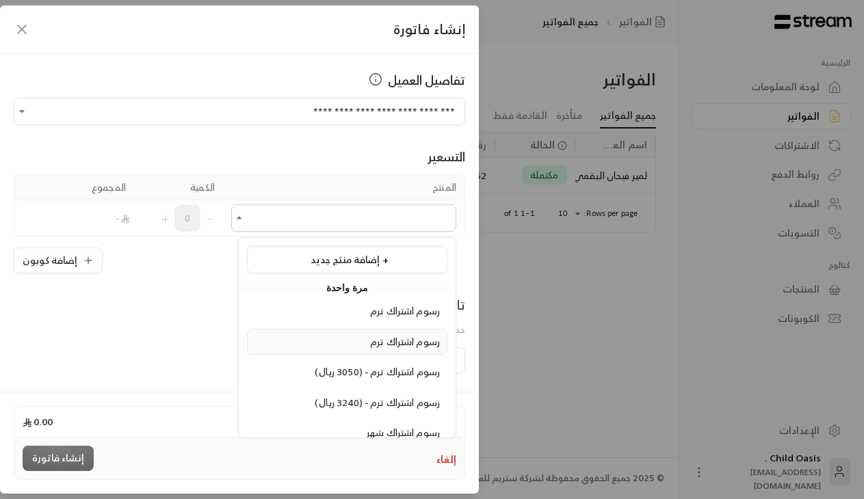
click at [375, 345] on span "رسوم اشتراك ترم" at bounding box center [405, 341] width 70 height 17
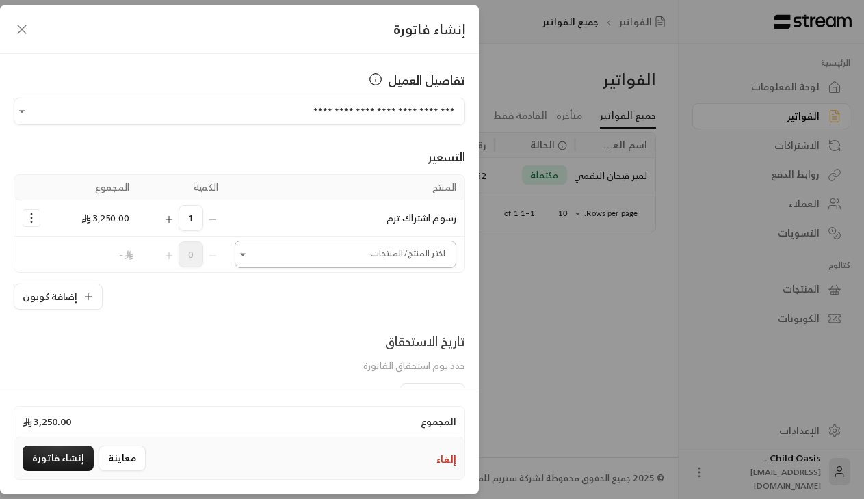
drag, startPoint x: 361, startPoint y: 250, endPoint x: 362, endPoint y: 257, distance: 7.6
click at [361, 256] on input "اختر العميل" at bounding box center [346, 255] width 222 height 24
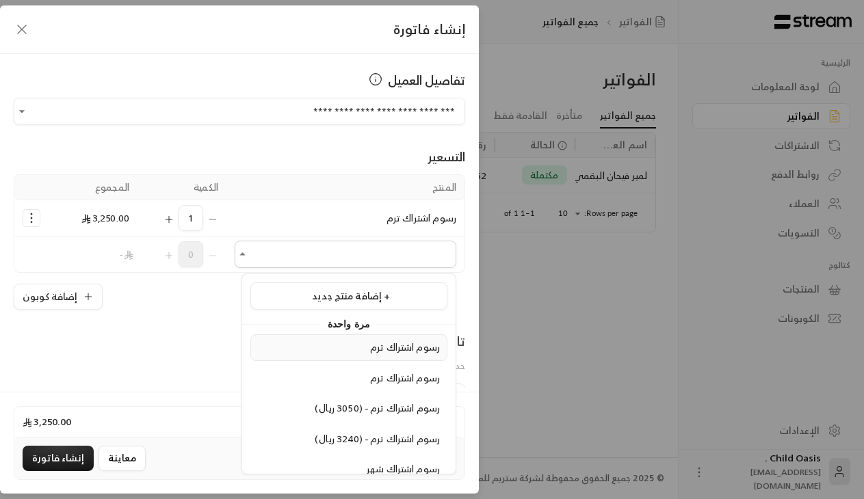
click at [382, 354] on li "رسوم اشتراك ترم" at bounding box center [348, 348] width 197 height 27
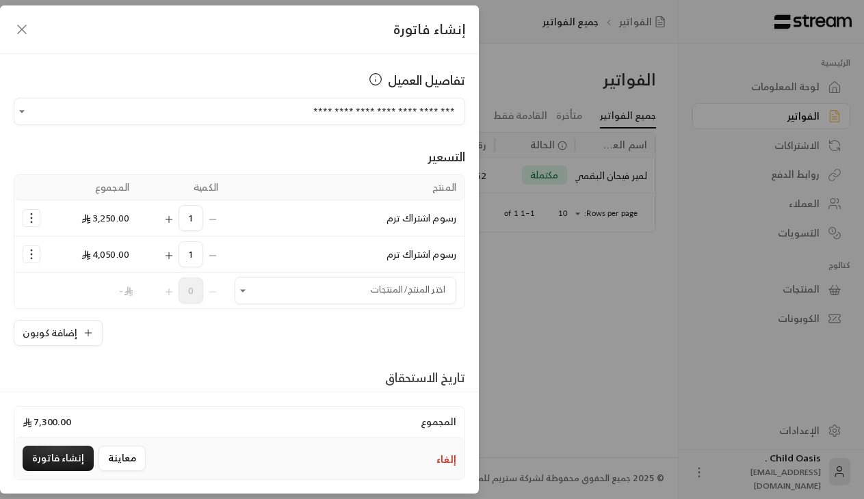
drag, startPoint x: 38, startPoint y: 219, endPoint x: 48, endPoint y: 232, distance: 16.6
click at [38, 221] on icon "Selected Products" at bounding box center [32, 218] width 14 height 14
click at [110, 278] on span "إزالة المنتج" at bounding box center [90, 276] width 40 height 16
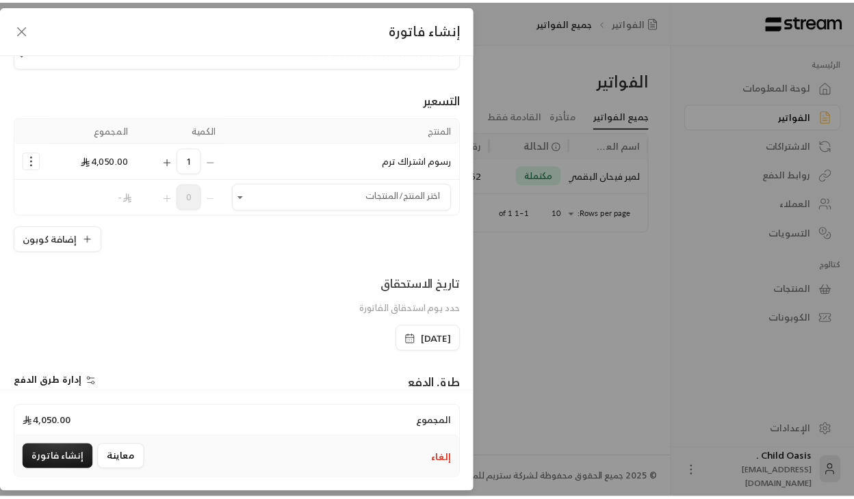
scroll to position [224, 0]
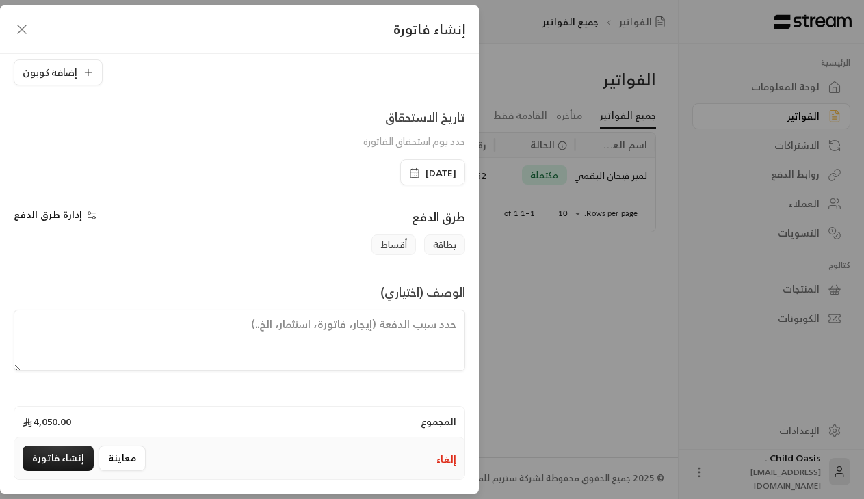
click at [289, 334] on textarea at bounding box center [240, 341] width 452 height 62
click at [409, 174] on icon "button" at bounding box center [414, 173] width 11 height 11
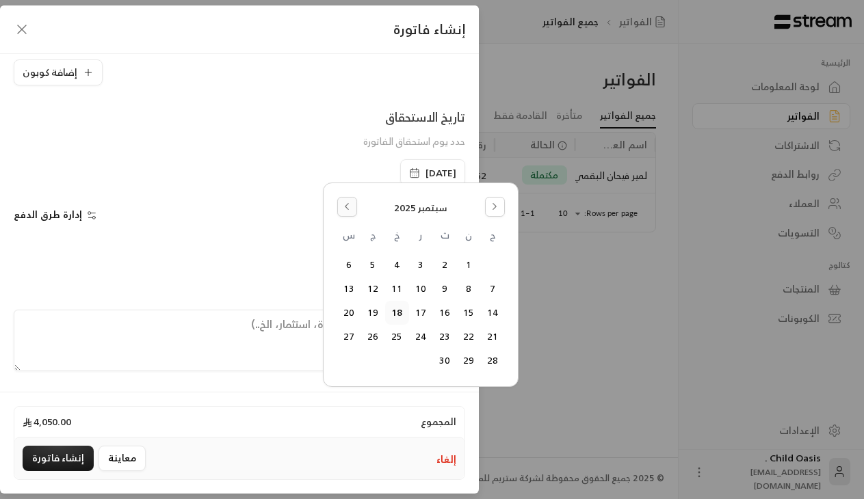
click at [356, 205] on button "Go to the Previous Month" at bounding box center [347, 207] width 20 height 20
click at [466, 337] on button "18" at bounding box center [469, 337] width 23 height 23
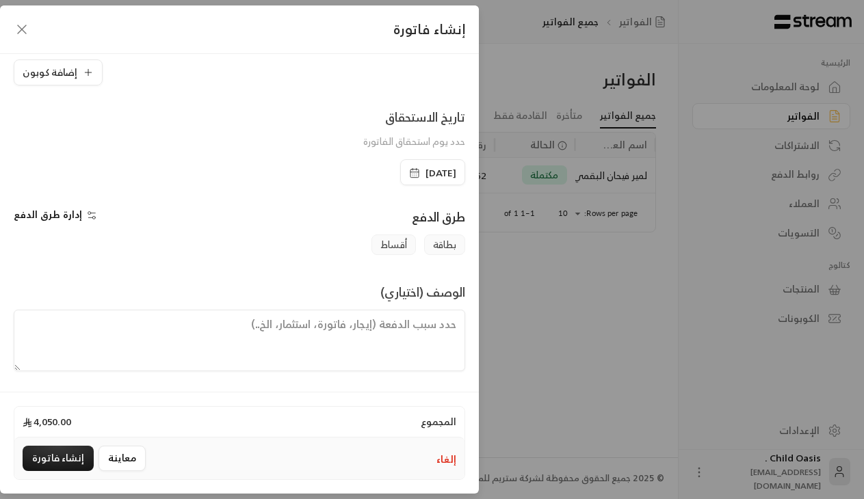
click at [429, 333] on textarea at bounding box center [240, 341] width 452 height 62
type textarea "تم السداد ترم كامل"
click at [81, 463] on button "إنشاء فاتورة" at bounding box center [58, 458] width 71 height 25
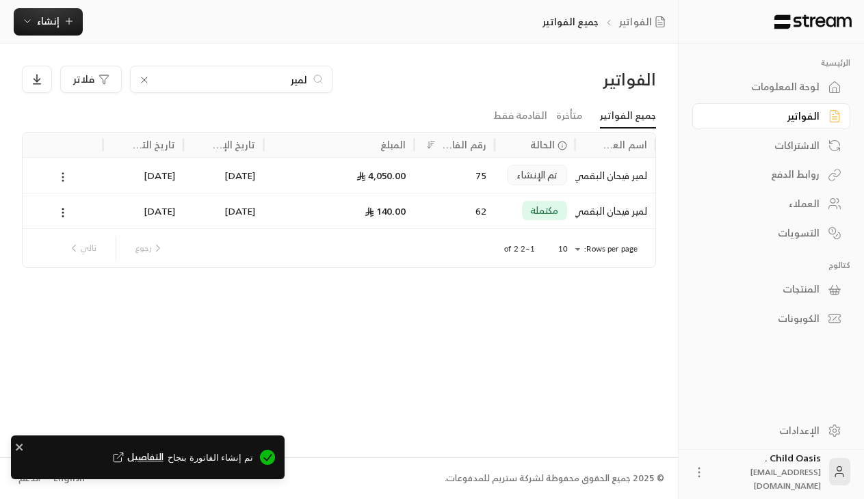
click at [60, 180] on icon at bounding box center [63, 177] width 12 height 12
click at [66, 173] on div at bounding box center [432, 249] width 864 height 499
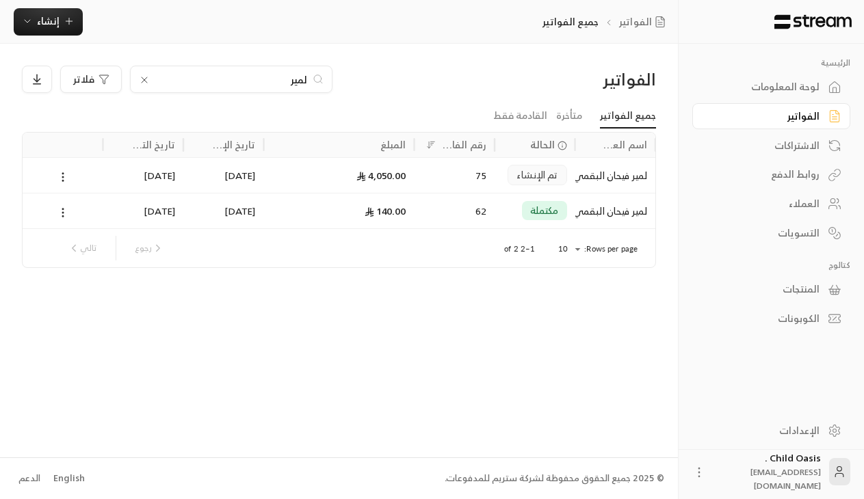
click at [103, 185] on div at bounding box center [63, 175] width 81 height 36
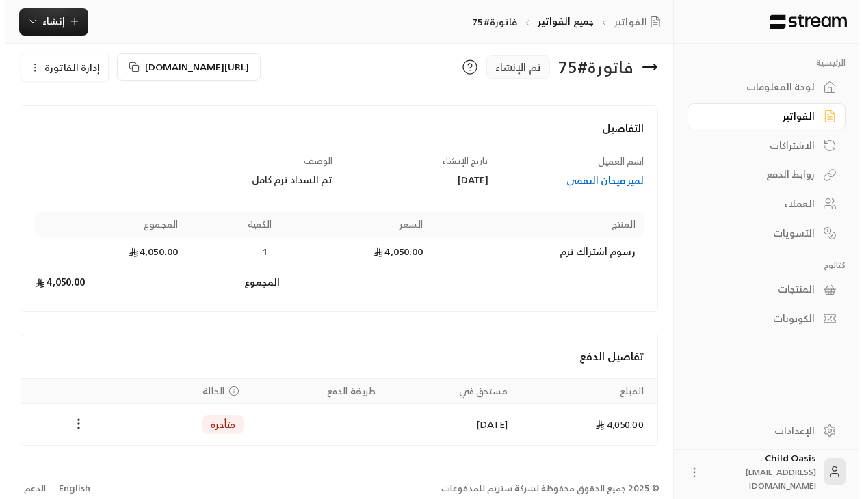
scroll to position [25, 0]
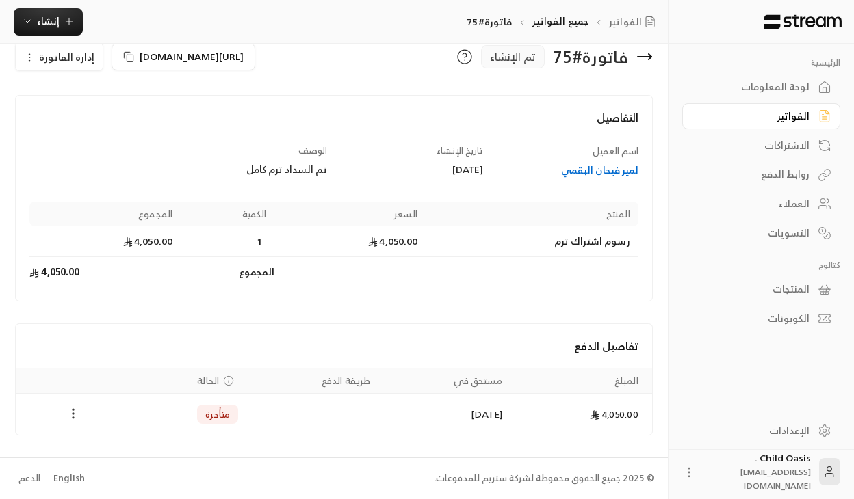
click at [70, 415] on icon "Payments" at bounding box center [73, 414] width 14 height 14
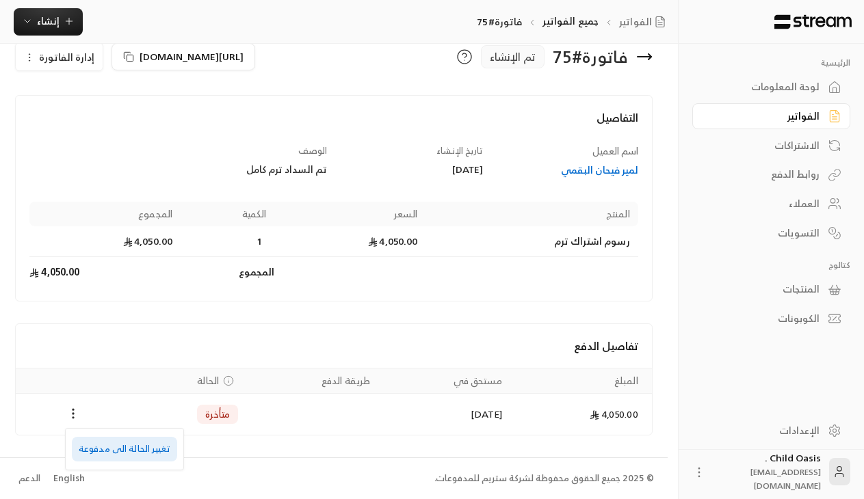
click at [146, 455] on li "تغيير الحالة الى مدفوعة" at bounding box center [124, 449] width 105 height 25
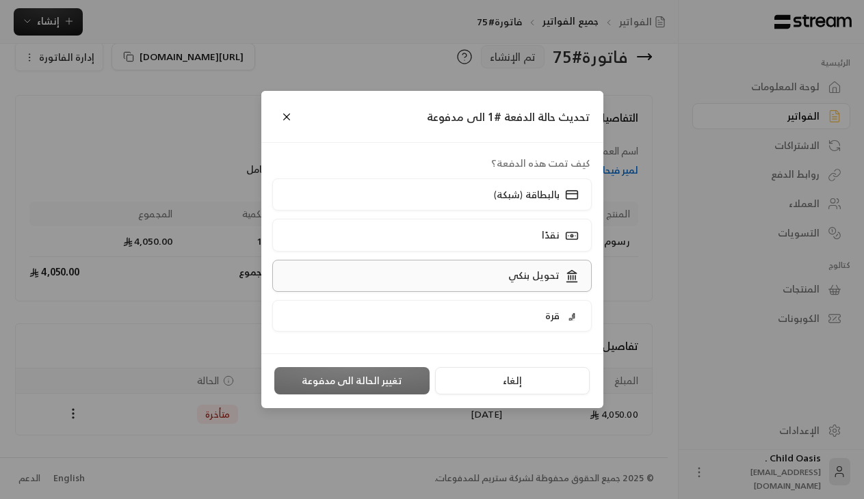
click at [445, 271] on label "تحويل بنكي" at bounding box center [432, 276] width 320 height 32
click at [384, 374] on button "تغيير الحالة الى مدفوعة" at bounding box center [351, 380] width 155 height 27
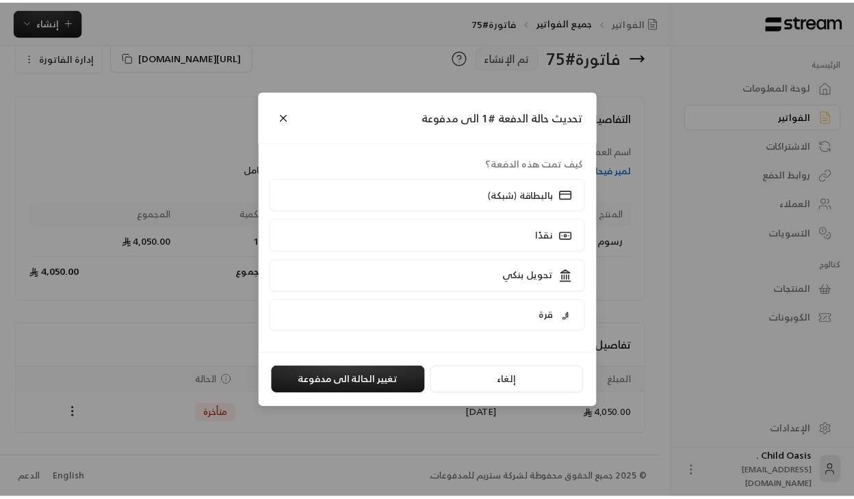
scroll to position [0, 0]
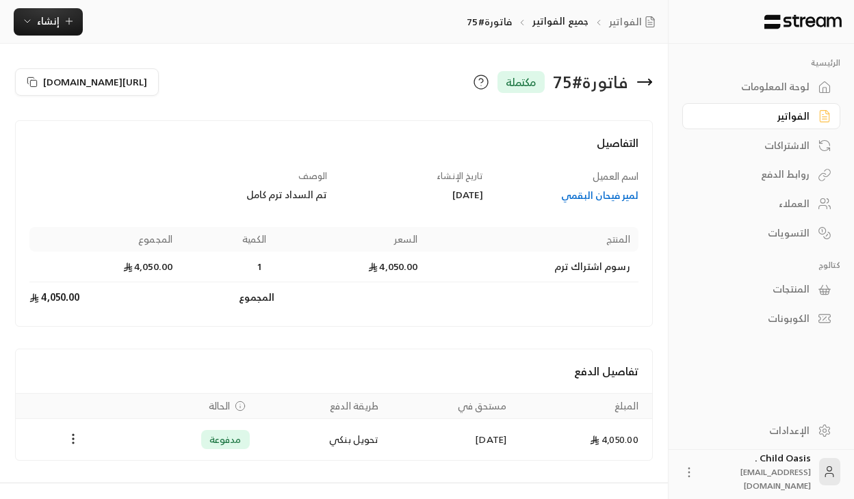
click at [643, 77] on icon at bounding box center [644, 82] width 16 height 16
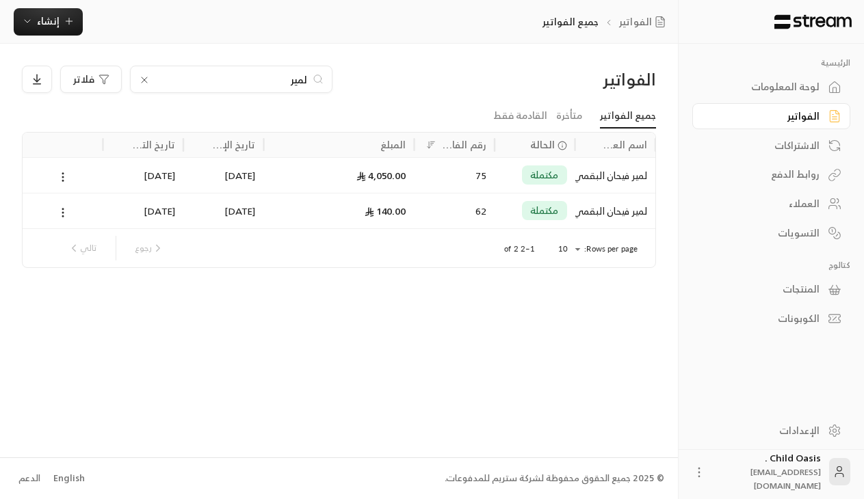
click at [232, 73] on input "لمير" at bounding box center [231, 79] width 152 height 15
drag, startPoint x: 232, startPoint y: 73, endPoint x: 267, endPoint y: 68, distance: 35.1
click at [265, 76] on input "لمير" at bounding box center [231, 79] width 152 height 15
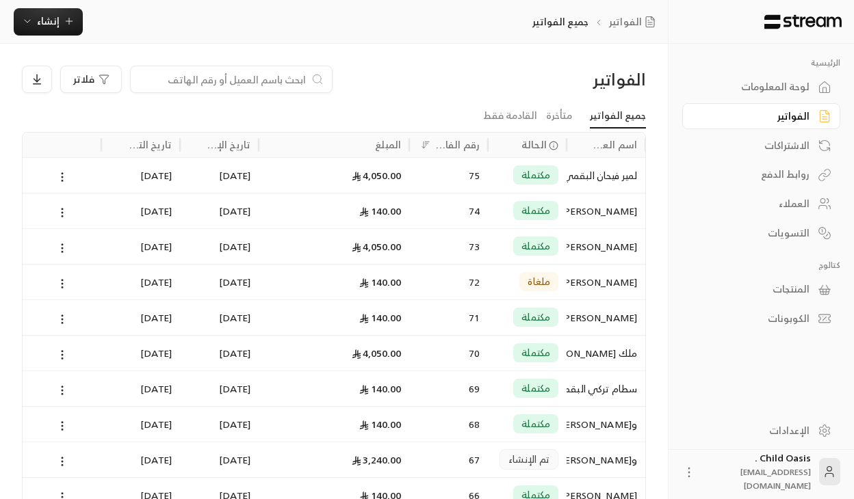
click at [759, 83] on div "لوحة المعلومات" at bounding box center [754, 87] width 110 height 14
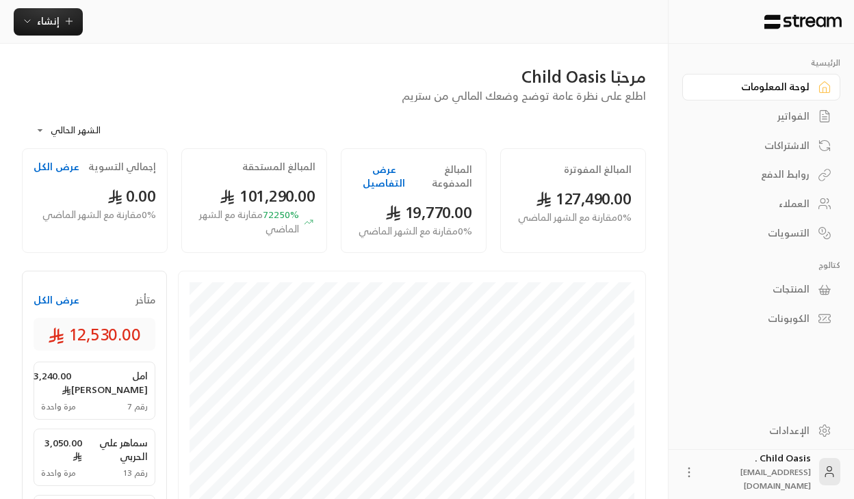
click at [385, 177] on button "عرض التفاصيل" at bounding box center [384, 176] width 58 height 27
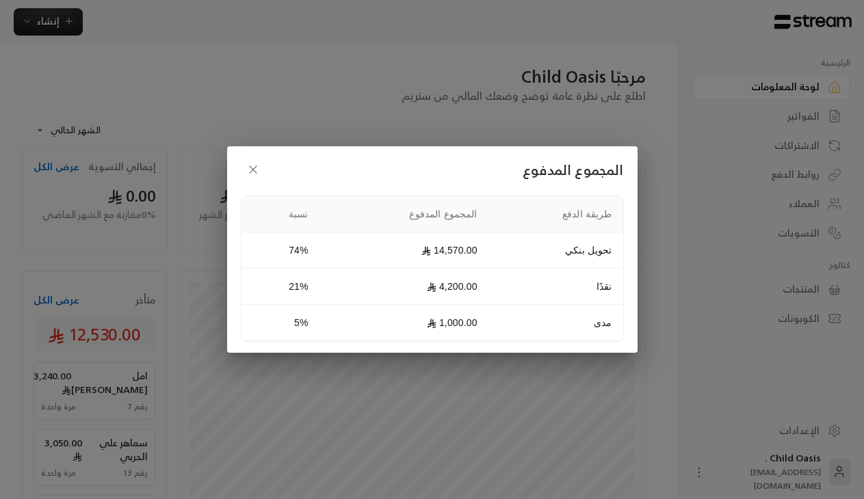
click at [237, 157] on div "المجموع المدفوع طريقة الدفع المجموع المدفوع نسبة تحويل بنكي 14,570.00 74% نقدًا…" at bounding box center [432, 249] width 411 height 207
click at [243, 158] on h2 "المجموع المدفوع" at bounding box center [432, 169] width 383 height 25
click at [257, 166] on icon "button" at bounding box center [253, 170] width 14 height 14
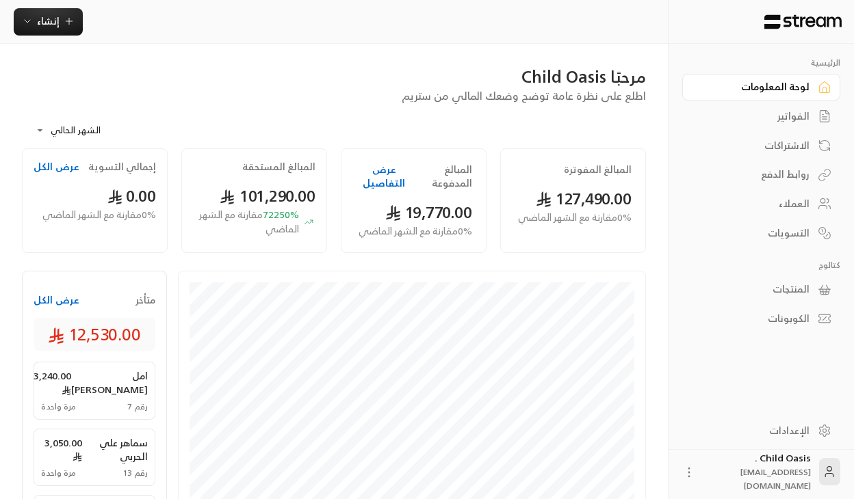
click at [567, 211] on span "0 % مقارنة مع الشهر الماضي" at bounding box center [575, 218] width 114 height 14
click at [806, 146] on div "الاشتراكات" at bounding box center [754, 146] width 110 height 14
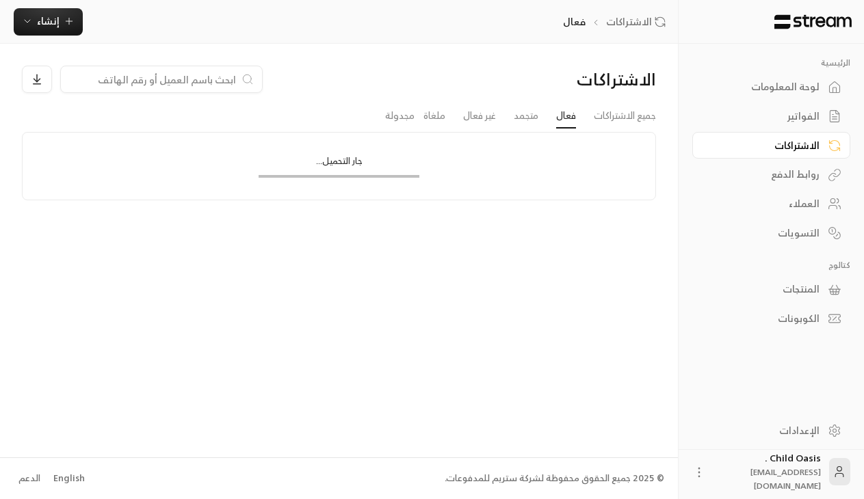
click at [808, 176] on div "روابط الدفع" at bounding box center [765, 175] width 110 height 14
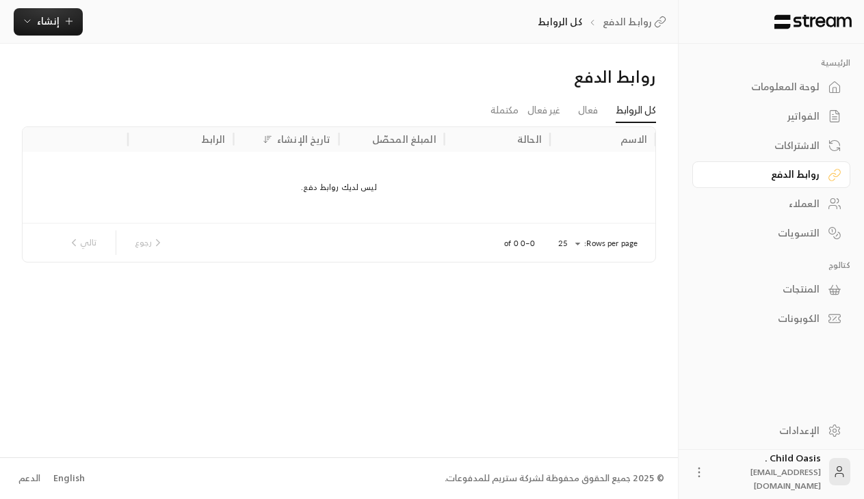
click at [804, 147] on div "الاشتراكات" at bounding box center [765, 146] width 110 height 14
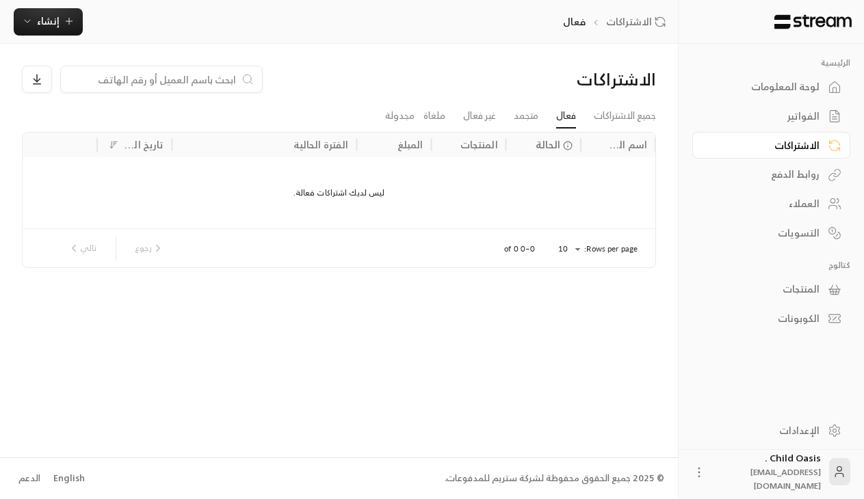
click at [799, 239] on div "التسويات" at bounding box center [765, 233] width 110 height 14
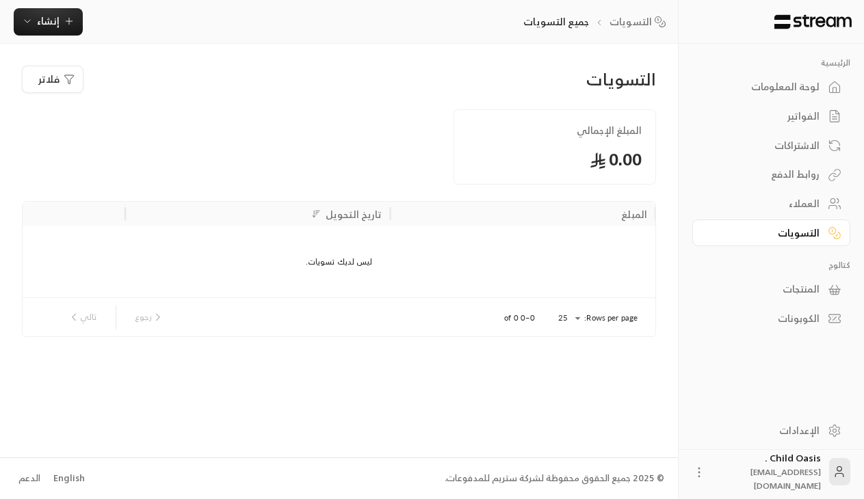
click at [798, 192] on link "العملاء" at bounding box center [771, 204] width 158 height 27
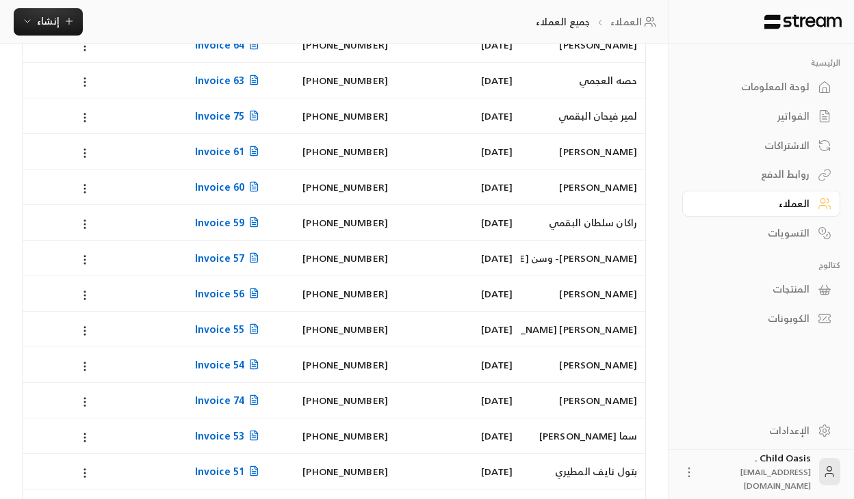
scroll to position [634, 0]
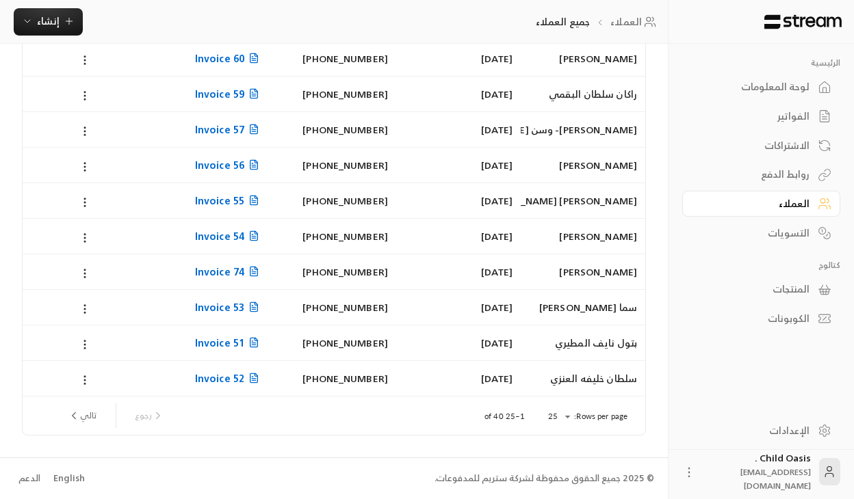
click at [495, 419] on p "1–25 of 40" at bounding box center [504, 416] width 40 height 11
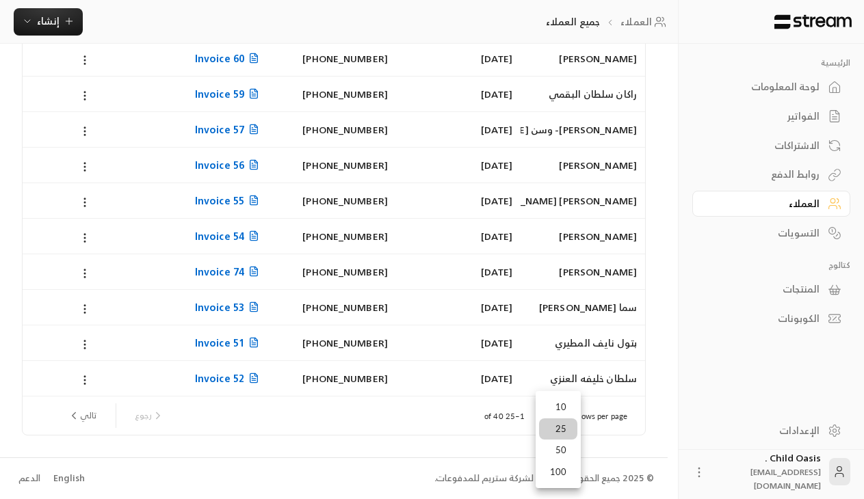
click at [341, 459] on div at bounding box center [432, 249] width 864 height 499
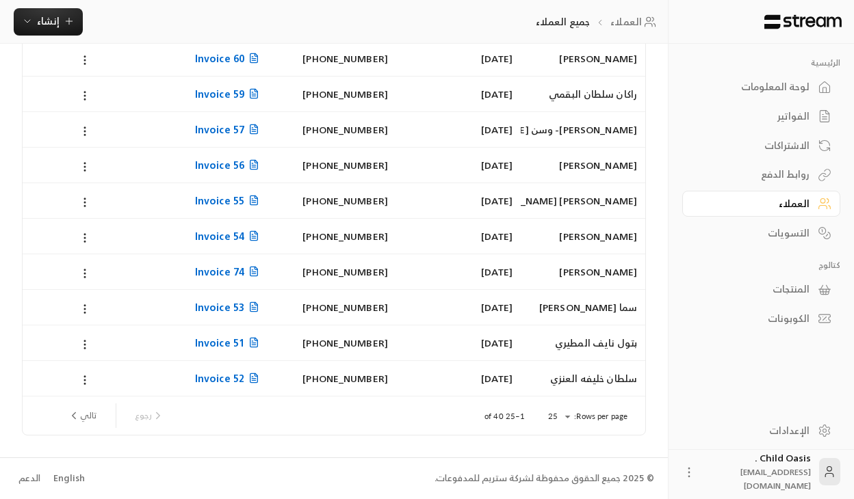
click at [91, 424] on button "تالي" at bounding box center [82, 415] width 40 height 23
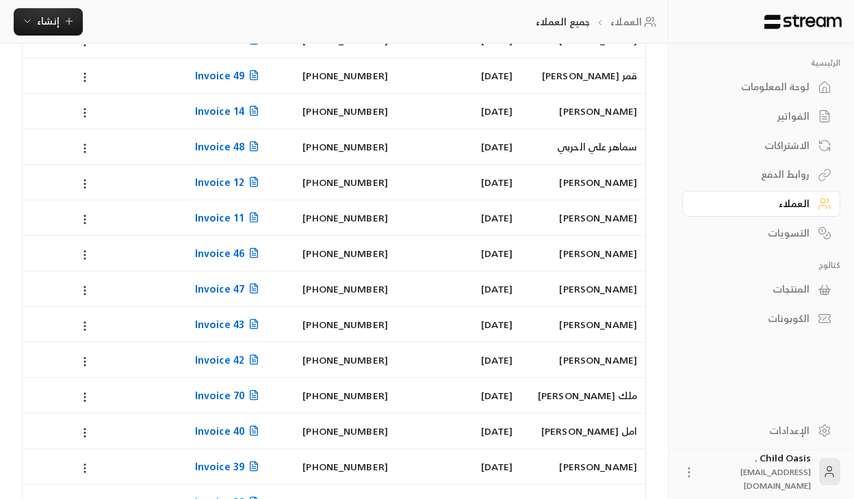
scroll to position [278, 0]
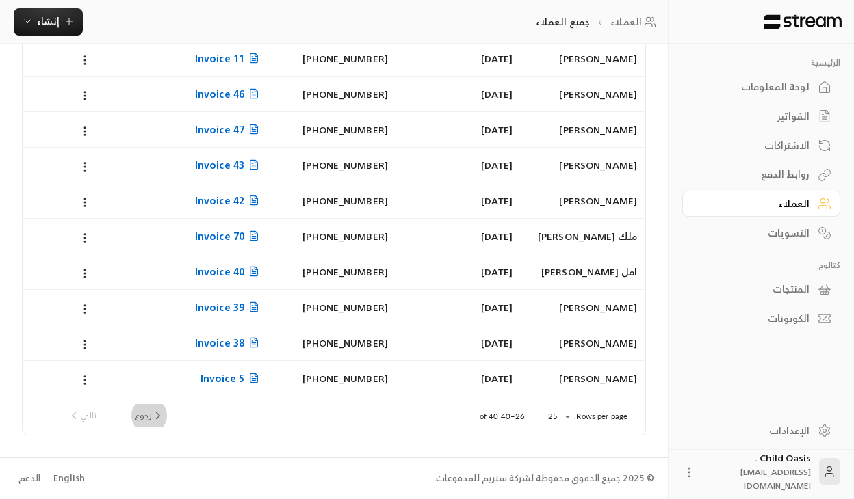
click at [136, 415] on button "رجوع" at bounding box center [149, 415] width 40 height 23
click at [135, 419] on div "رجوع تالي" at bounding box center [115, 416] width 107 height 25
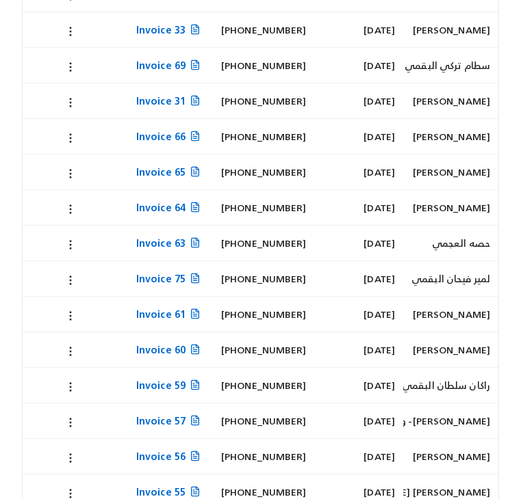
scroll to position [397, 0]
